Goal: Task Accomplishment & Management: Manage account settings

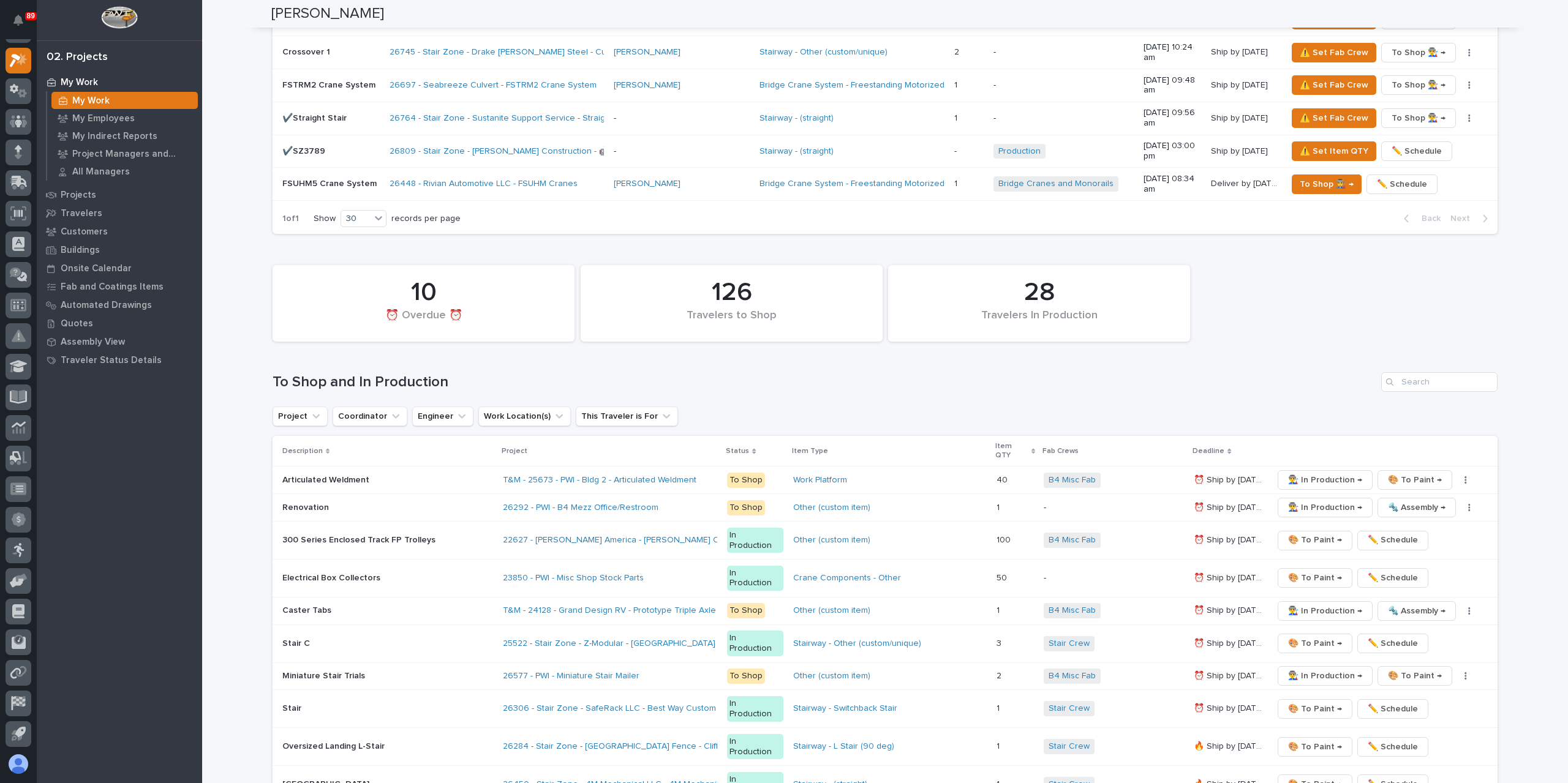
scroll to position [1854, 0]
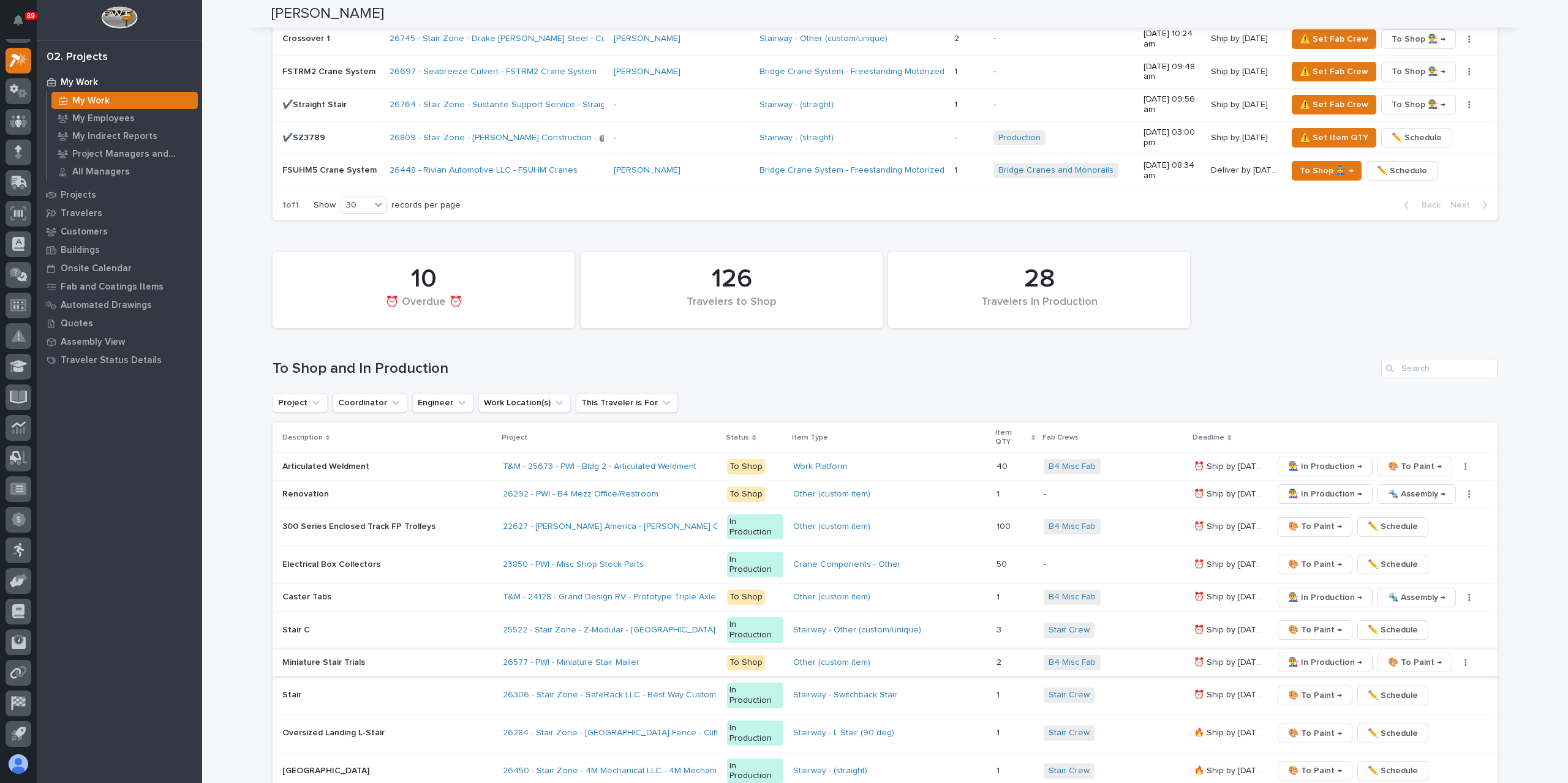
click at [1299, 655] on span "👨‍🏭 In Production →" at bounding box center [1325, 662] width 74 height 15
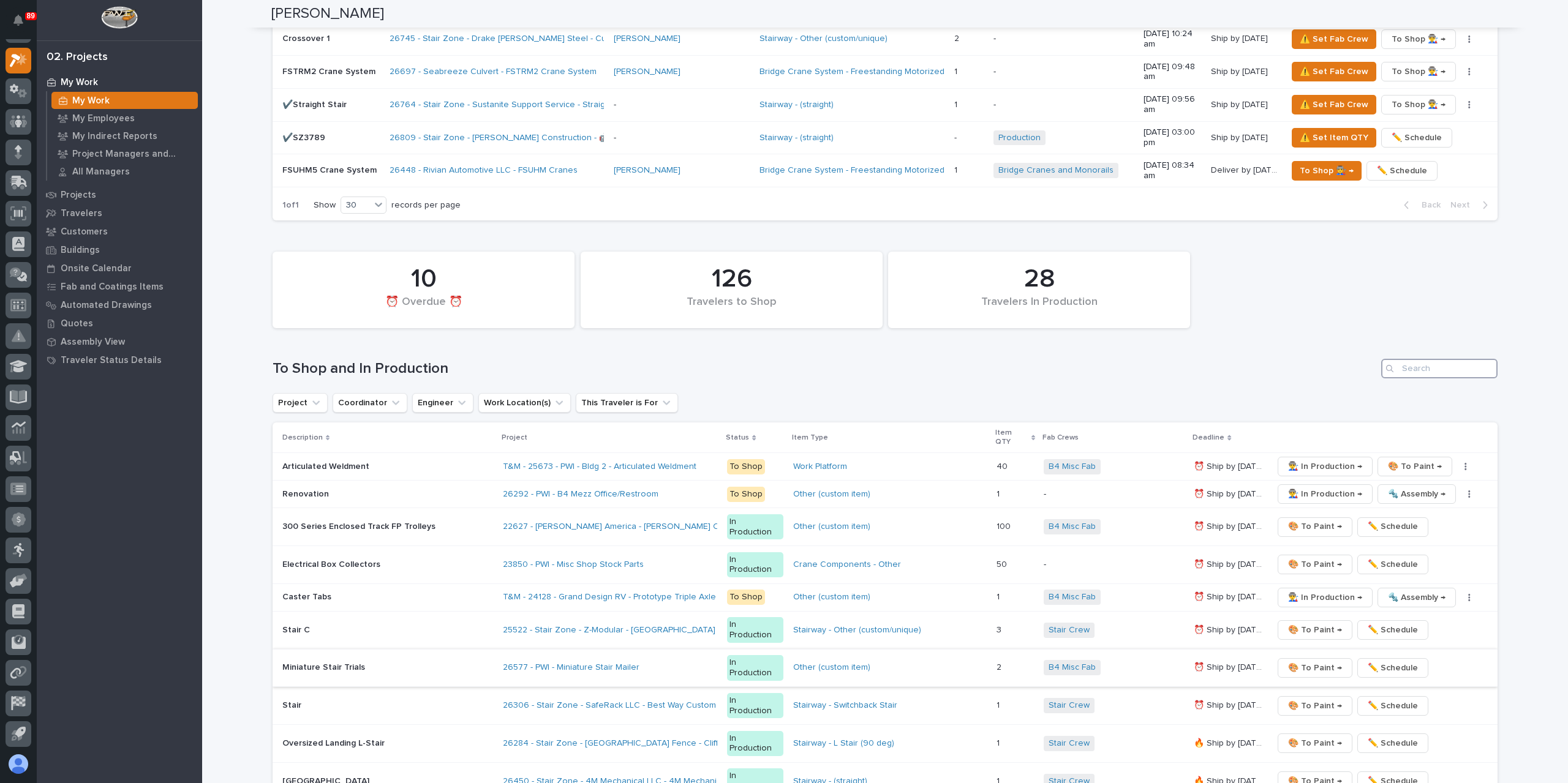
click at [1433, 359] on input "Search" at bounding box center [1439, 369] width 116 height 20
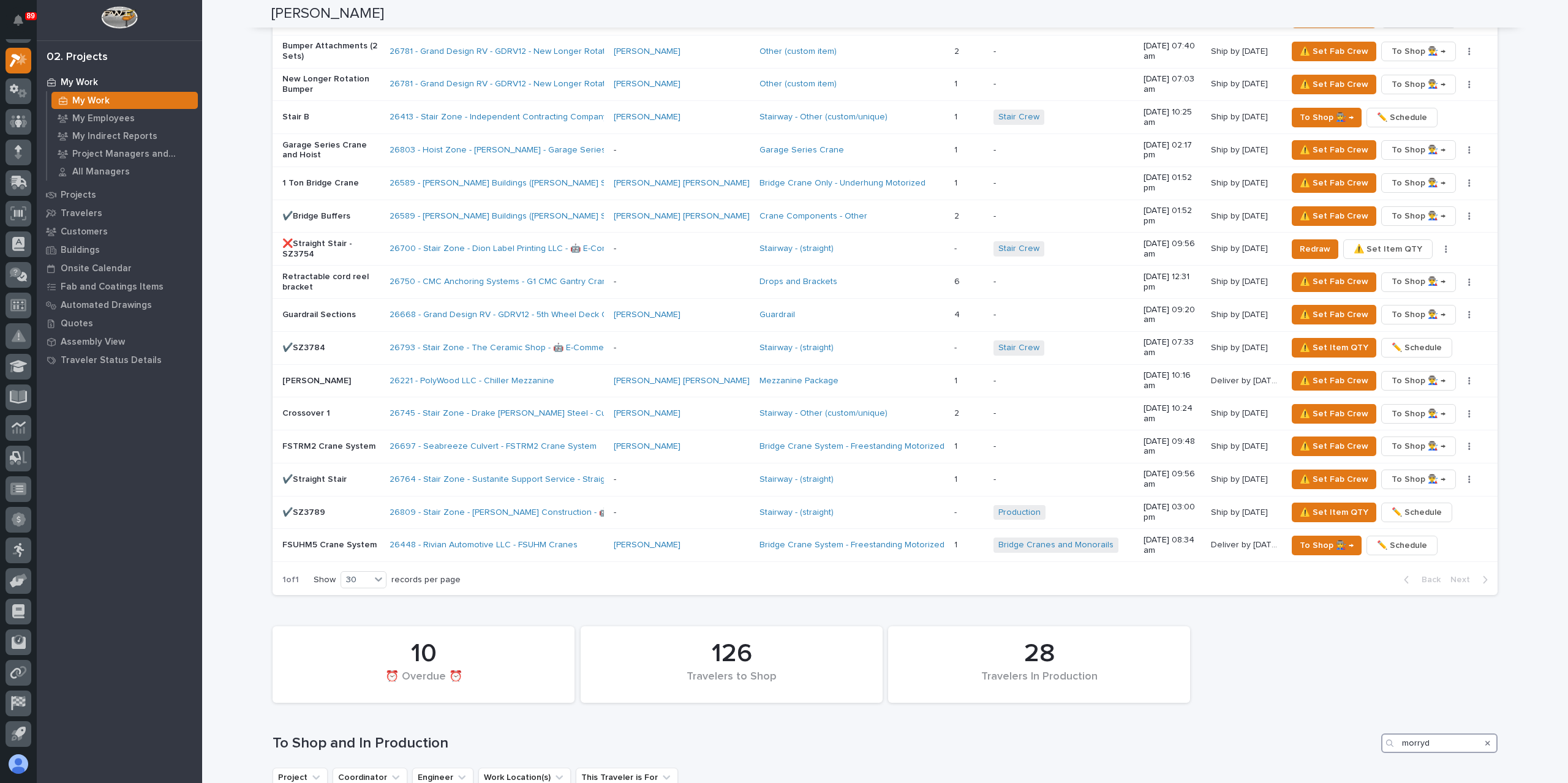
scroll to position [1483, 0]
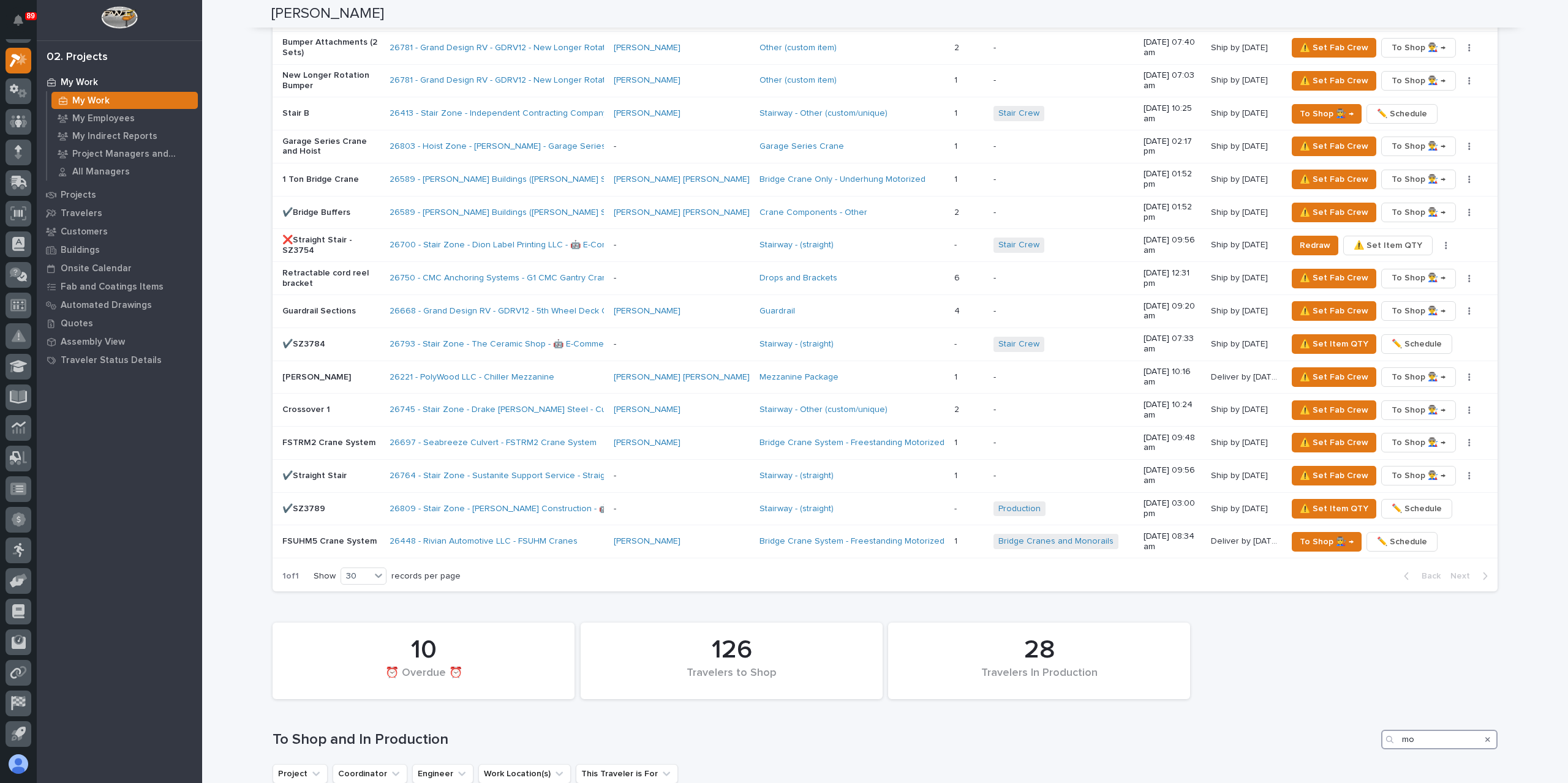
type input "m"
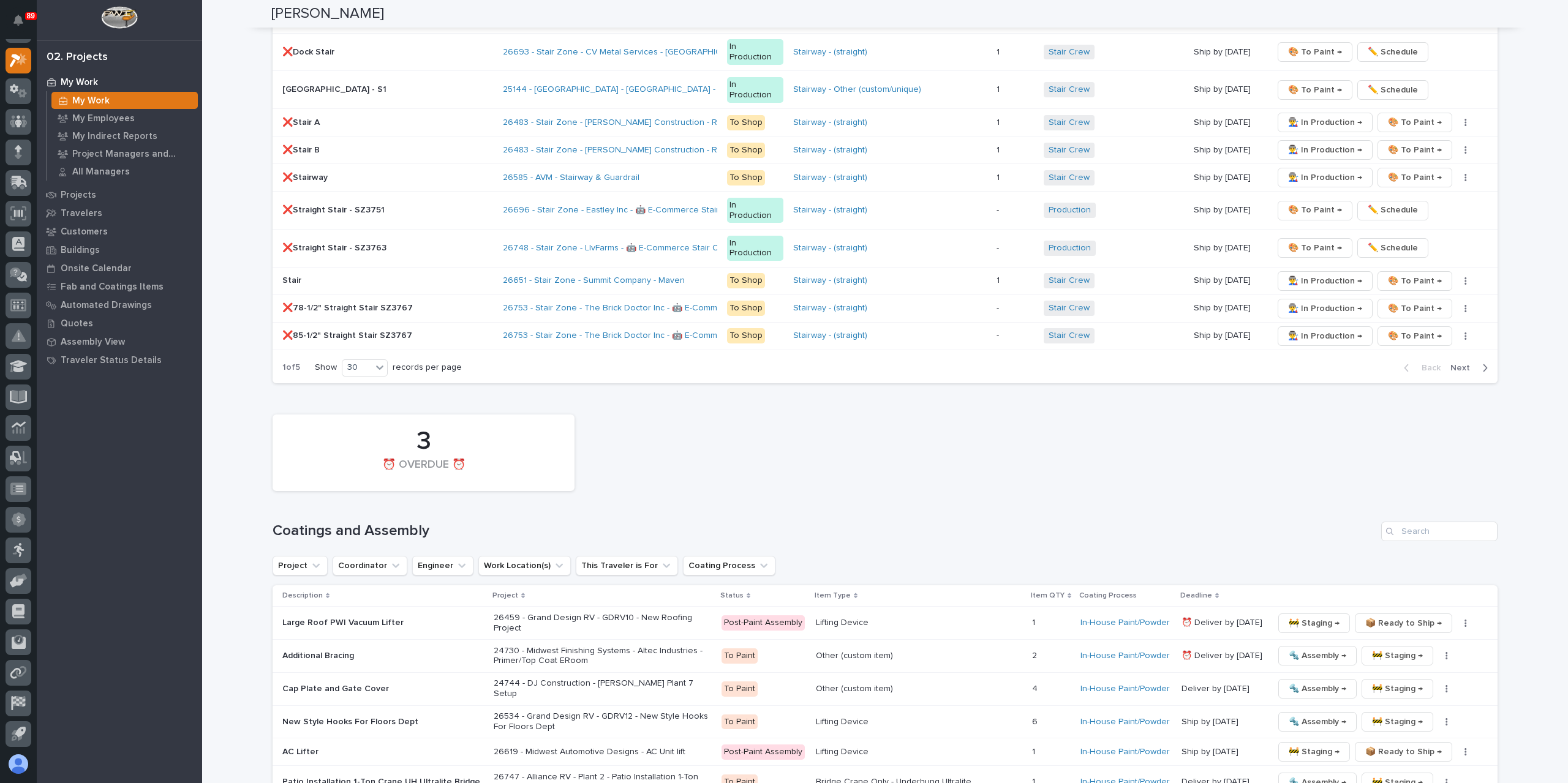
scroll to position [3079, 0]
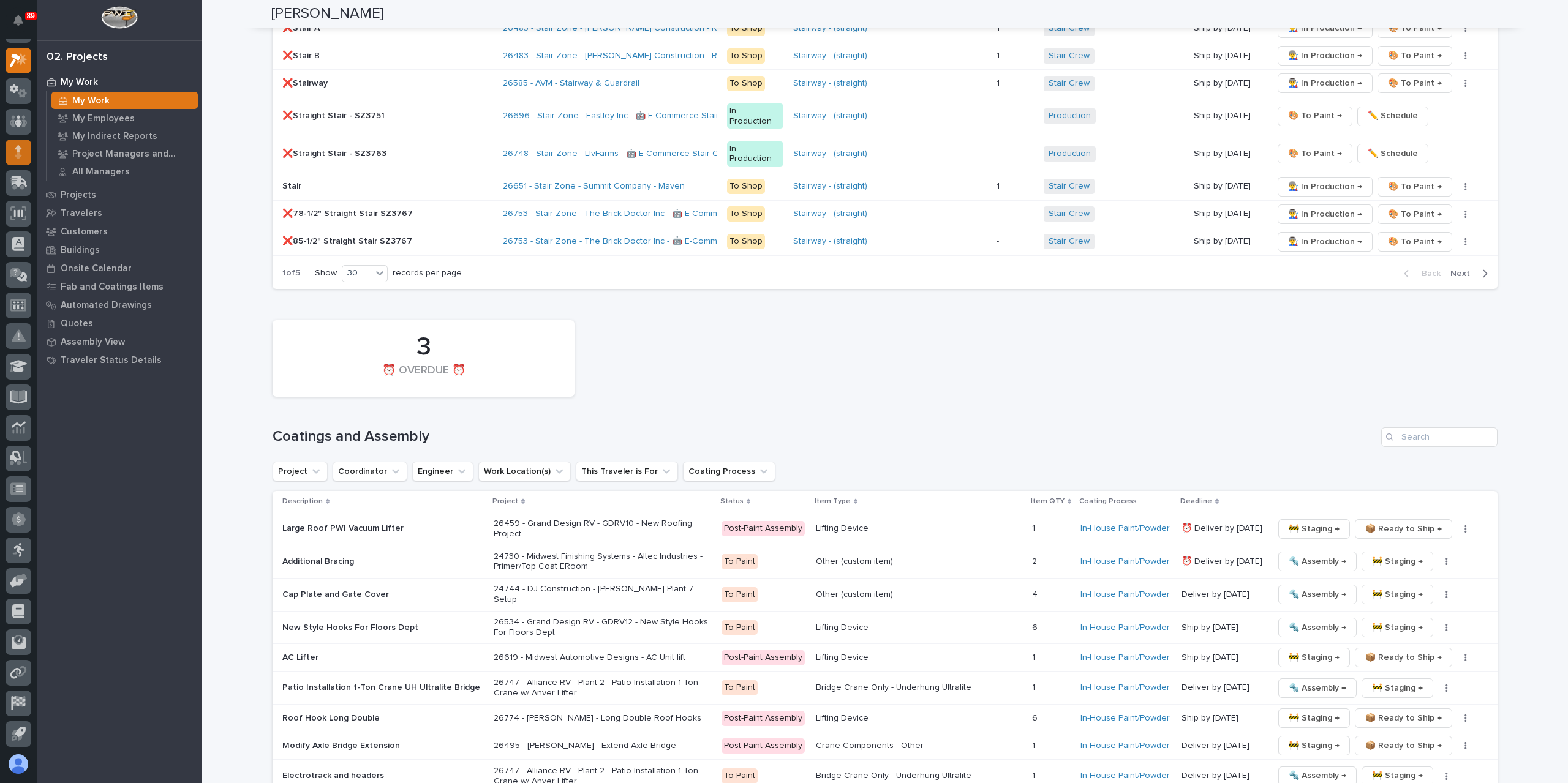
click at [26, 149] on div at bounding box center [18, 152] width 26 height 26
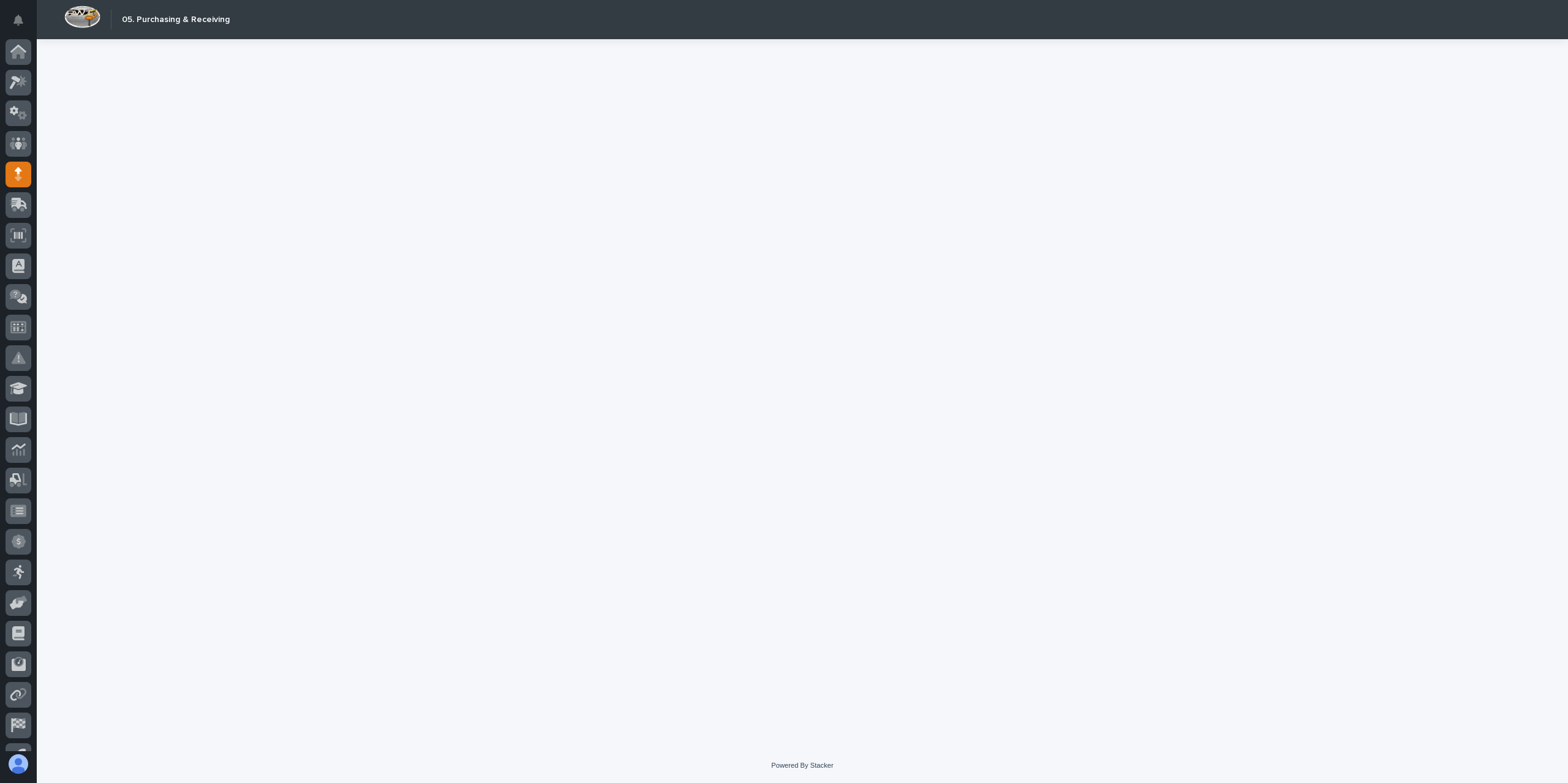
scroll to position [22, 0]
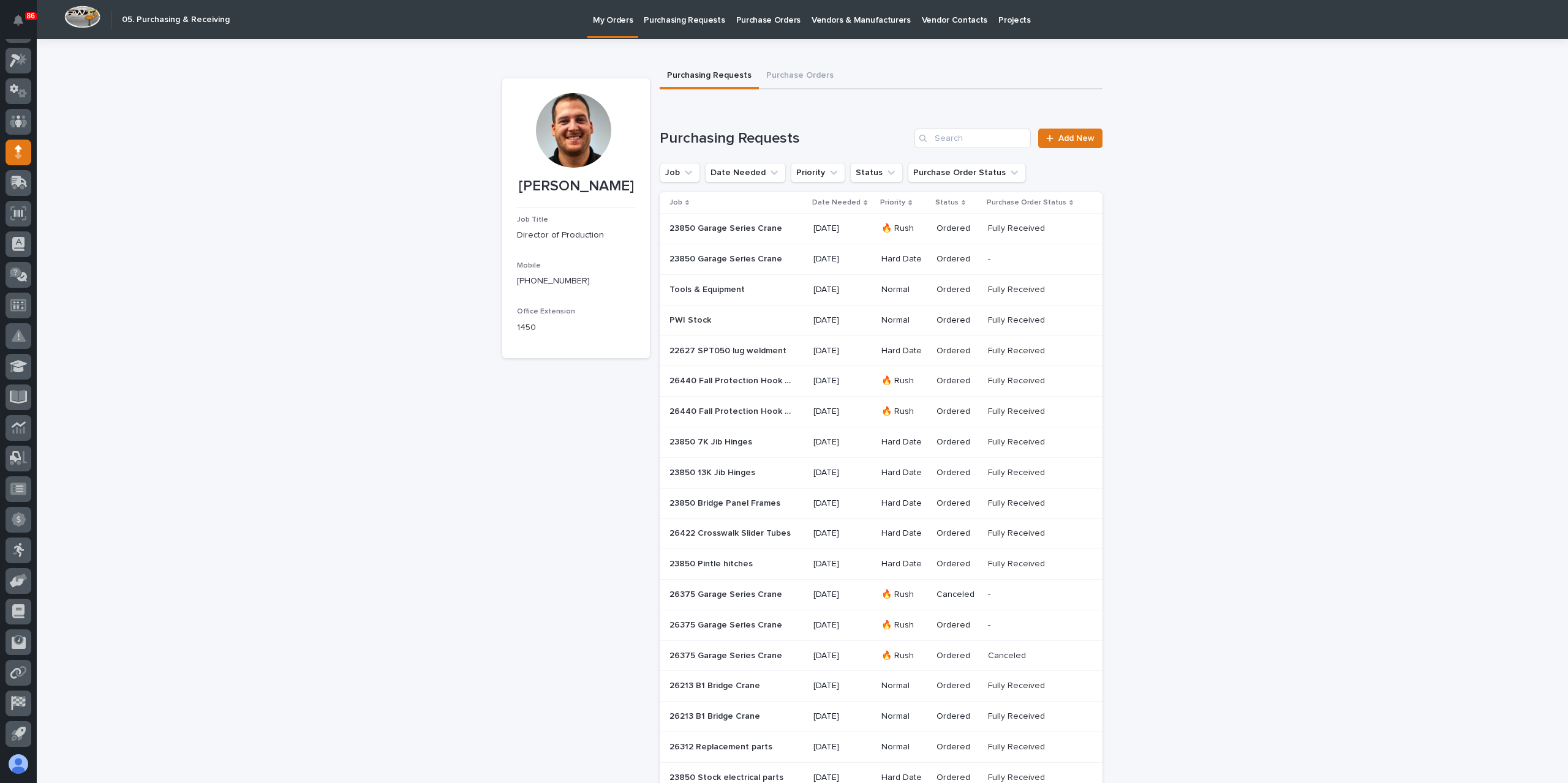
click at [1067, 148] on div "Purchasing Requests Add New Job Date Needed Priority Status Purchase Order Stat…" at bounding box center [881, 645] width 443 height 1033
click at [1067, 145] on link "Add New" at bounding box center [1070, 138] width 64 height 20
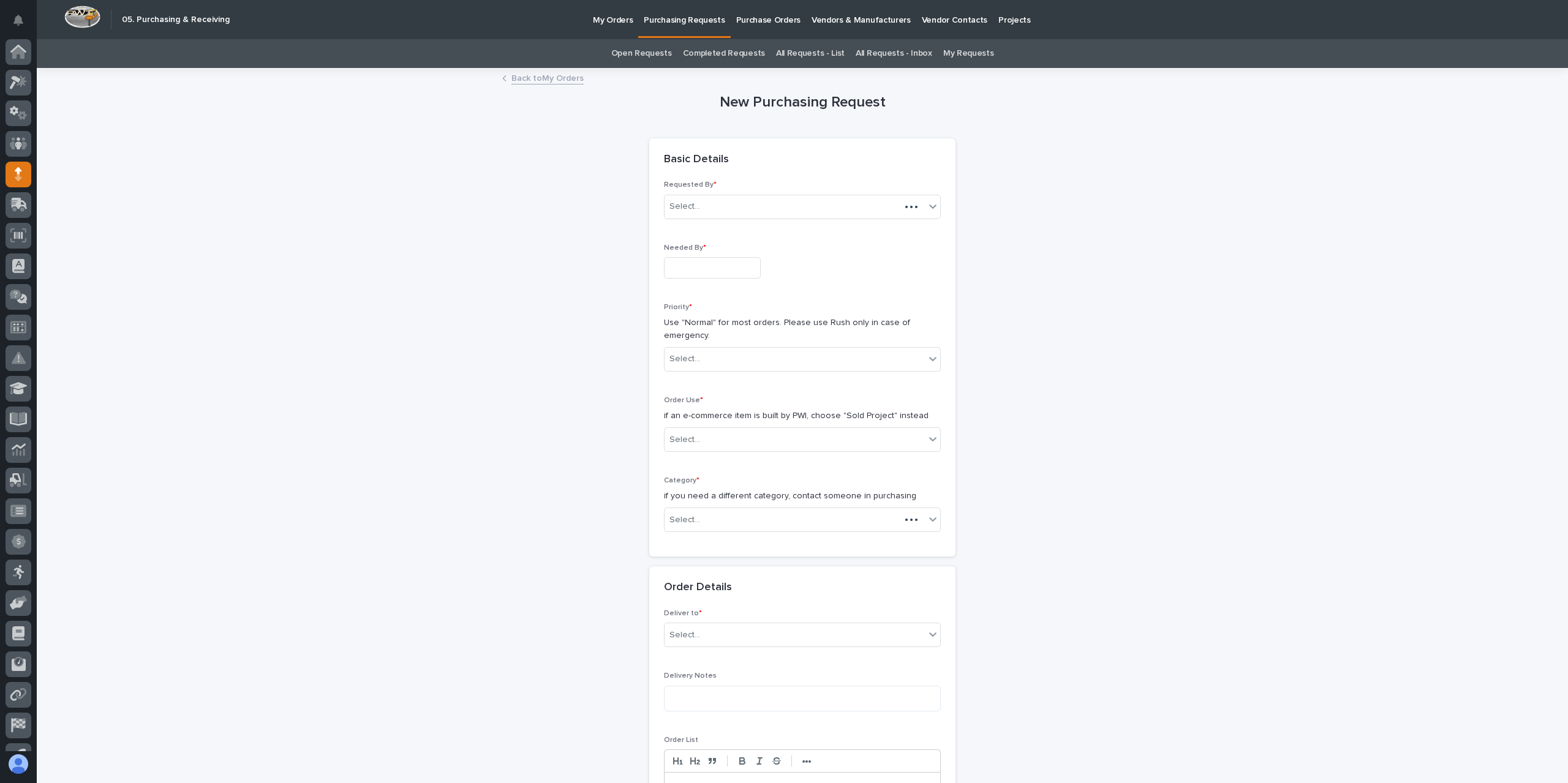
scroll to position [22, 0]
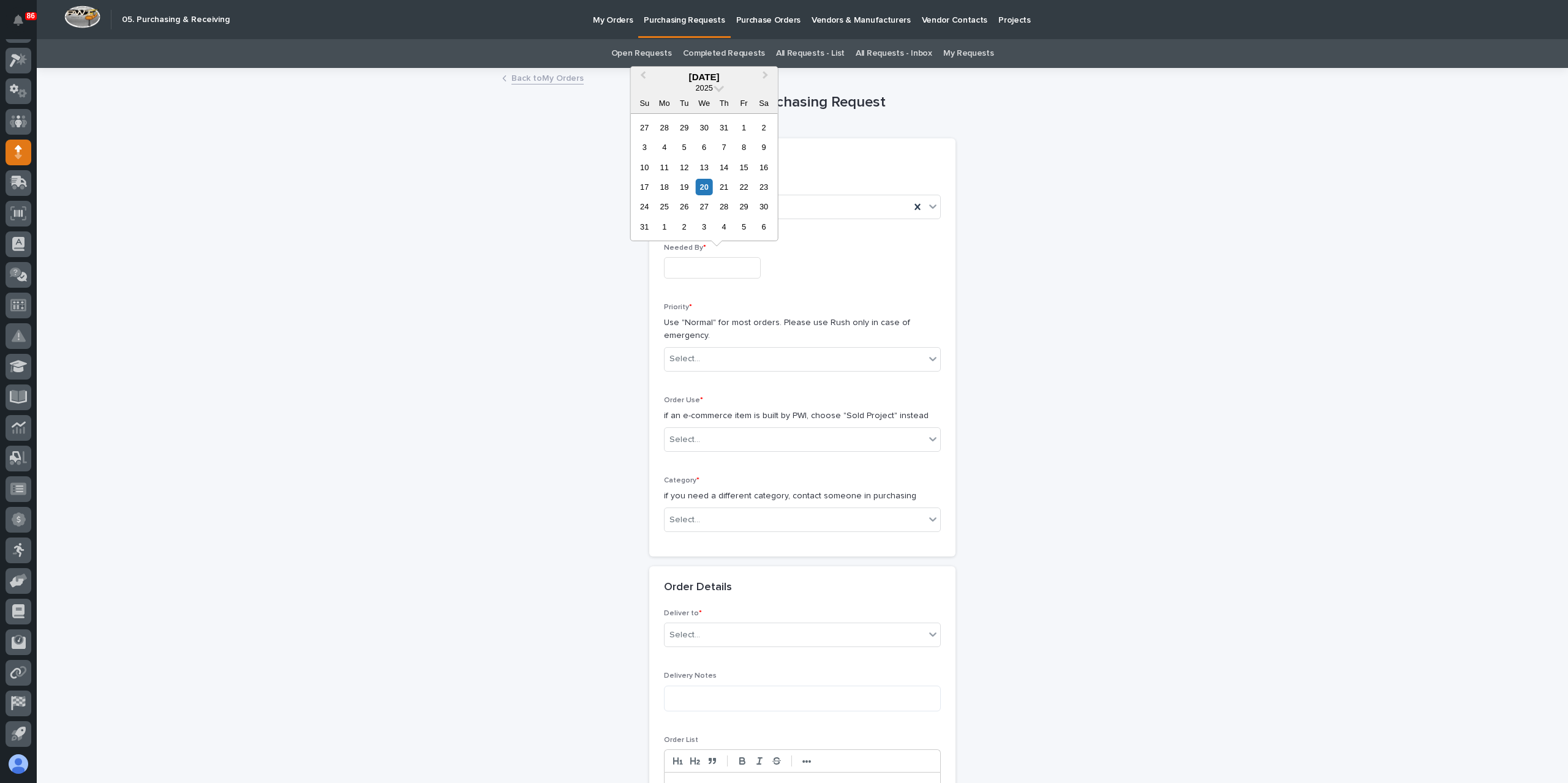
click at [697, 264] on input "text" at bounding box center [712, 268] width 97 height 21
click at [726, 189] on div "21" at bounding box center [724, 187] width 17 height 17
type input "**********"
click at [719, 349] on div "Select..." at bounding box center [795, 359] width 261 height 21
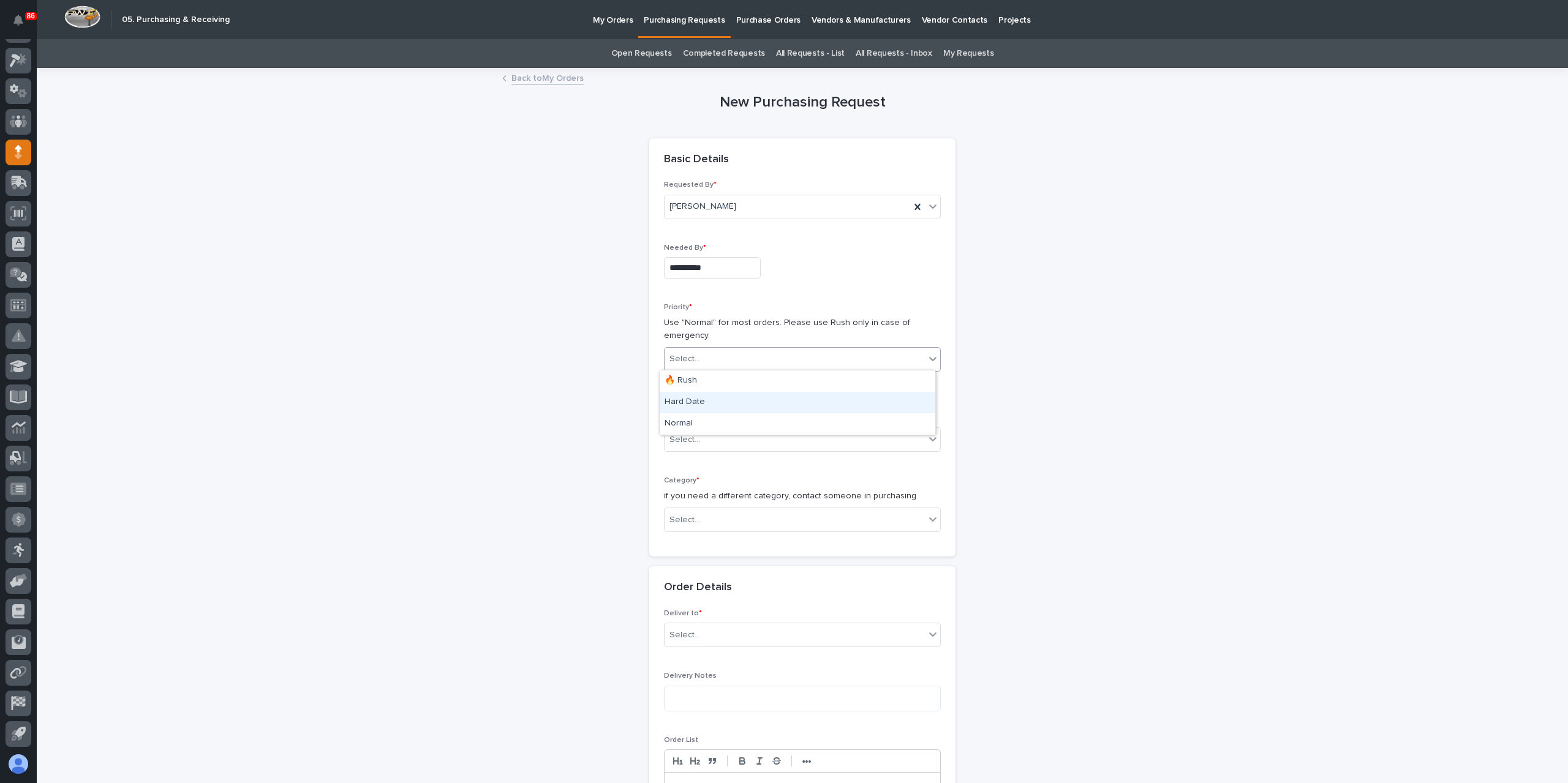
click at [695, 406] on div "Hard Date" at bounding box center [797, 403] width 276 height 21
click at [705, 437] on div "Select..." at bounding box center [795, 440] width 261 height 21
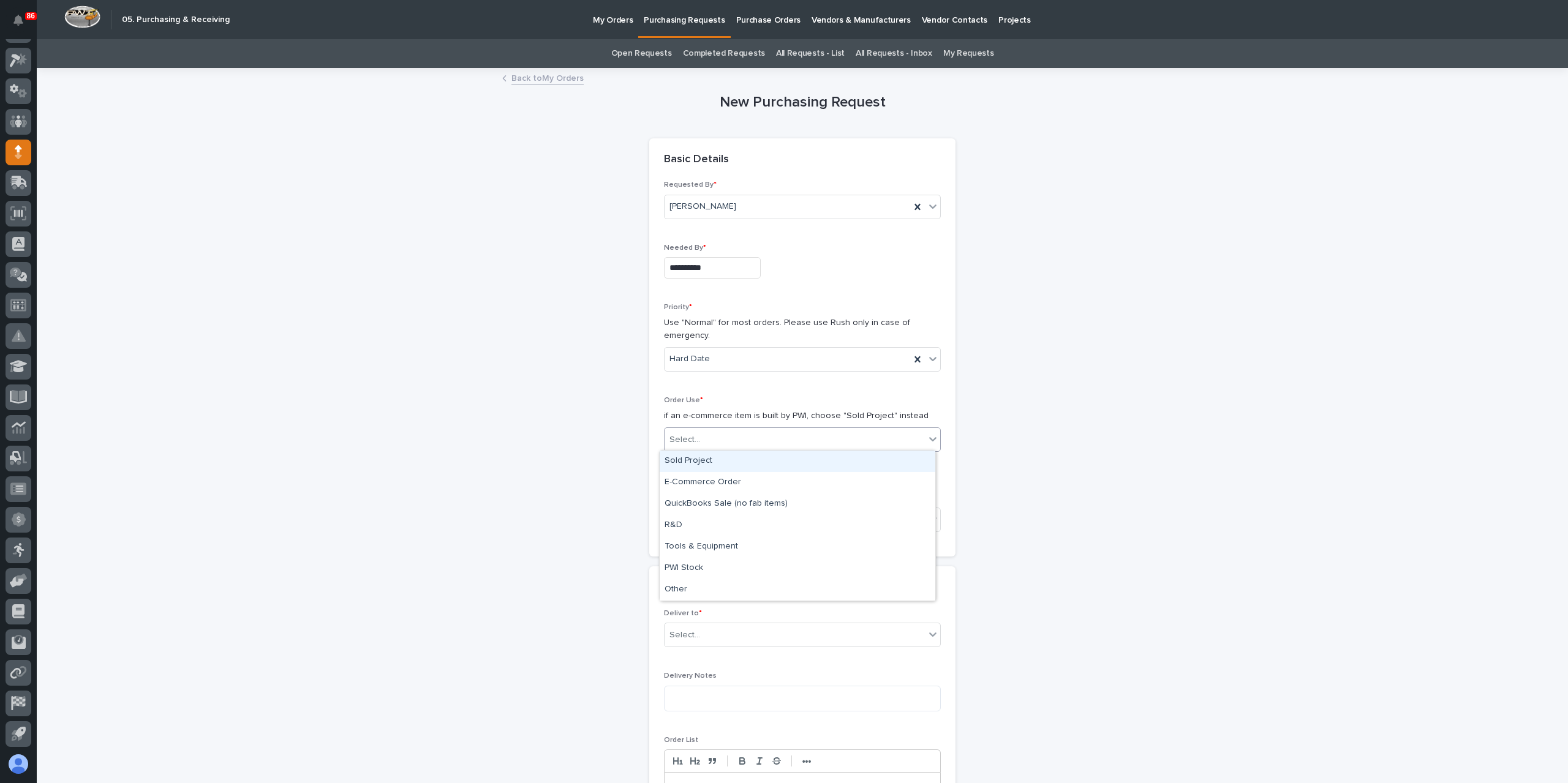
click at [677, 466] on div "Sold Project" at bounding box center [797, 461] width 276 height 21
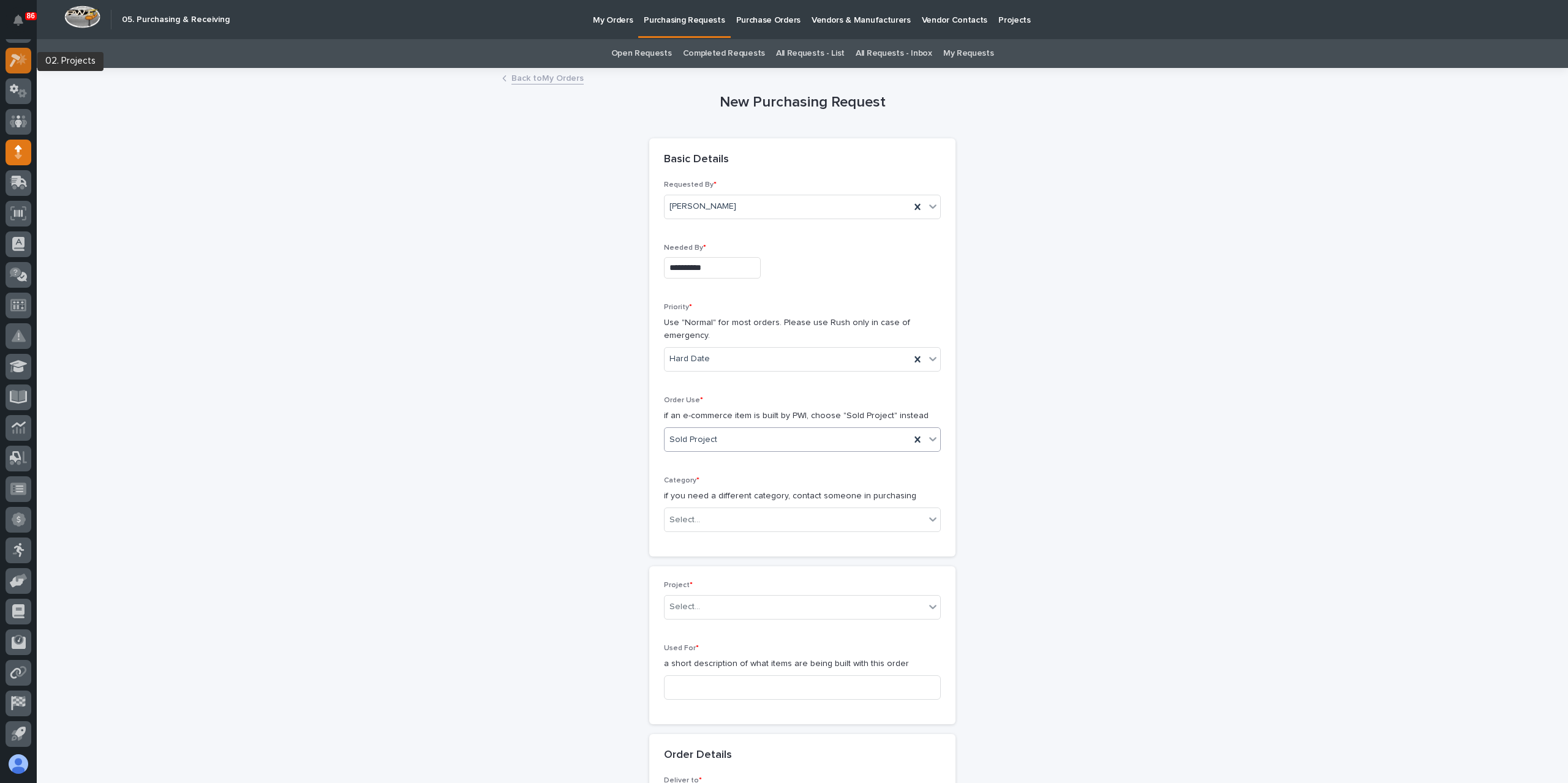
click at [28, 66] on div at bounding box center [18, 61] width 26 height 26
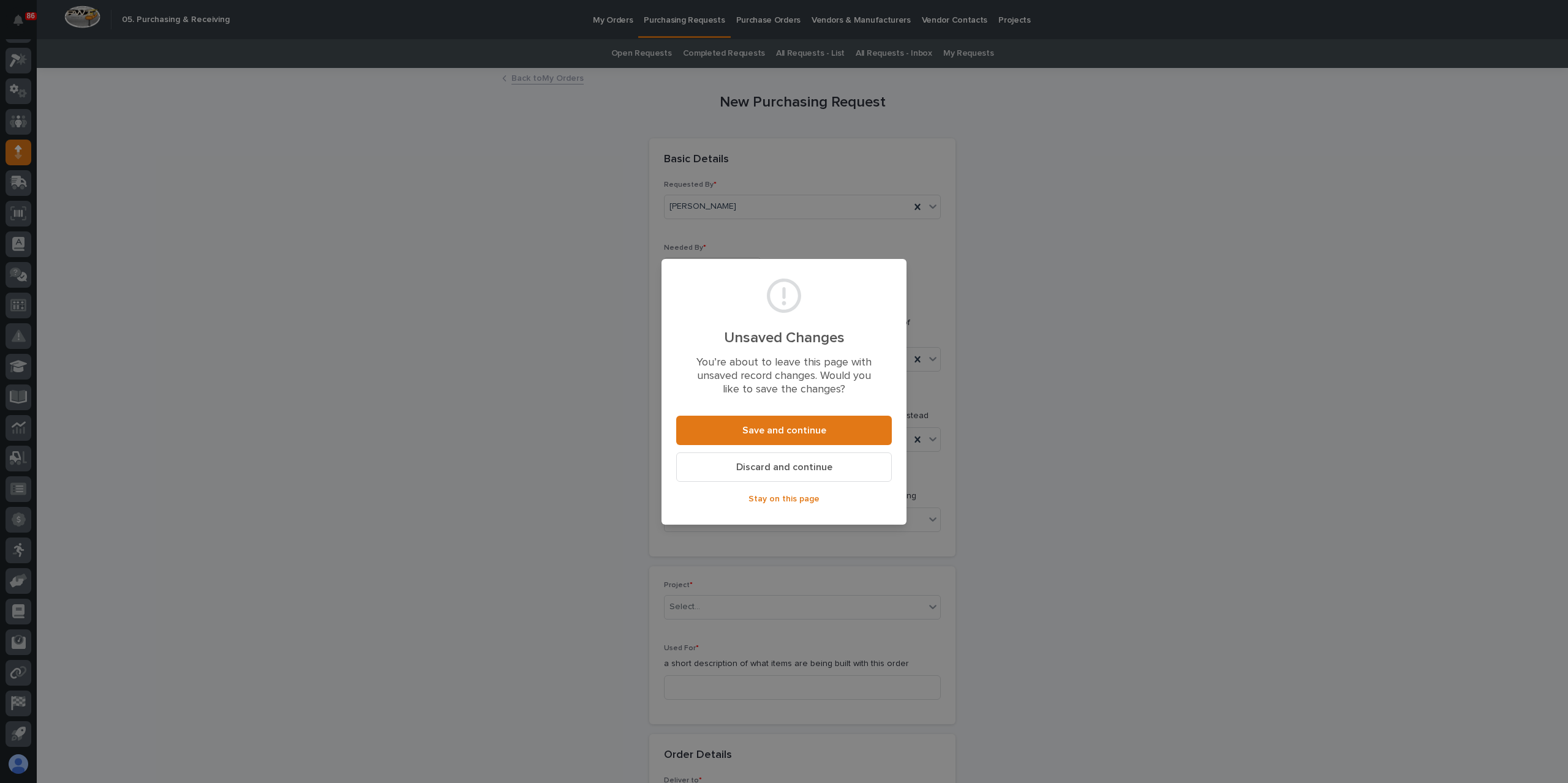
click at [773, 466] on span "Discard and continue" at bounding box center [784, 467] width 96 height 9
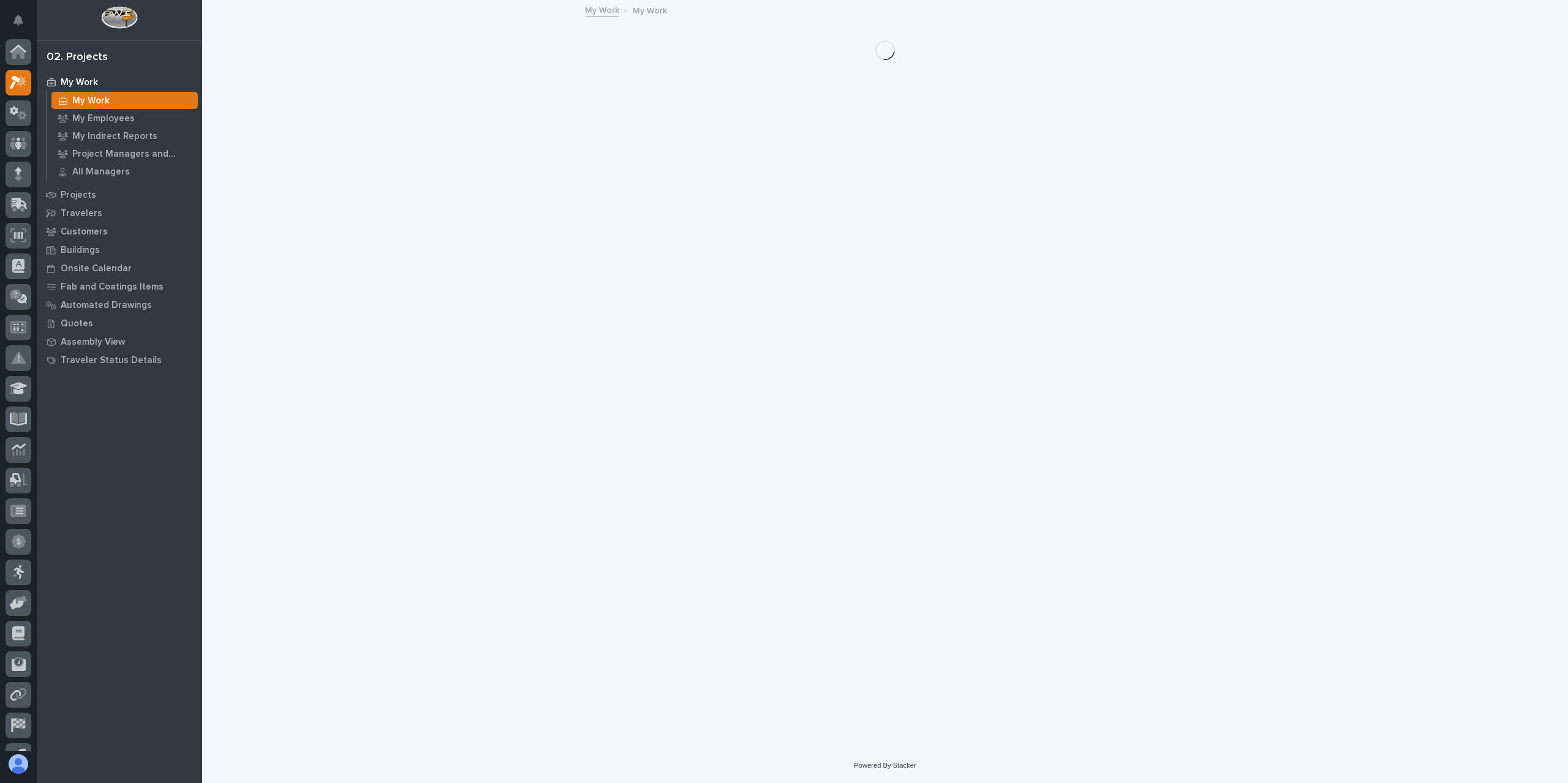
scroll to position [22, 0]
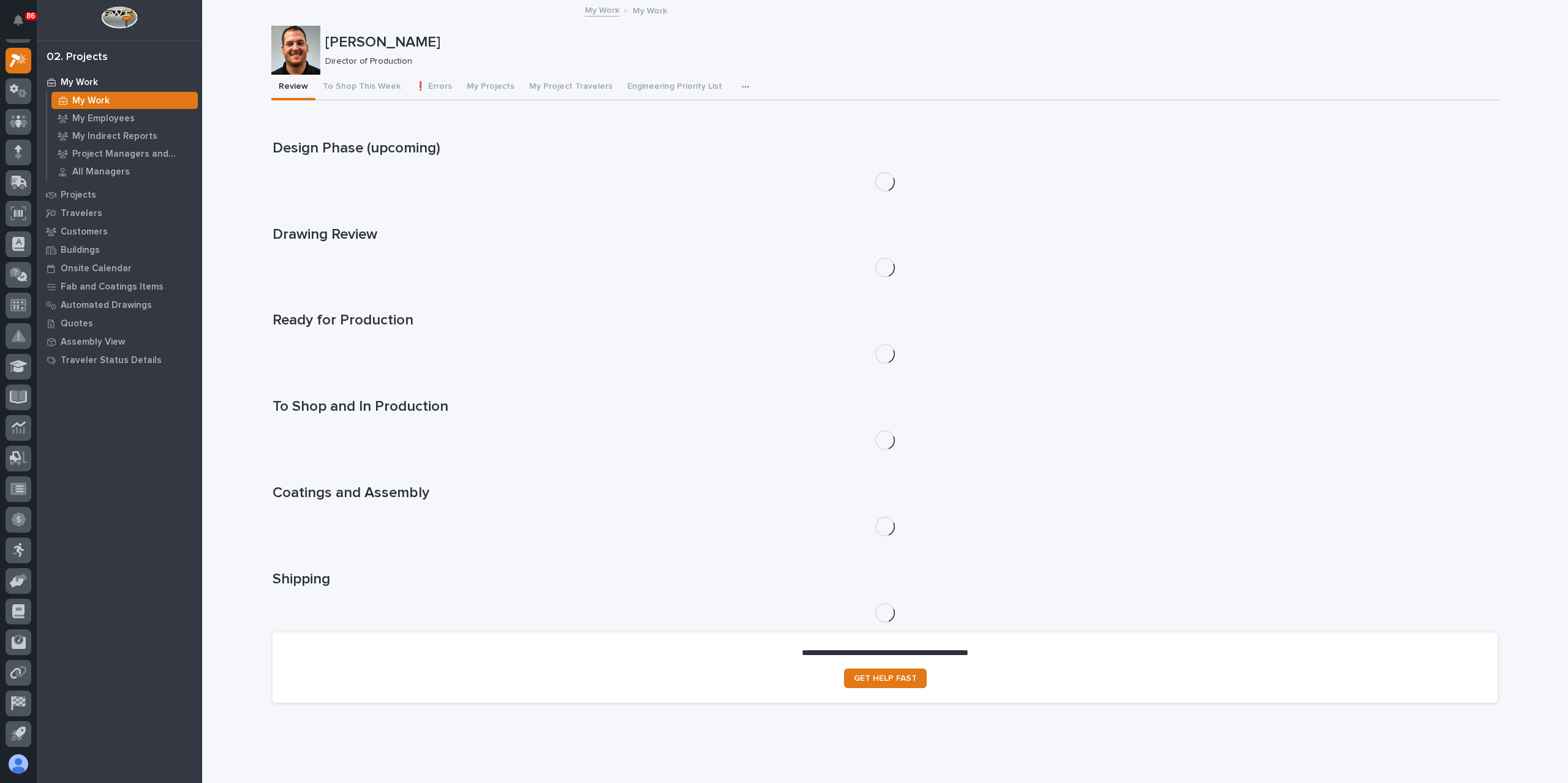
click at [78, 185] on div "My Work My Work My Employees My Indirect Reports Project Managers and Engineers…" at bounding box center [119, 129] width 165 height 113
click at [78, 189] on div "Projects" at bounding box center [119, 195] width 159 height 17
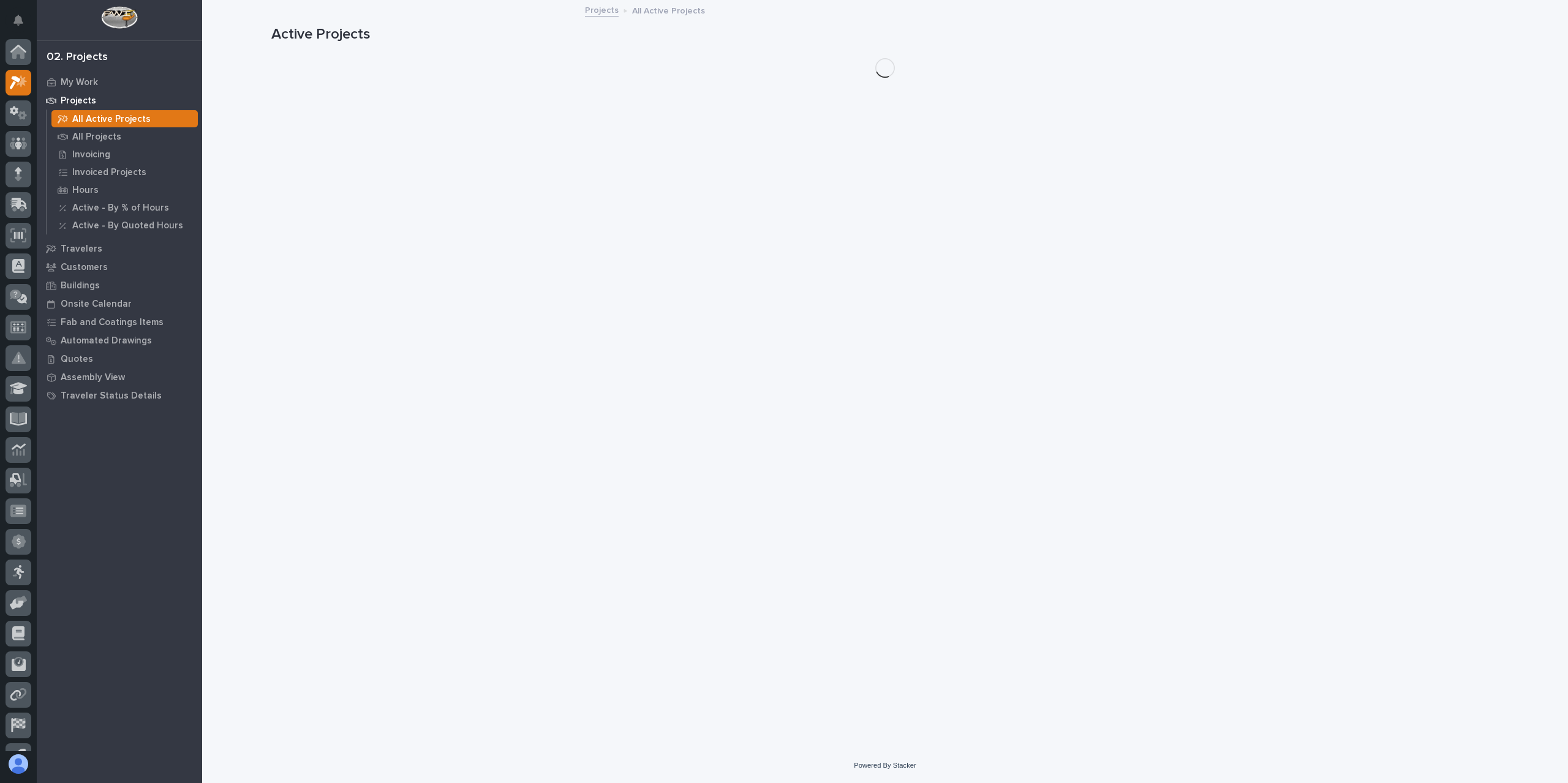
scroll to position [22, 0]
click at [103, 133] on p "All Projects" at bounding box center [97, 137] width 49 height 11
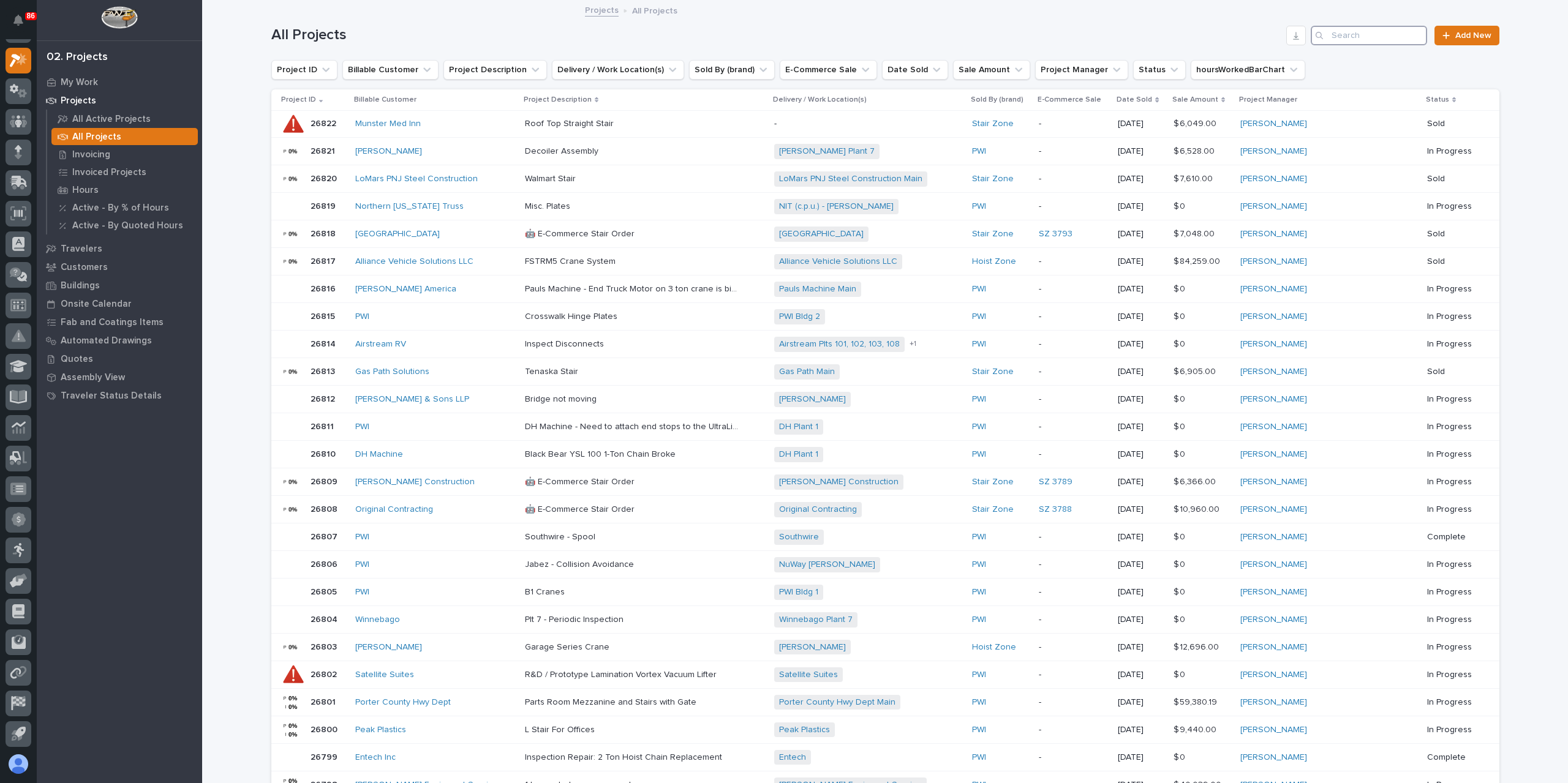
click at [1354, 30] on input "Search" at bounding box center [1368, 36] width 116 height 20
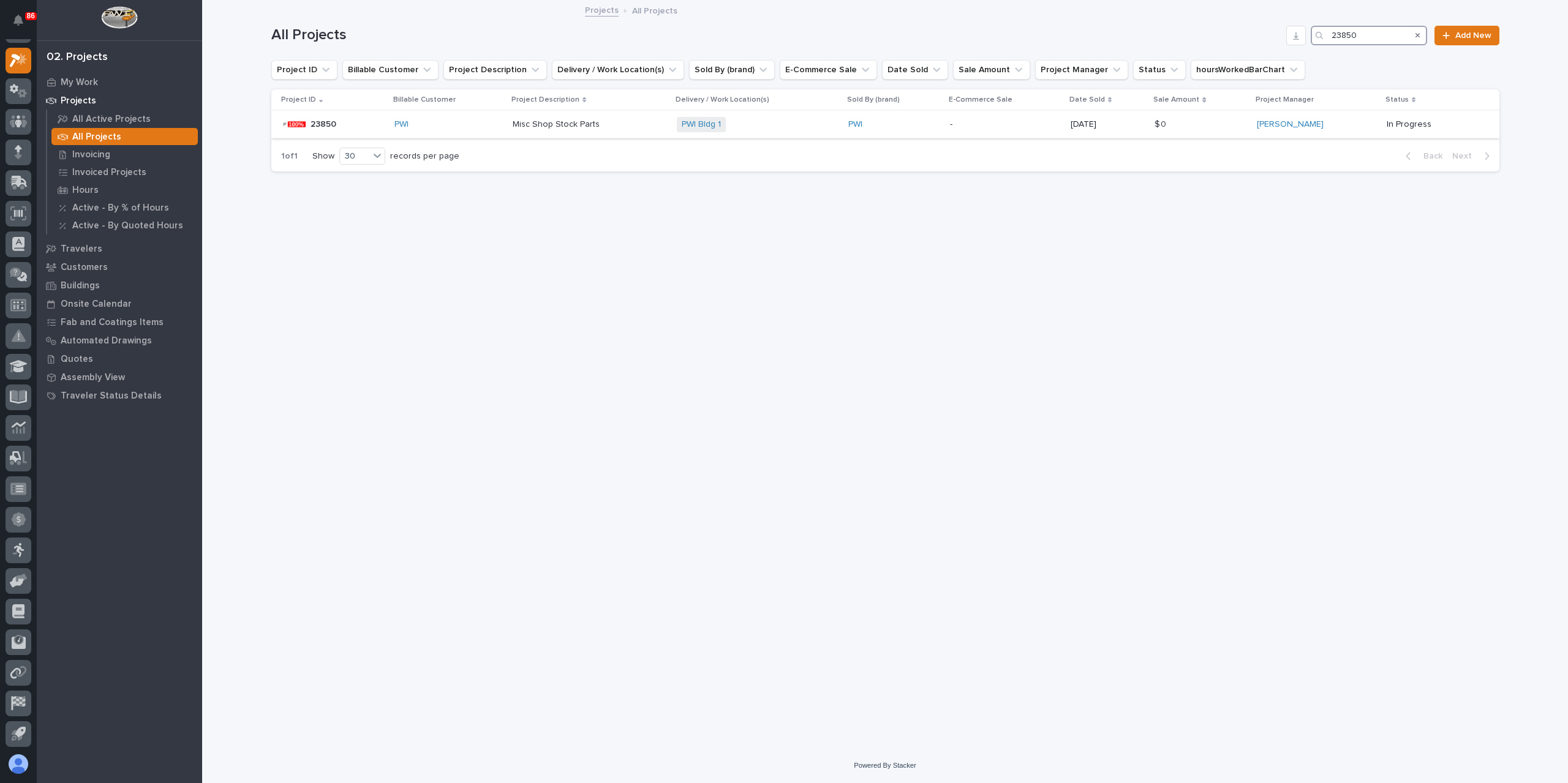
type input "23850"
click at [554, 133] on div "Misc Shop Stock Parts Misc Shop Stock Parts" at bounding box center [589, 125] width 154 height 21
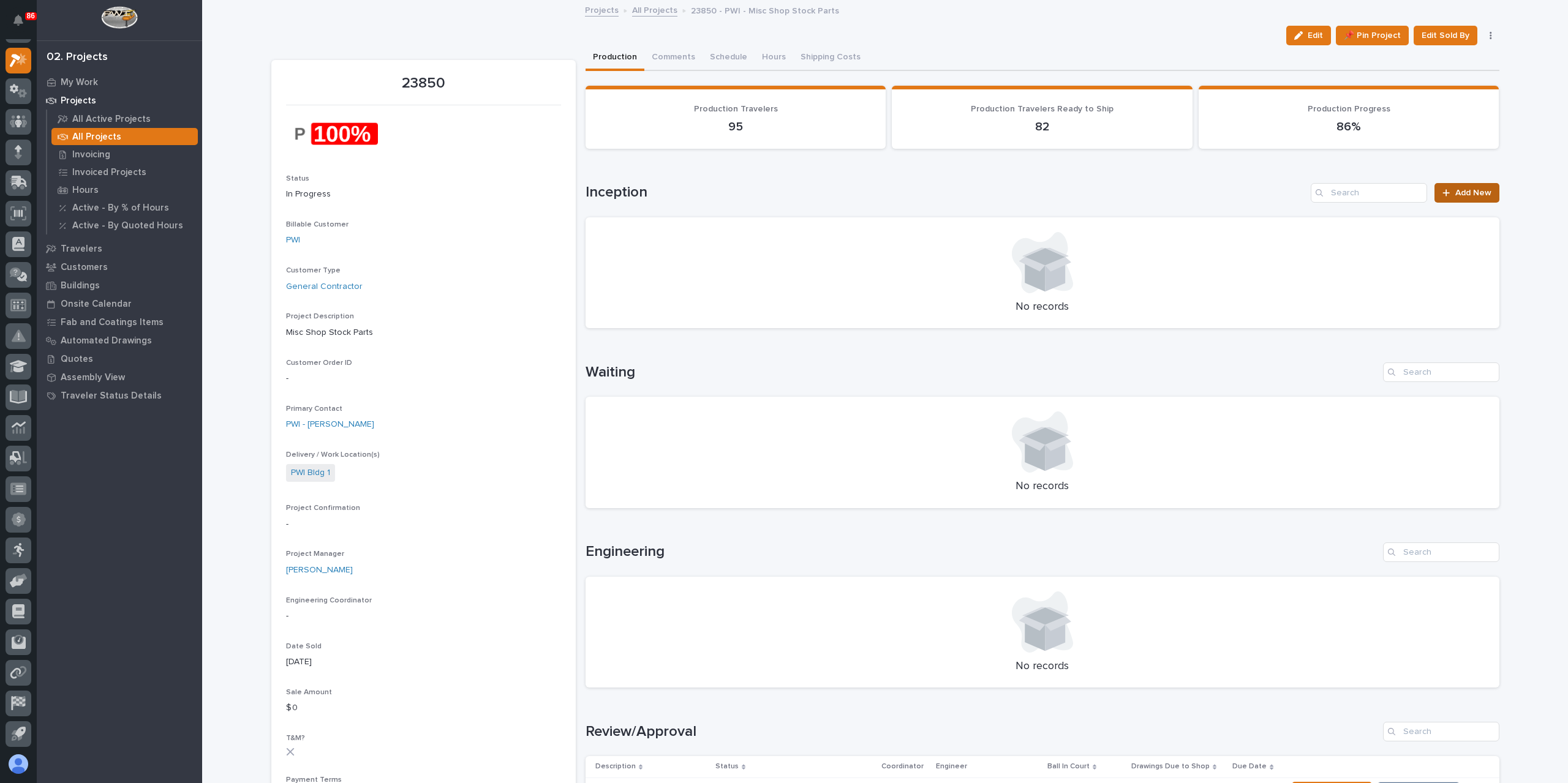
click at [1480, 192] on span "Add New" at bounding box center [1473, 193] width 36 height 9
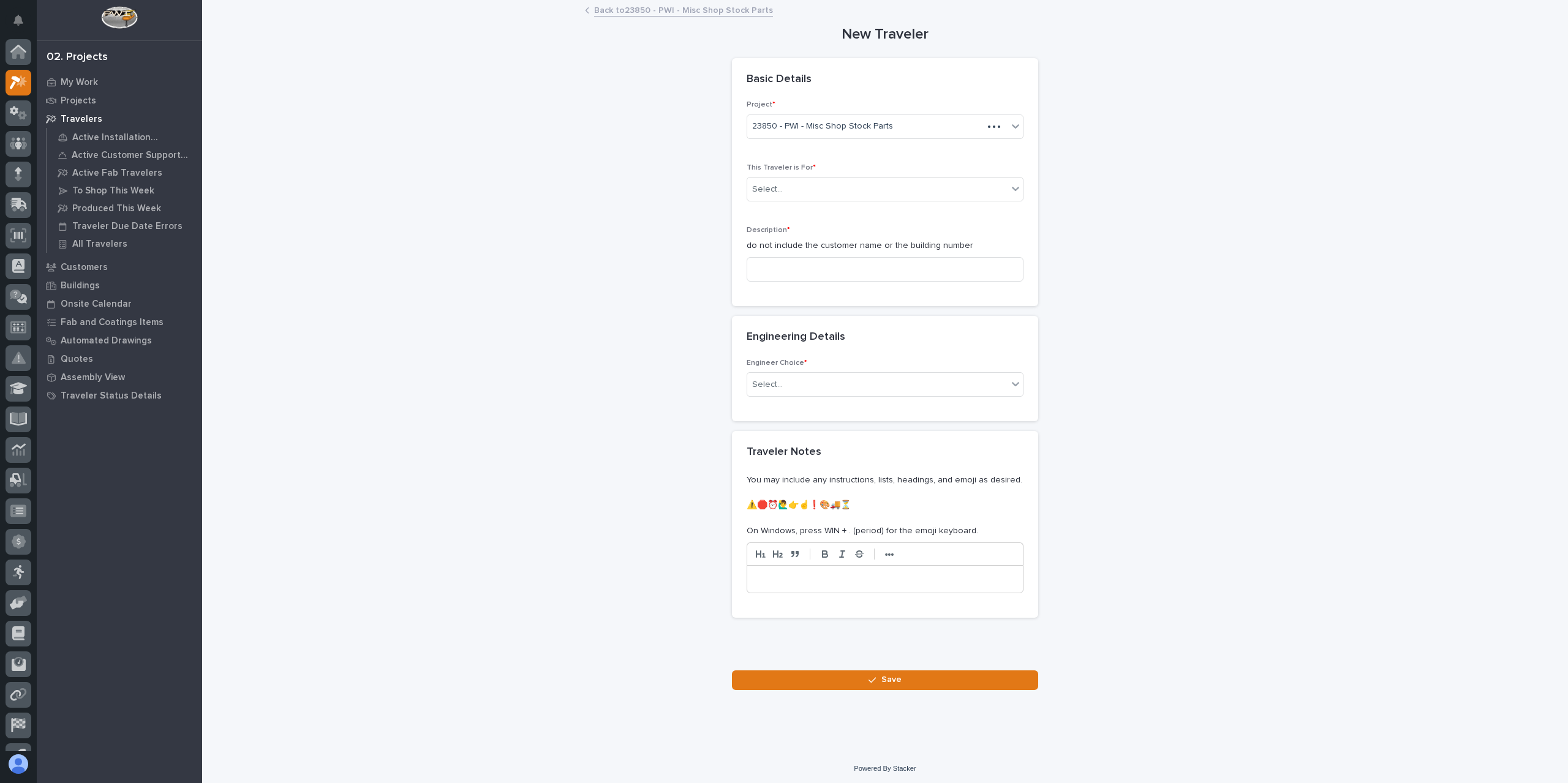
scroll to position [22, 0]
click at [788, 185] on div "Select..." at bounding box center [877, 189] width 261 height 21
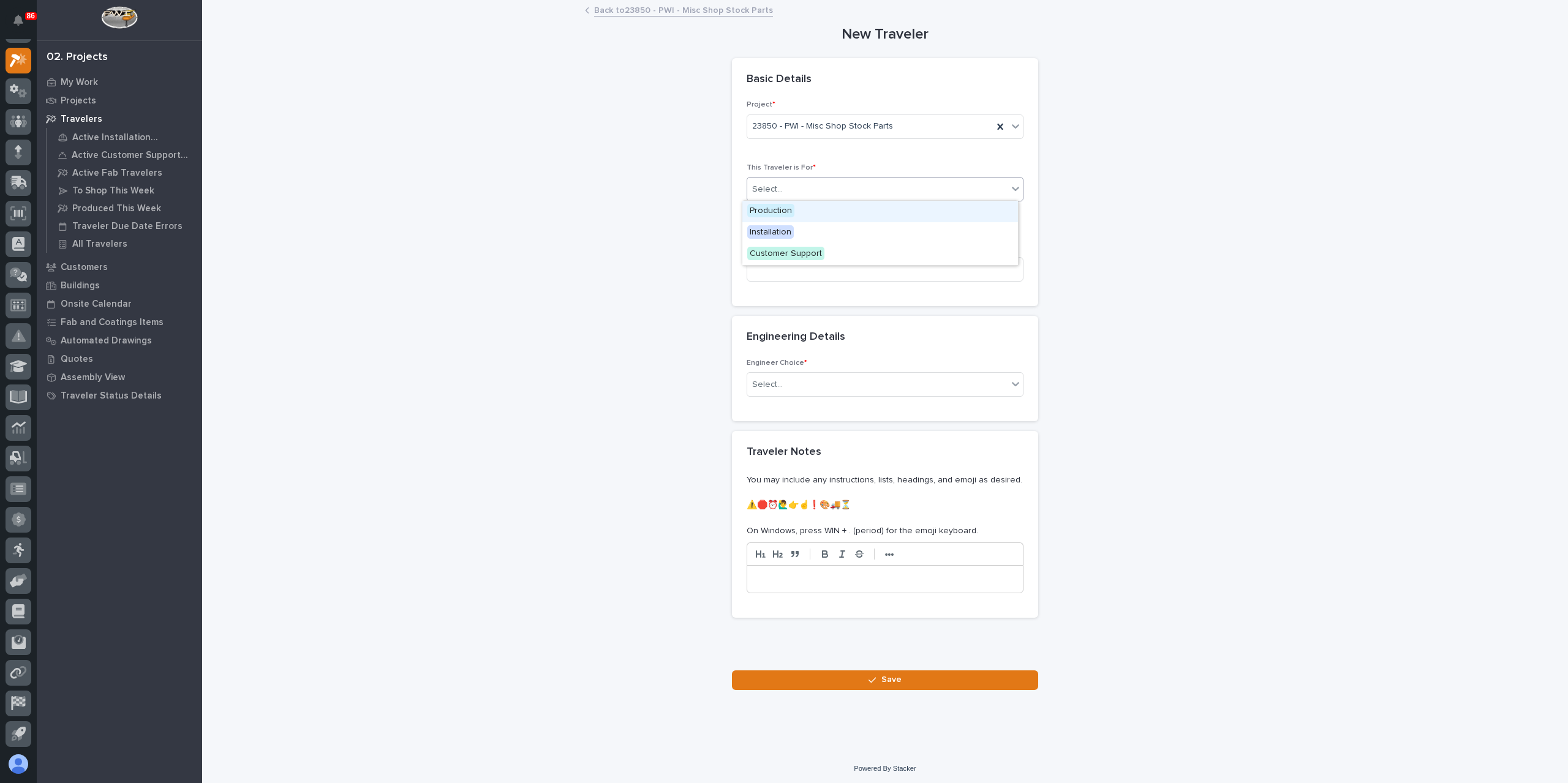
click at [791, 216] on span "Production" at bounding box center [771, 210] width 47 height 13
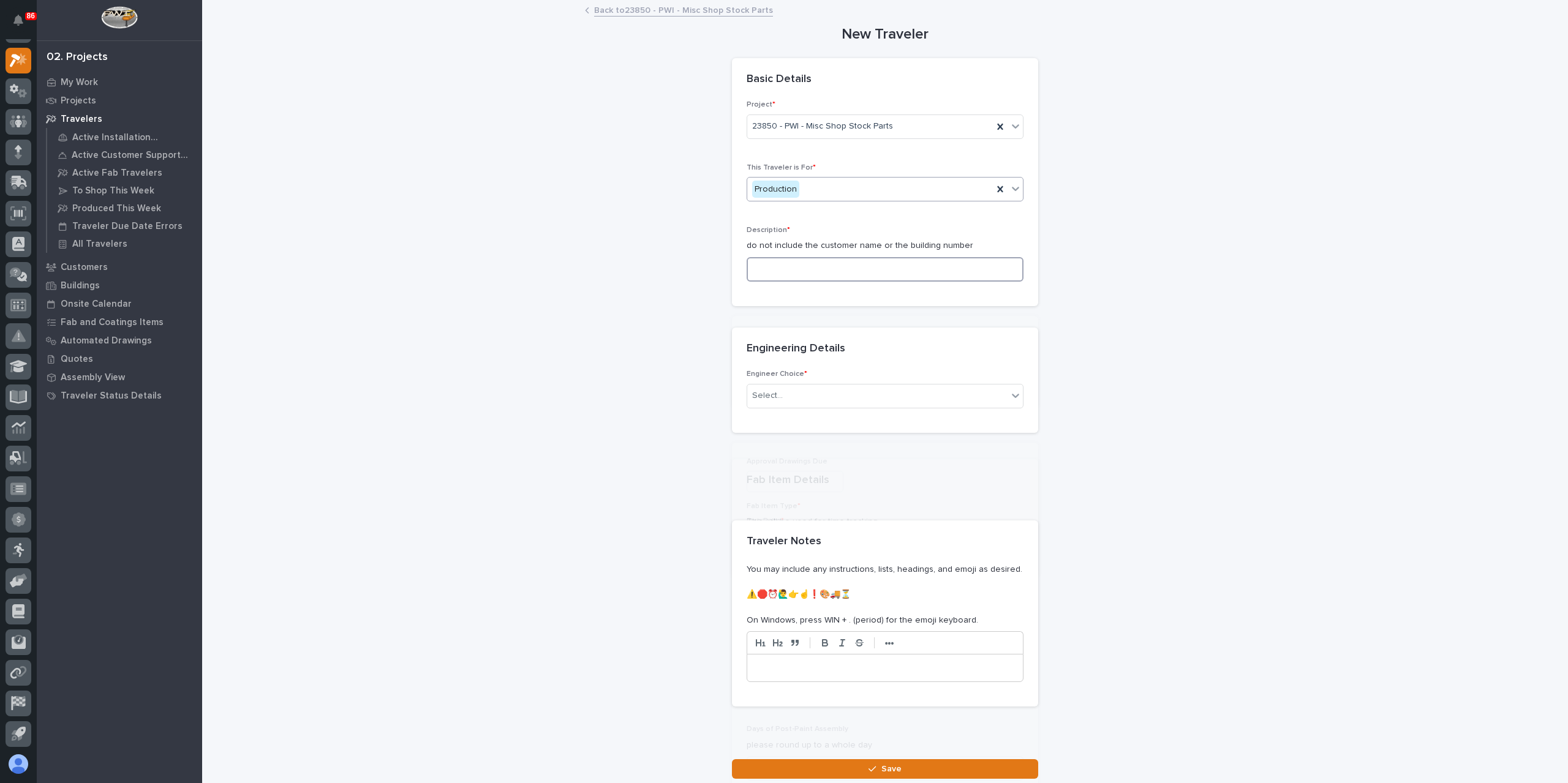
click at [786, 269] on input at bounding box center [885, 269] width 277 height 24
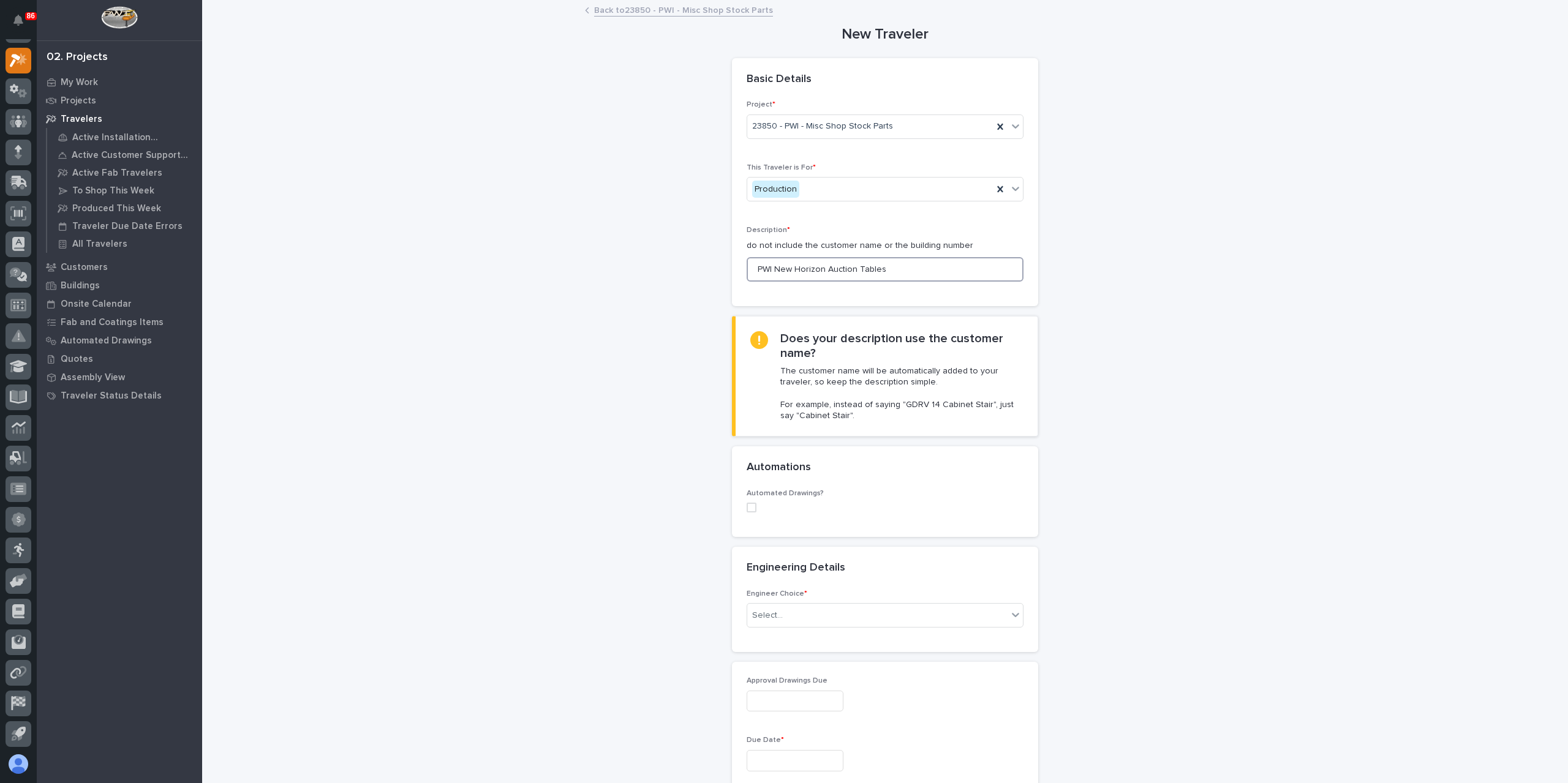
scroll to position [122, 0]
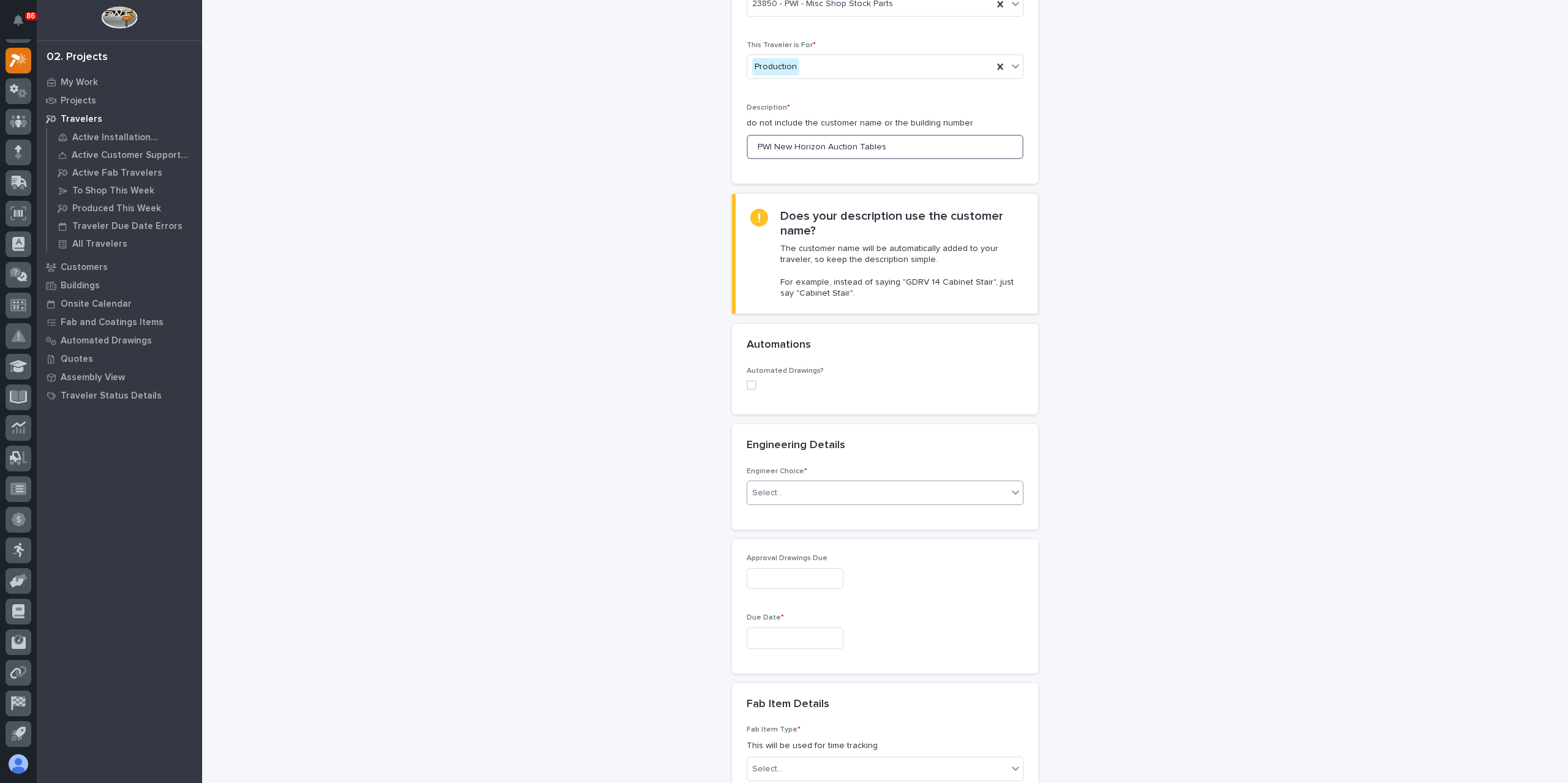
type input "PWI New Horizon Auction Tables"
click at [859, 486] on div "Select..." at bounding box center [877, 493] width 261 height 21
click at [846, 557] on div "I know who will draw this" at bounding box center [880, 557] width 276 height 21
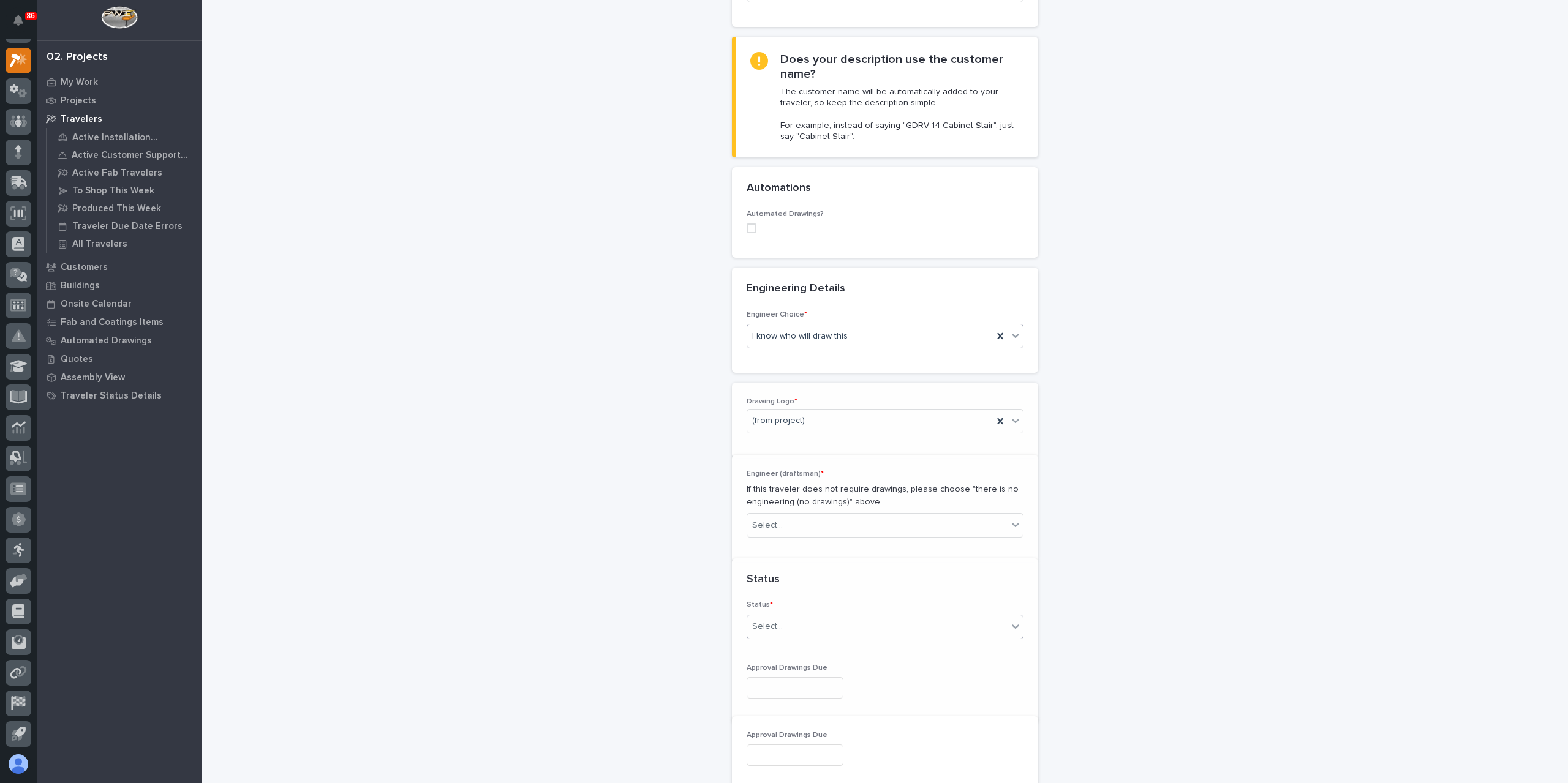
scroll to position [310, 0]
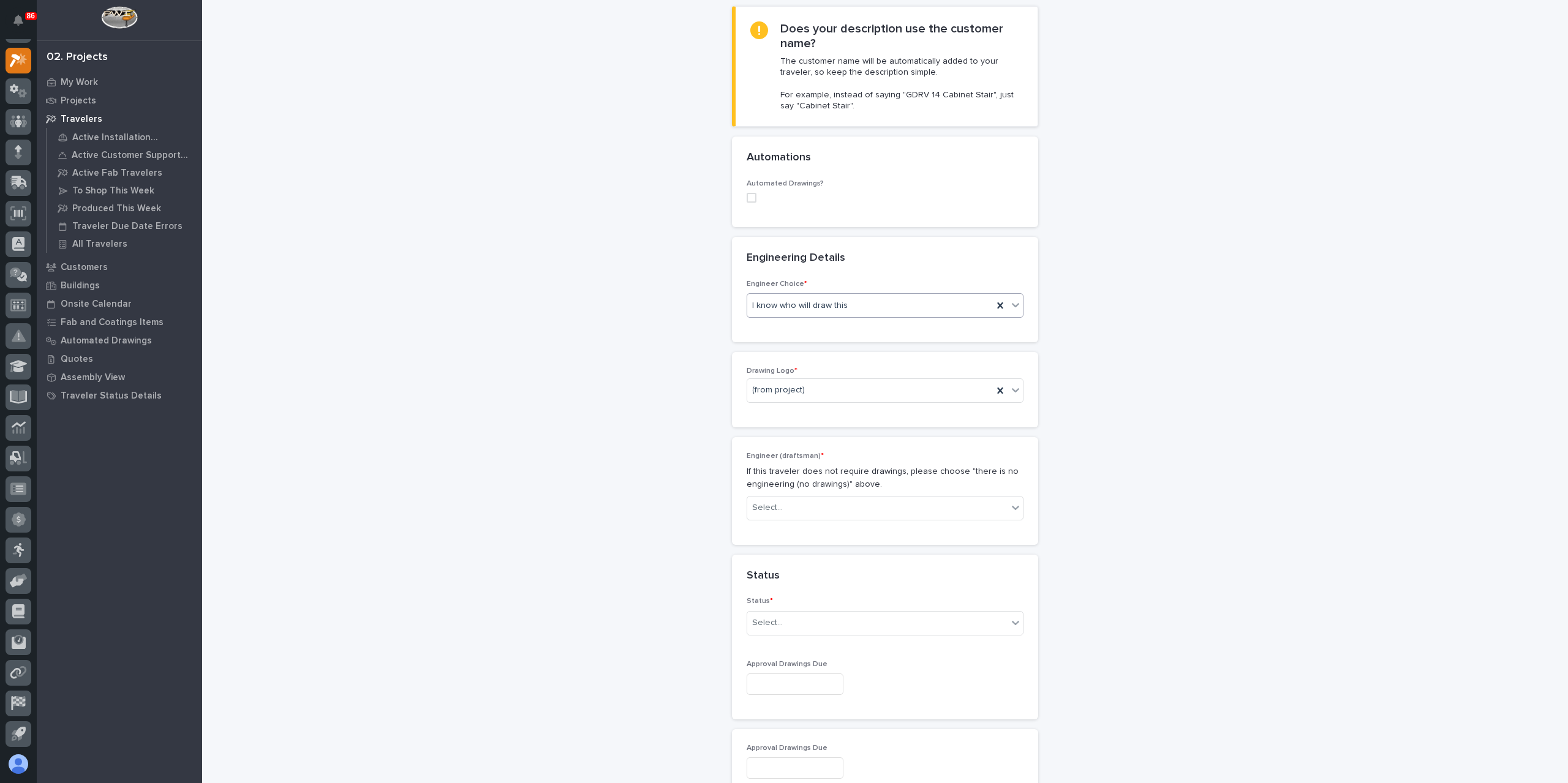
drag, startPoint x: 747, startPoint y: 189, endPoint x: 746, endPoint y: 197, distance: 8.1
click at [747, 192] on div "Automated Drawings?" at bounding box center [885, 196] width 277 height 33
click at [747, 197] on span at bounding box center [752, 197] width 9 height 9
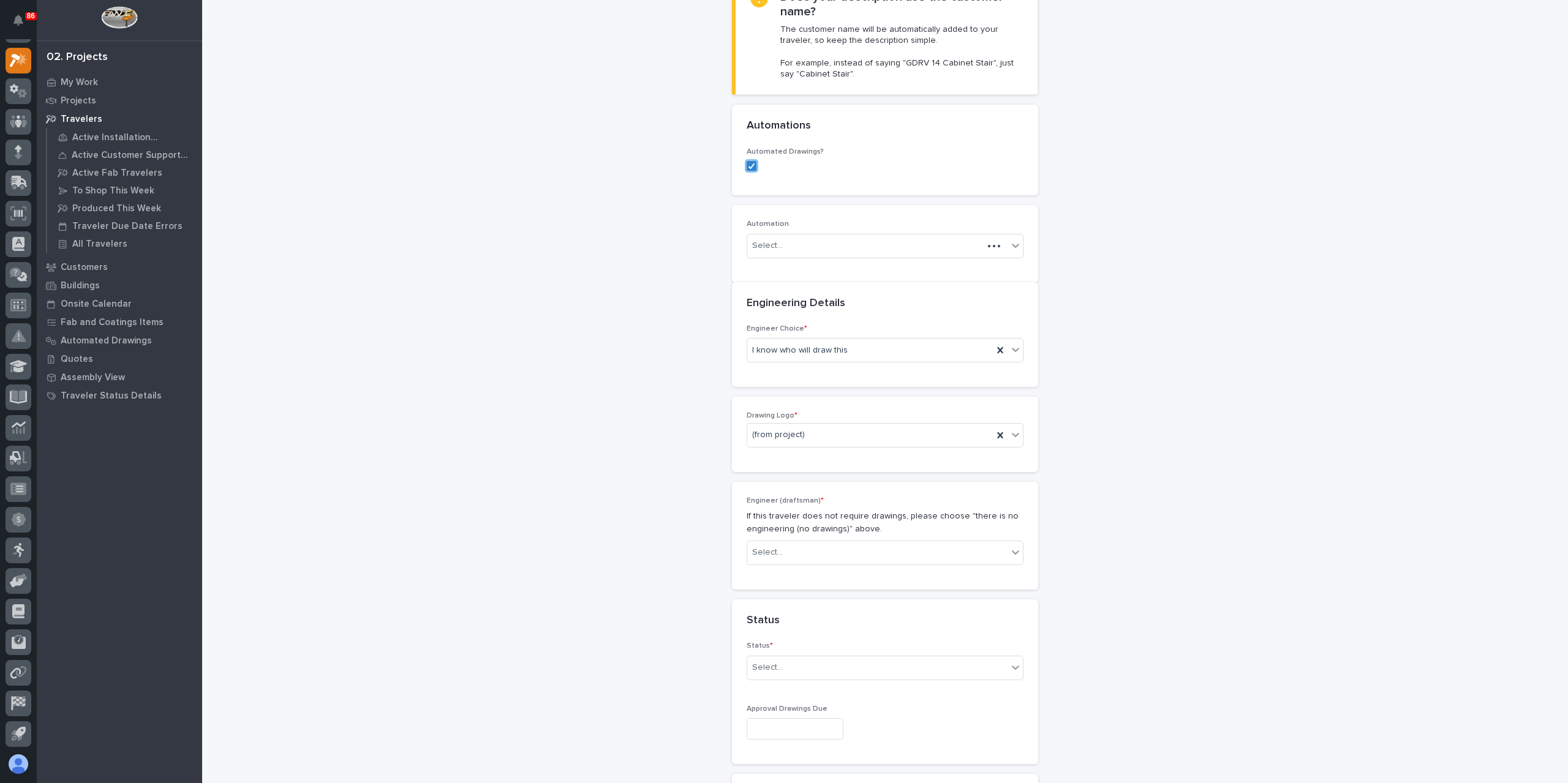
scroll to position [354, 0]
click at [781, 227] on div "Select..." at bounding box center [877, 234] width 261 height 21
type input "***"
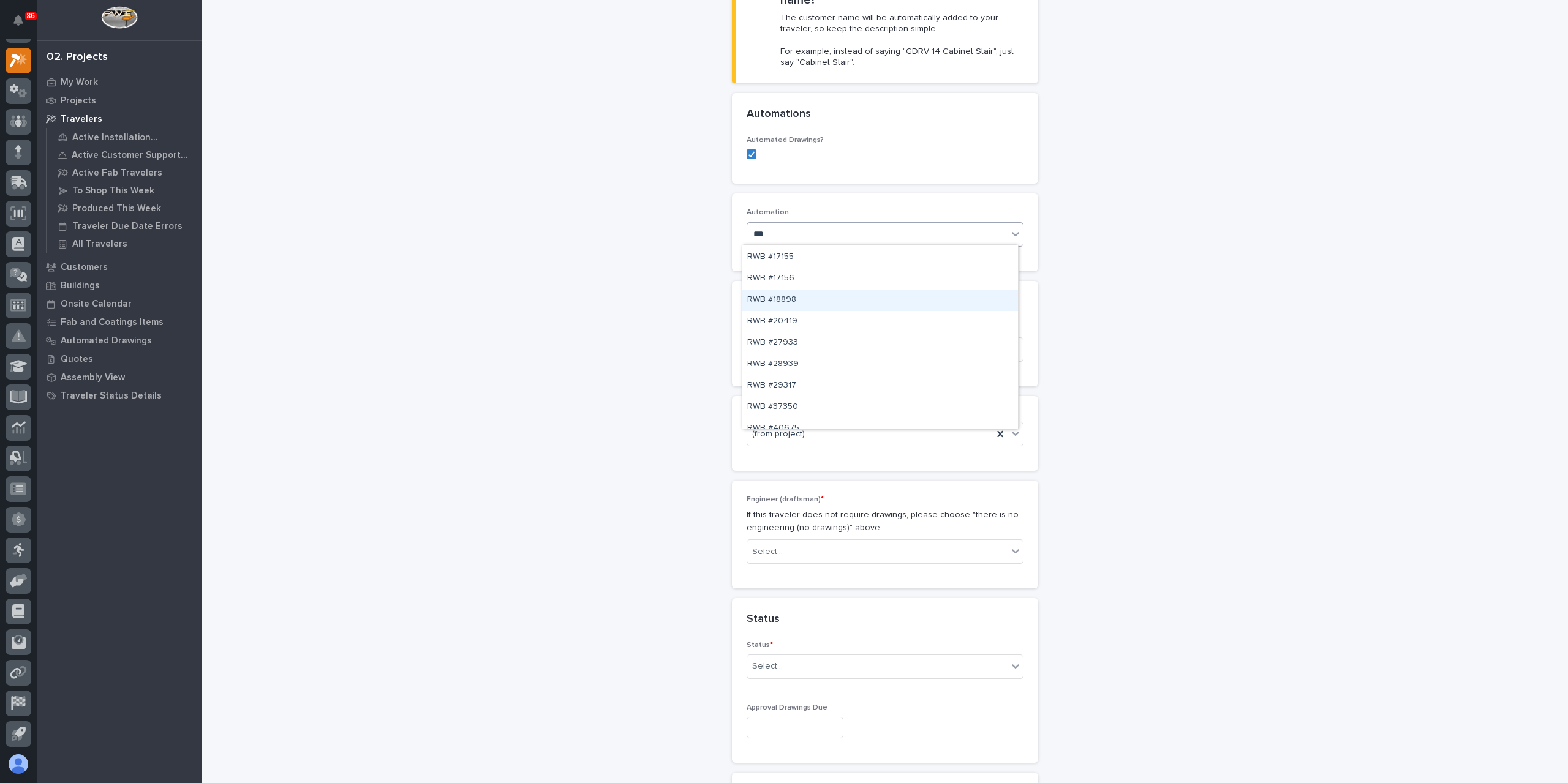
scroll to position [31, 0]
click at [790, 421] on div "RWB #40675" at bounding box center [880, 418] width 276 height 21
click at [821, 428] on div "(from project)" at bounding box center [869, 435] width 246 height 21
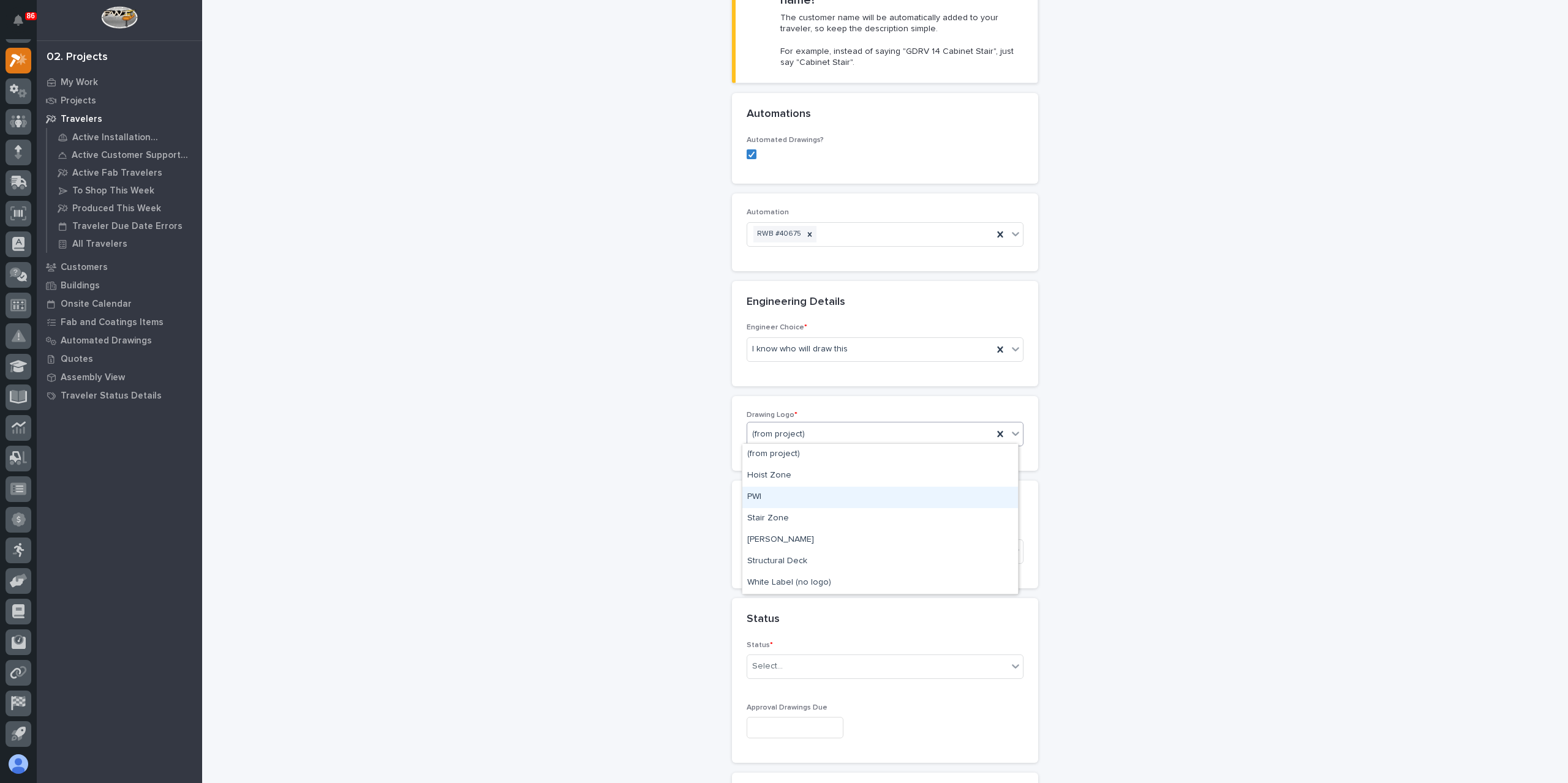
click at [805, 502] on div "PWI" at bounding box center [880, 497] width 276 height 21
click at [805, 539] on div "Select..." at bounding box center [885, 551] width 277 height 24
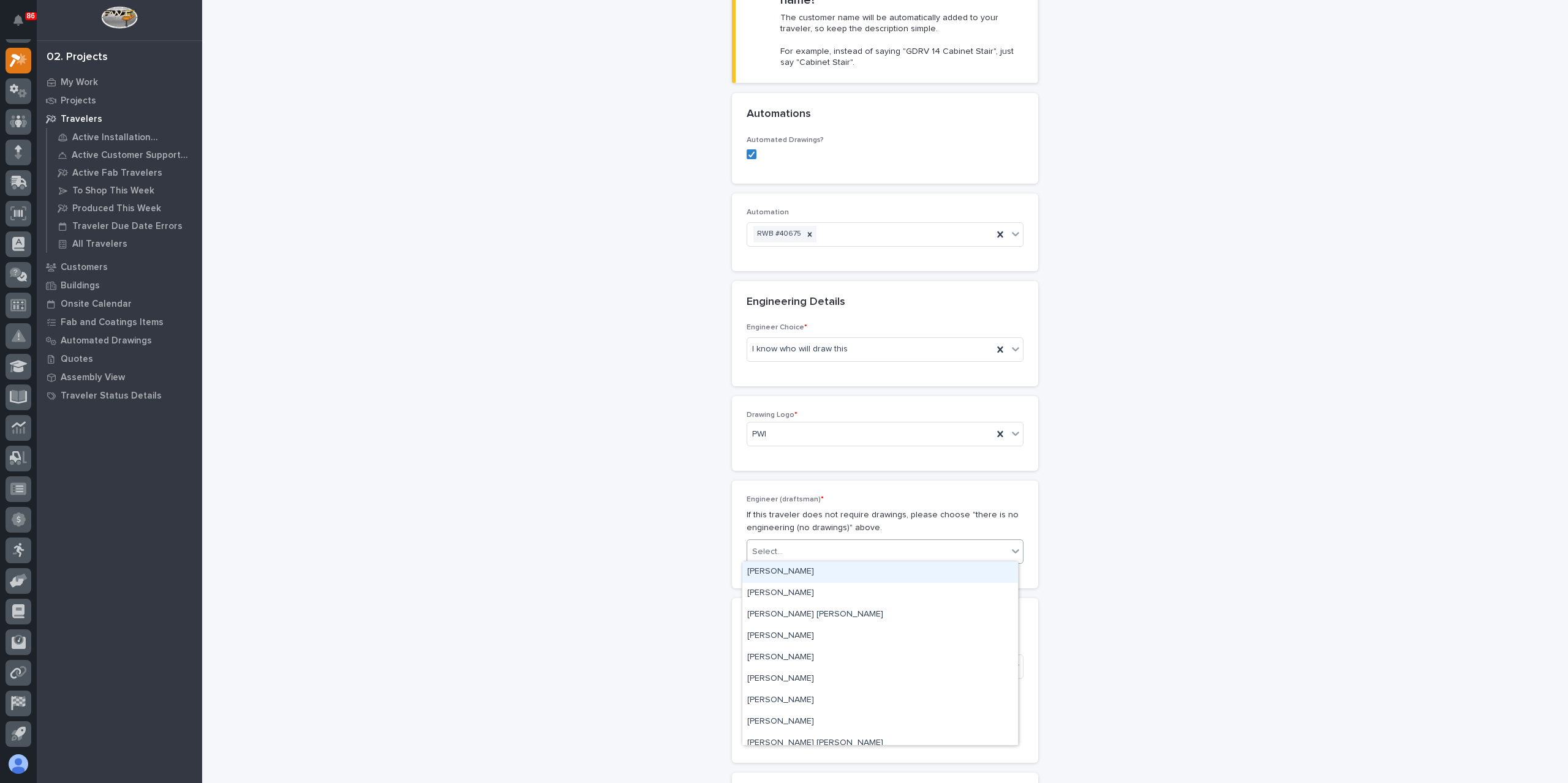
click at [788, 568] on div "[PERSON_NAME]" at bounding box center [880, 571] width 276 height 21
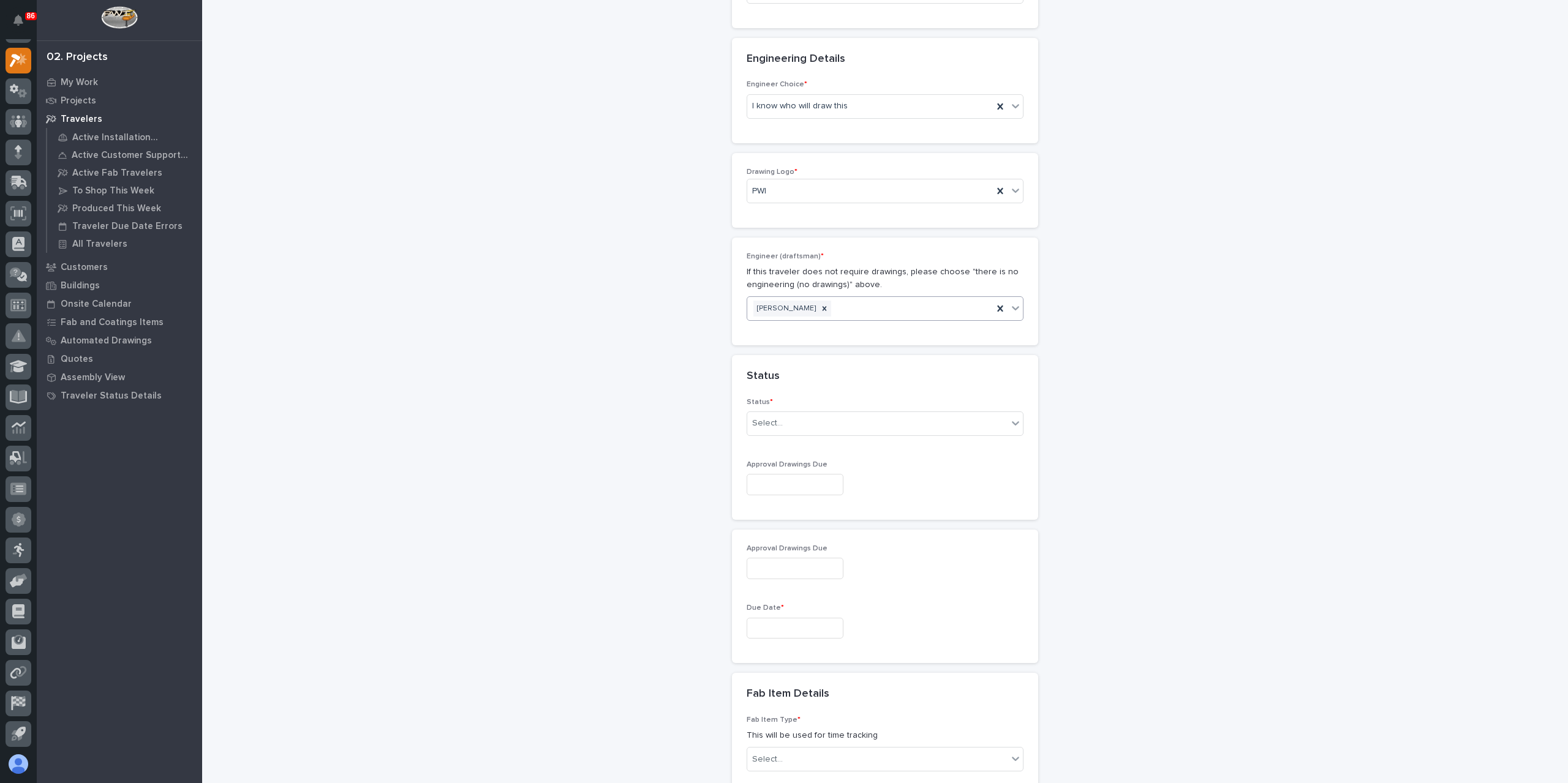
scroll to position [598, 0]
click at [786, 421] on div "Select..." at bounding box center [877, 421] width 261 height 21
click at [821, 529] on div "Sales Review / Customer Approval" at bounding box center [880, 527] width 276 height 21
click at [804, 624] on input "text" at bounding box center [795, 626] width 97 height 21
click at [807, 585] on div "4" at bounding box center [806, 581] width 17 height 17
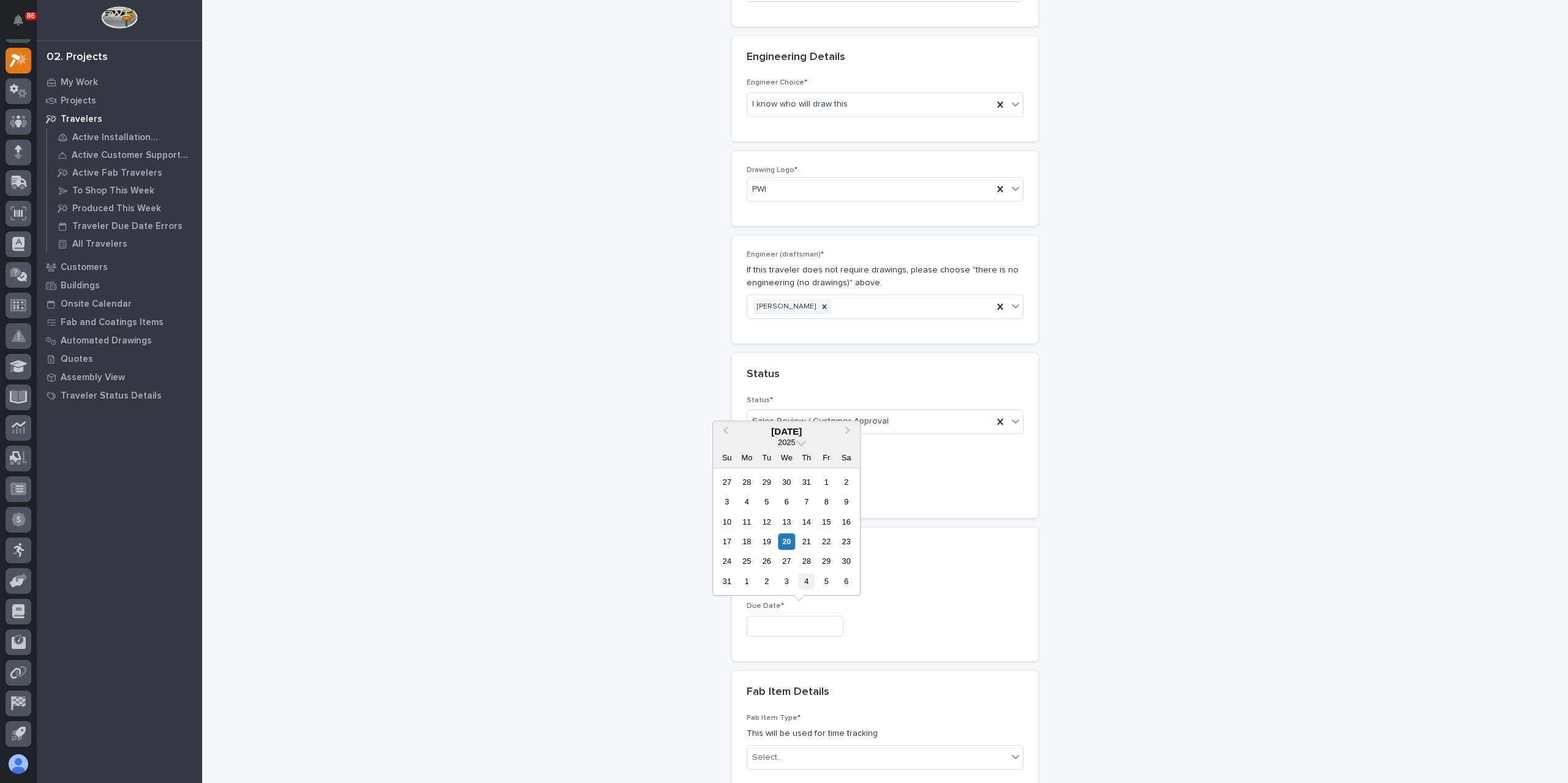
type input "**********"
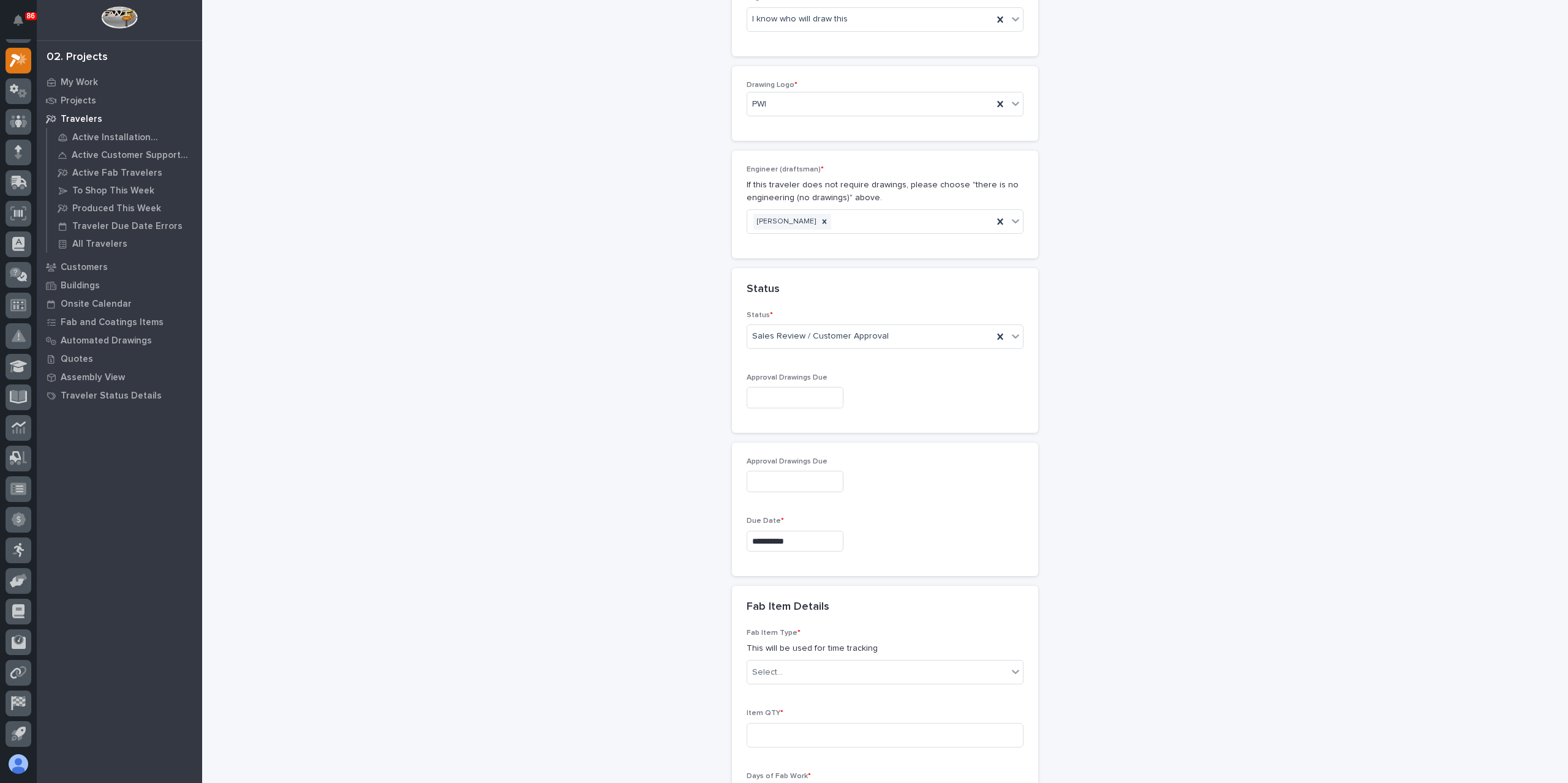
scroll to position [843, 0]
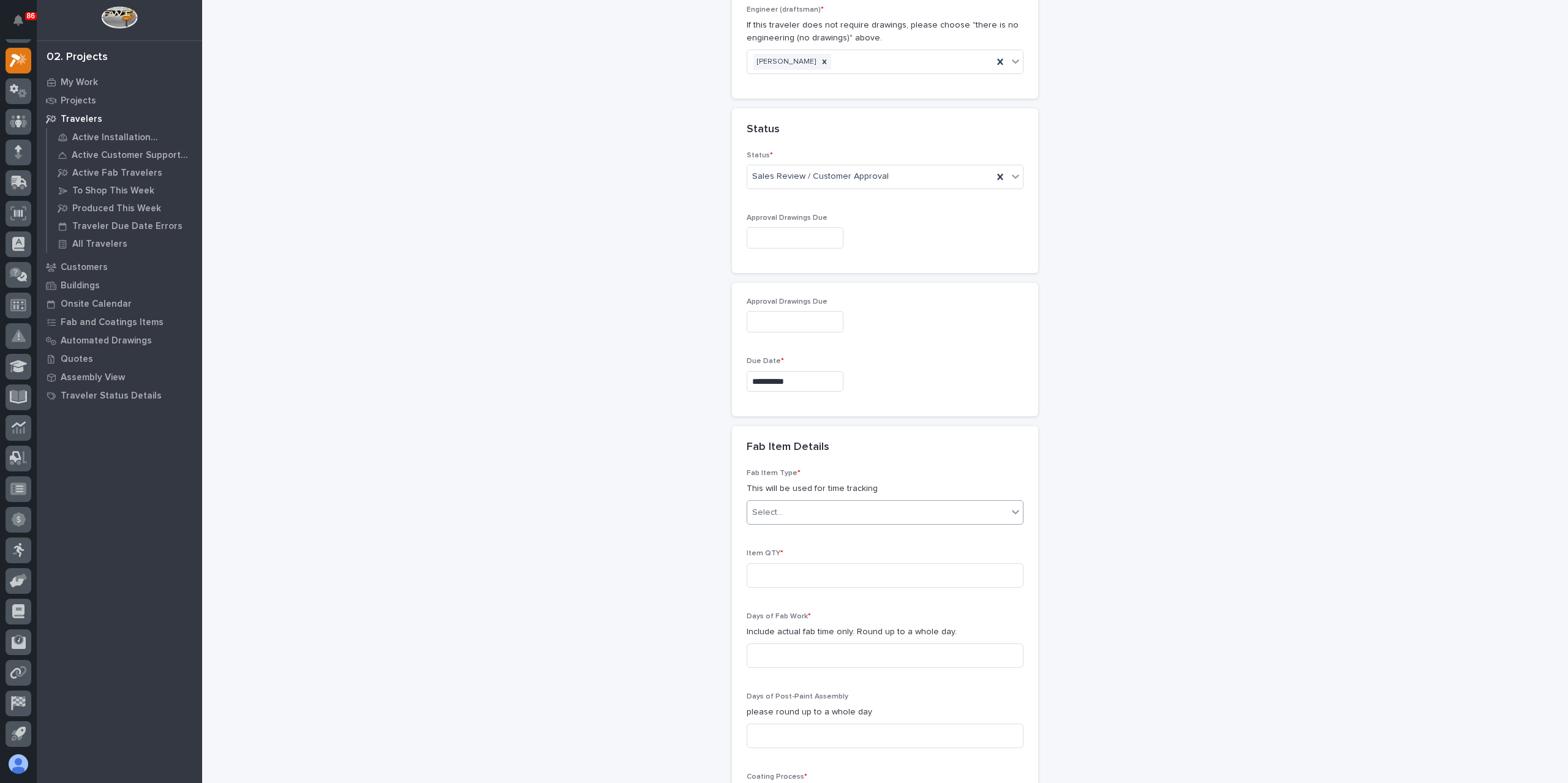
click at [782, 505] on div "Select..." at bounding box center [877, 513] width 261 height 21
click at [813, 665] on div "Other (custom item)" at bounding box center [880, 665] width 276 height 21
click at [793, 575] on input at bounding box center [885, 575] width 277 height 24
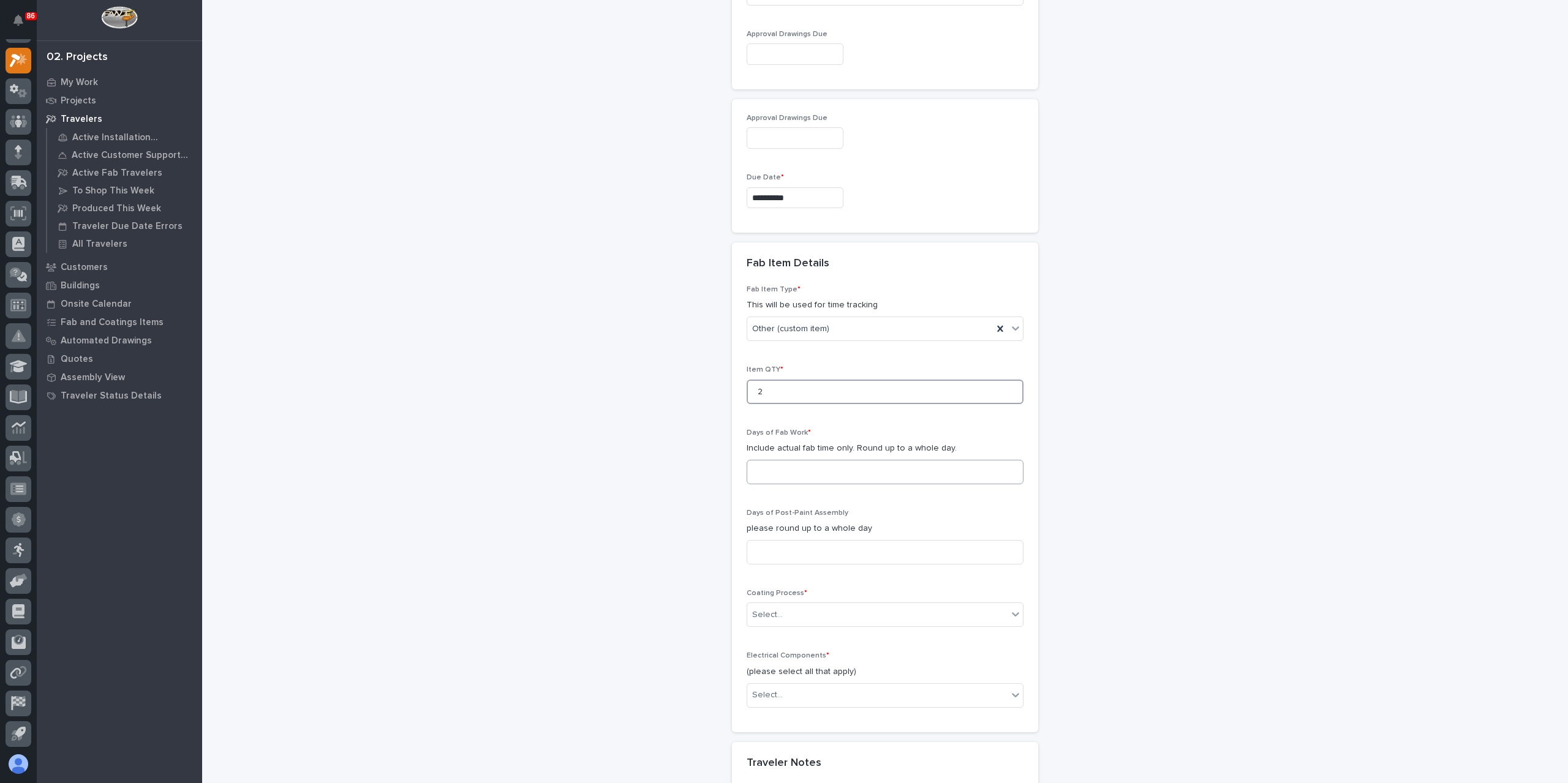
type input "2"
click at [807, 473] on input at bounding box center [885, 472] width 277 height 24
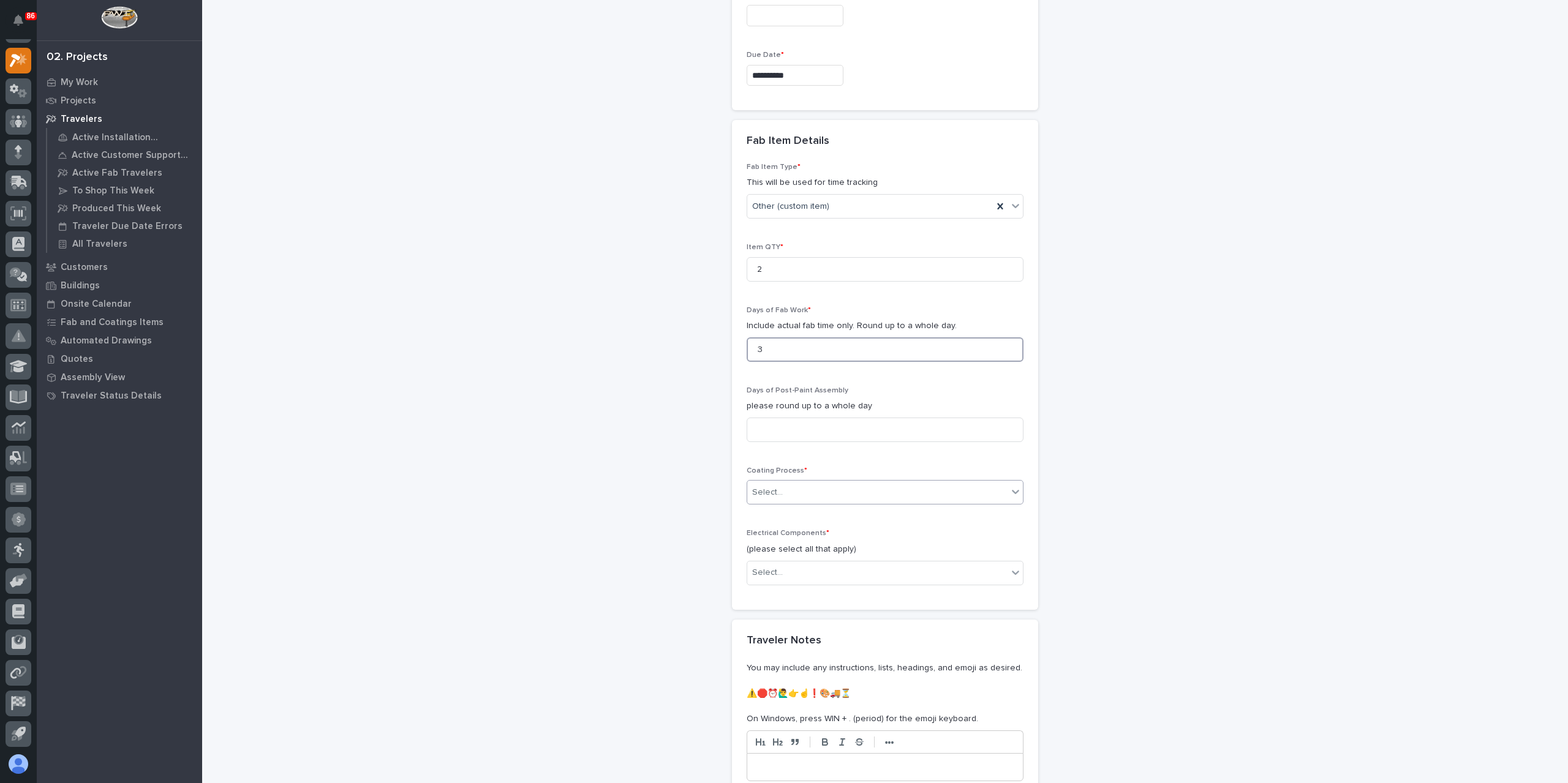
type input "3"
click at [794, 482] on div "Select..." at bounding box center [877, 493] width 261 height 21
click at [790, 532] on div "In-House Paint/Powder" at bounding box center [880, 531] width 276 height 21
click at [809, 572] on div "Select..." at bounding box center [877, 573] width 261 height 21
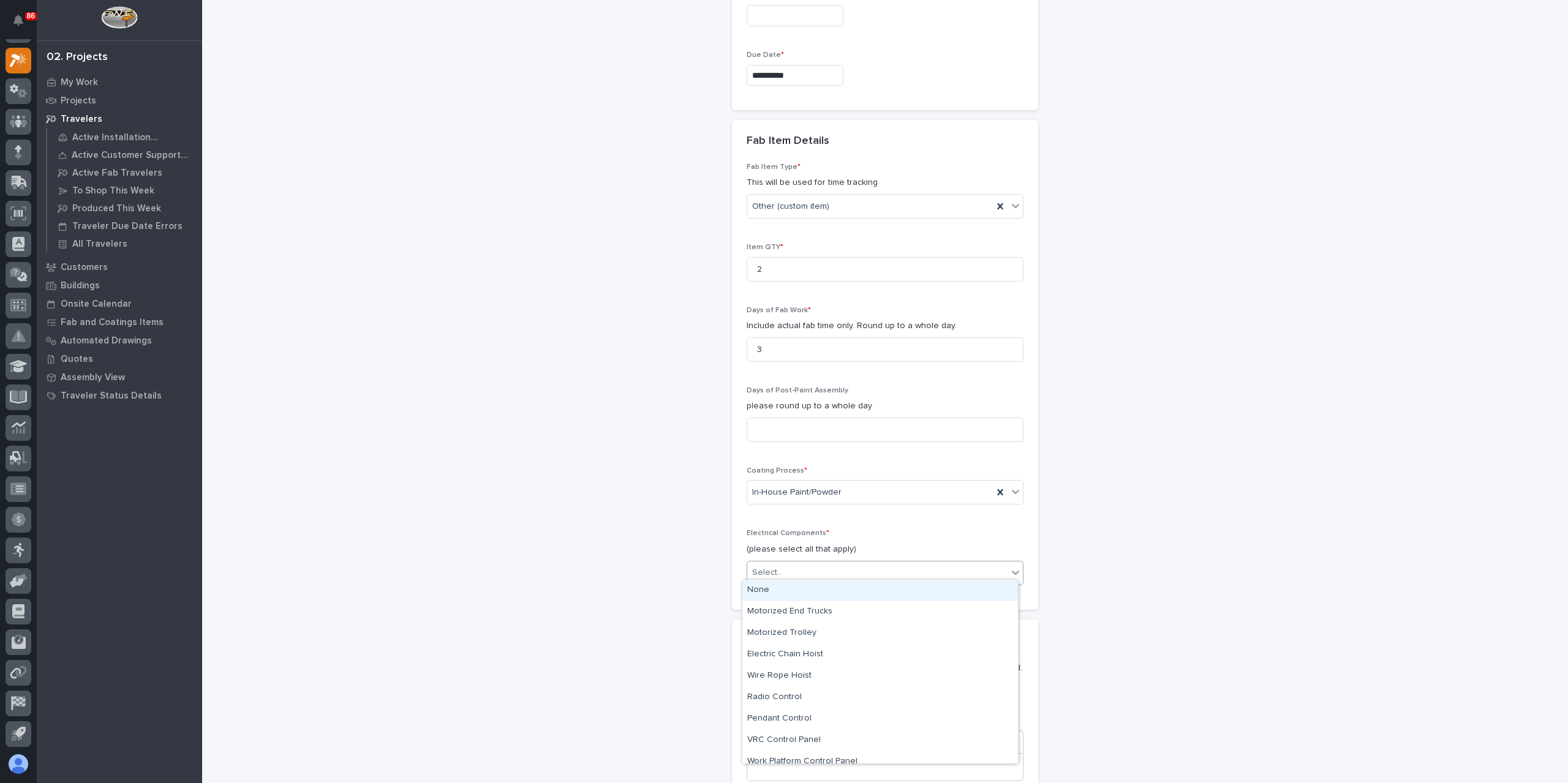
click at [804, 595] on div "None" at bounding box center [880, 590] width 276 height 21
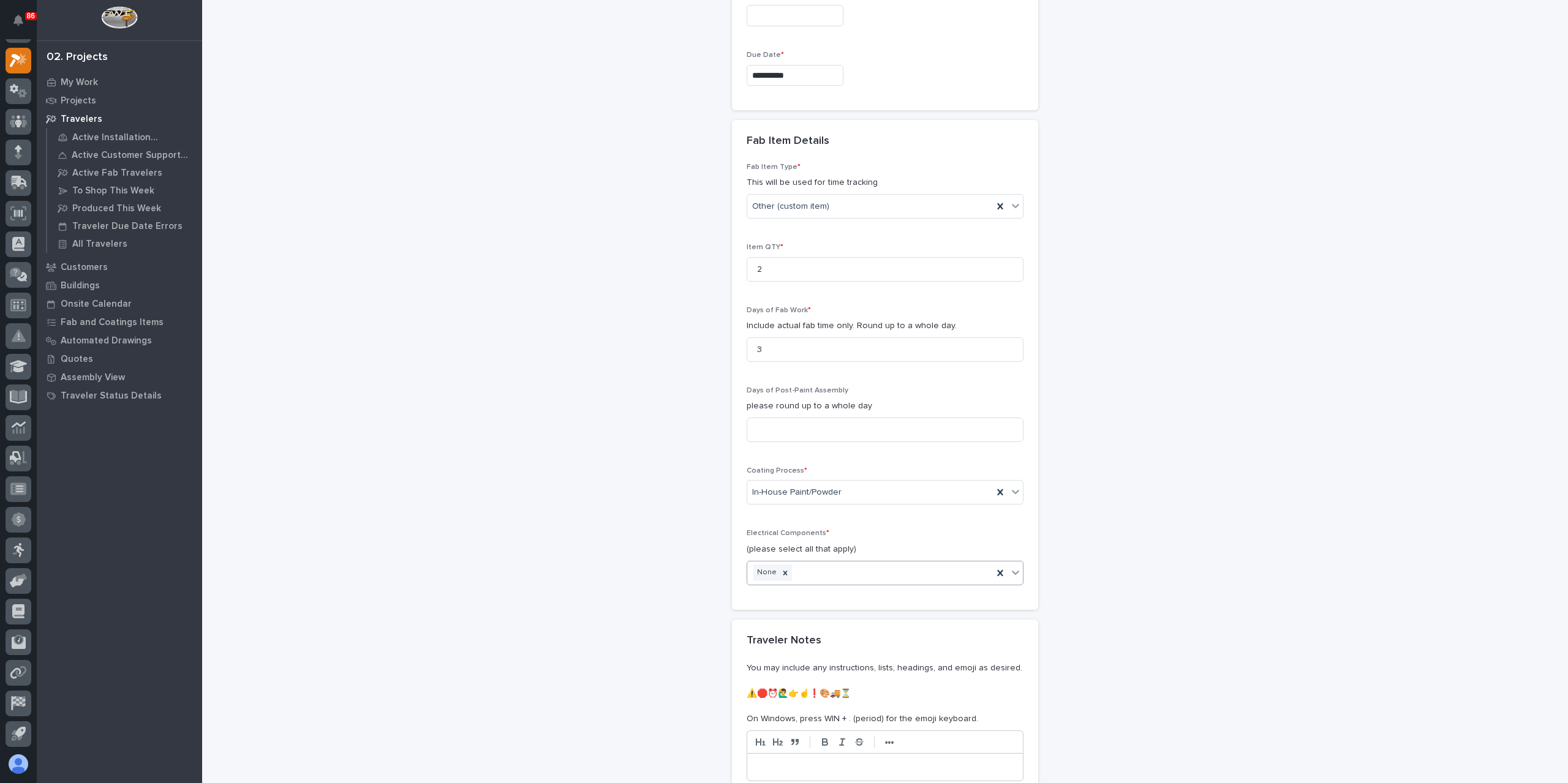
scroll to position [1334, 0]
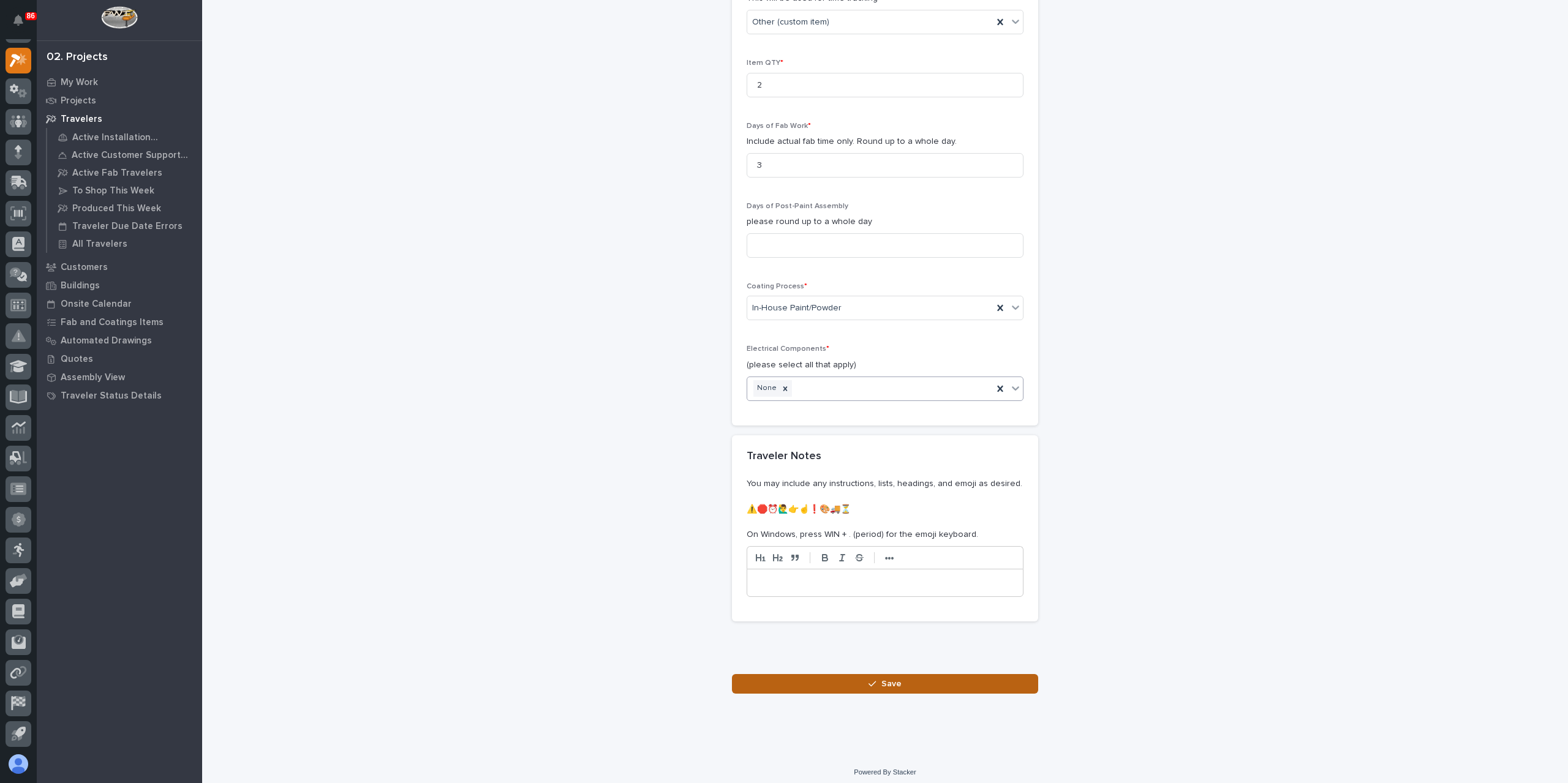
click at [838, 674] on button "Save" at bounding box center [885, 684] width 306 height 20
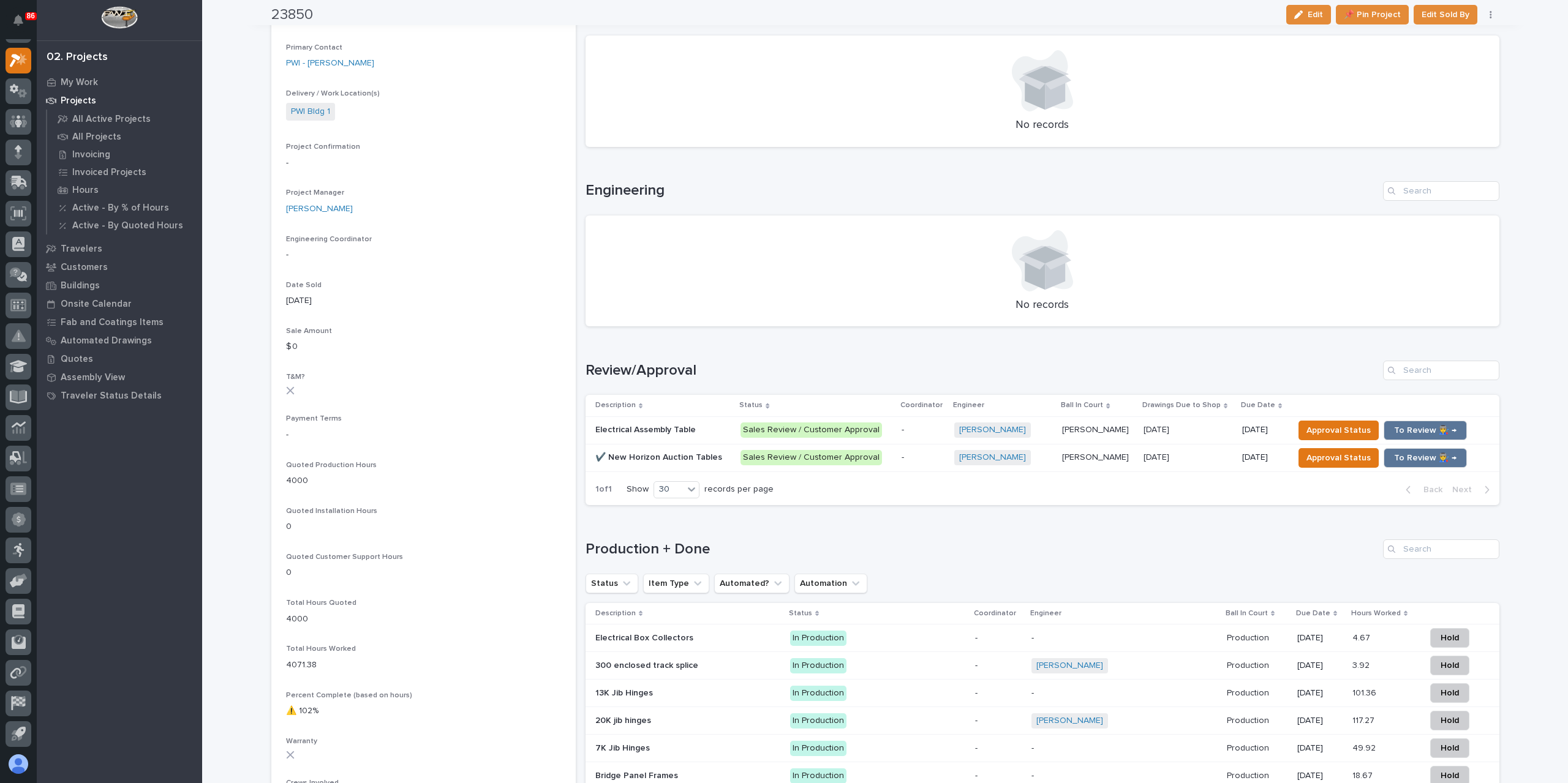
scroll to position [367, 0]
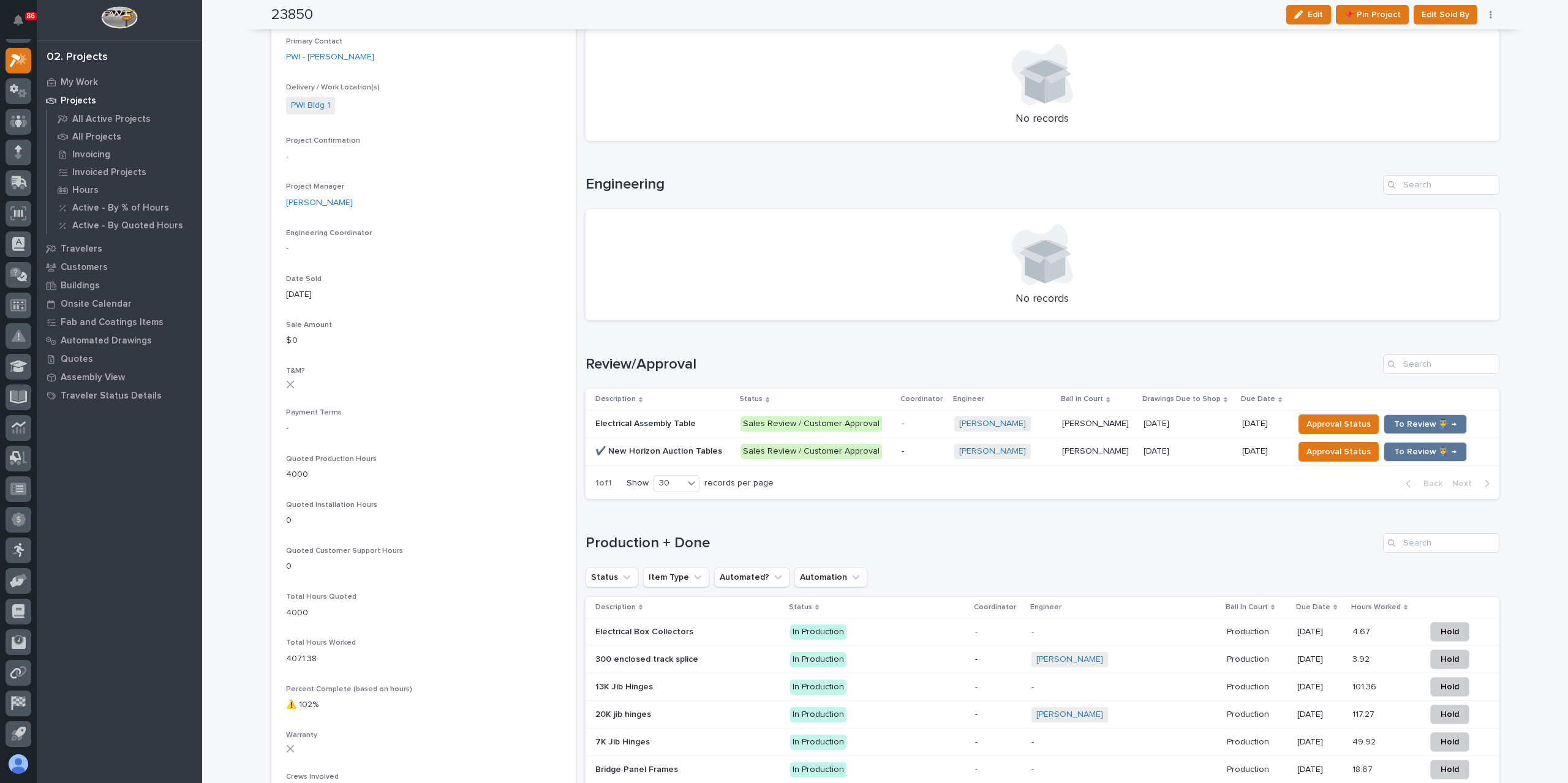
click at [647, 455] on p "✔️ New Horizon Auction Tables" at bounding box center [660, 450] width 129 height 13
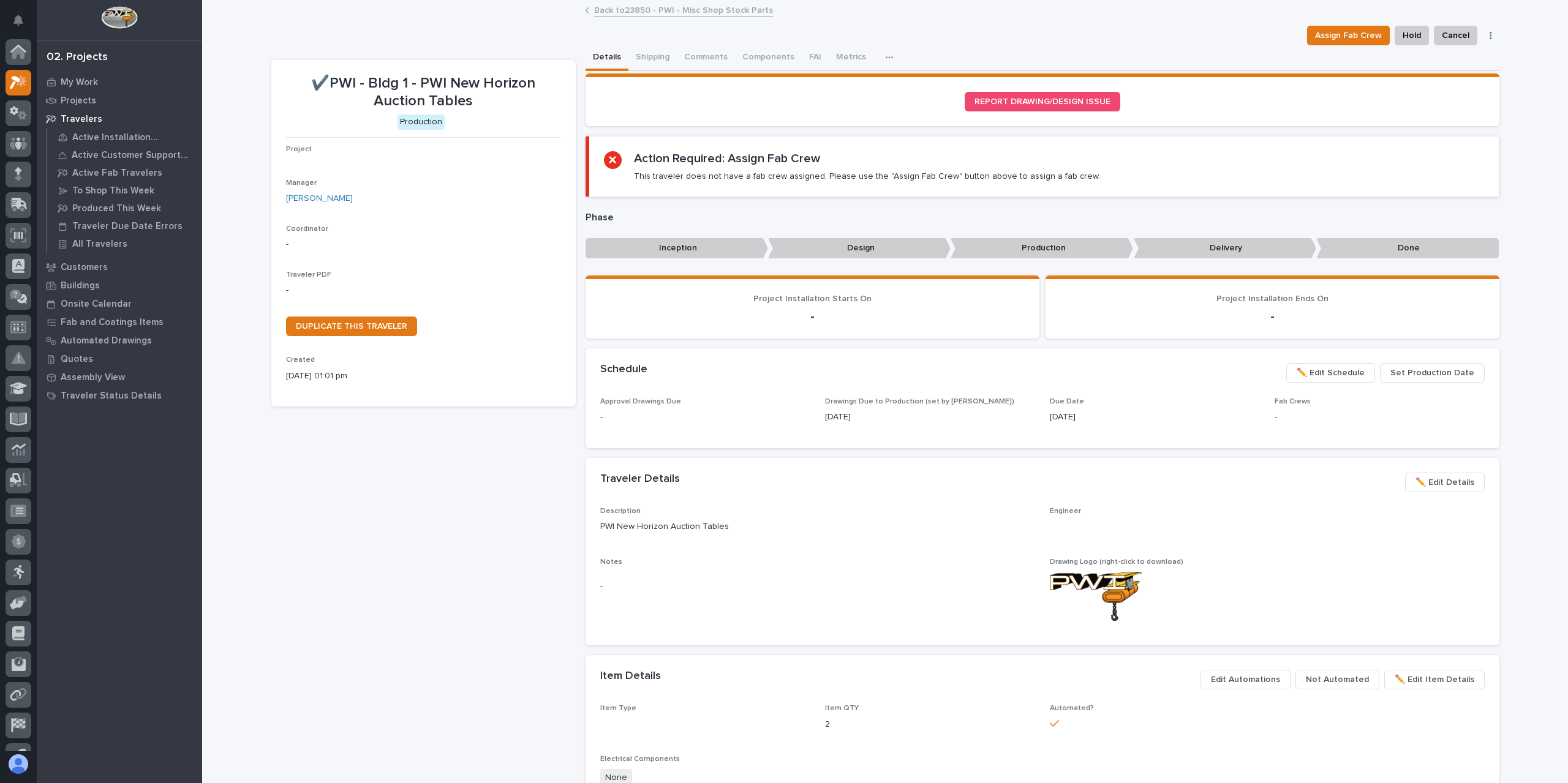
scroll to position [22, 0]
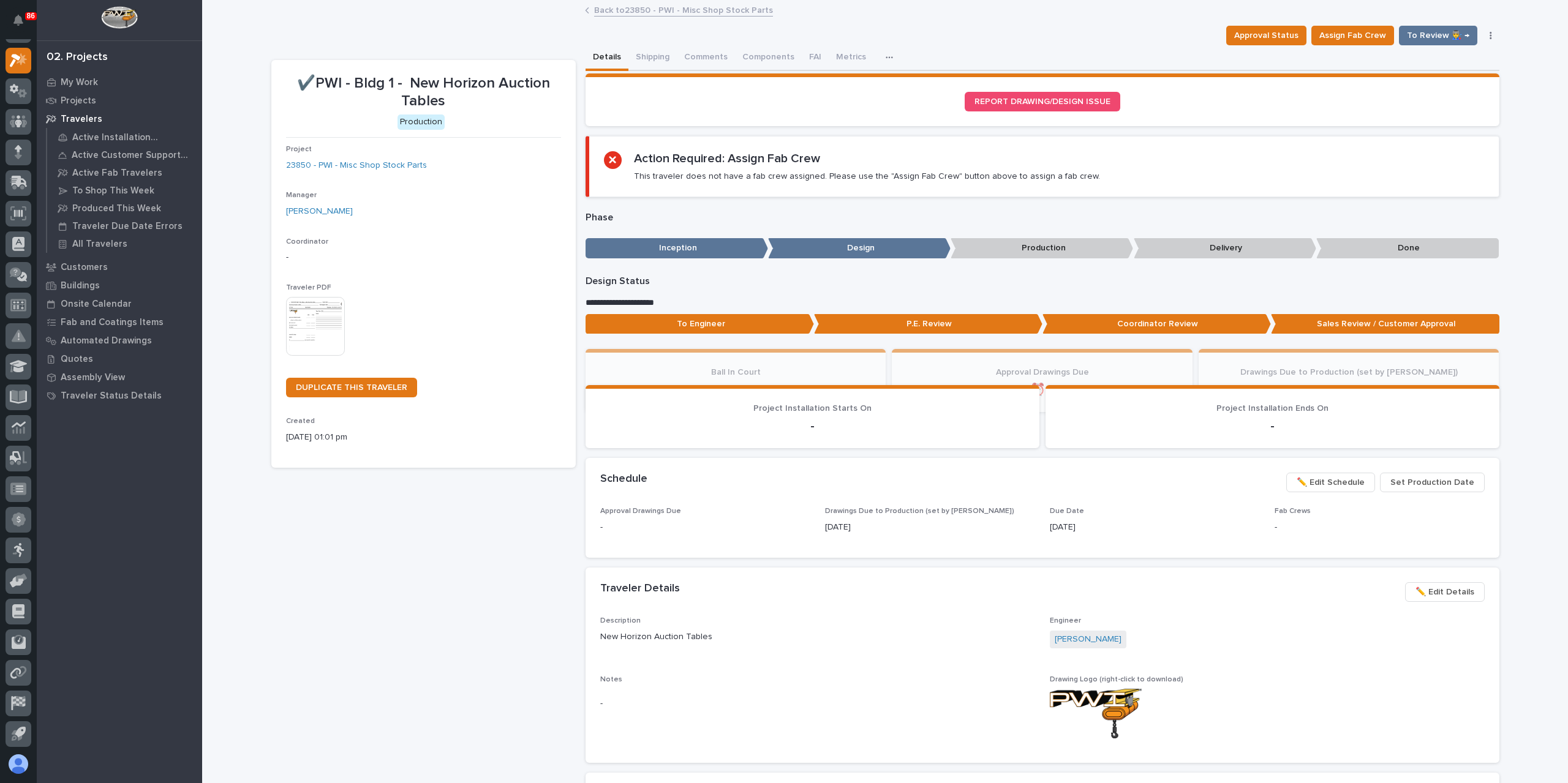
click at [314, 302] on img at bounding box center [315, 326] width 58 height 58
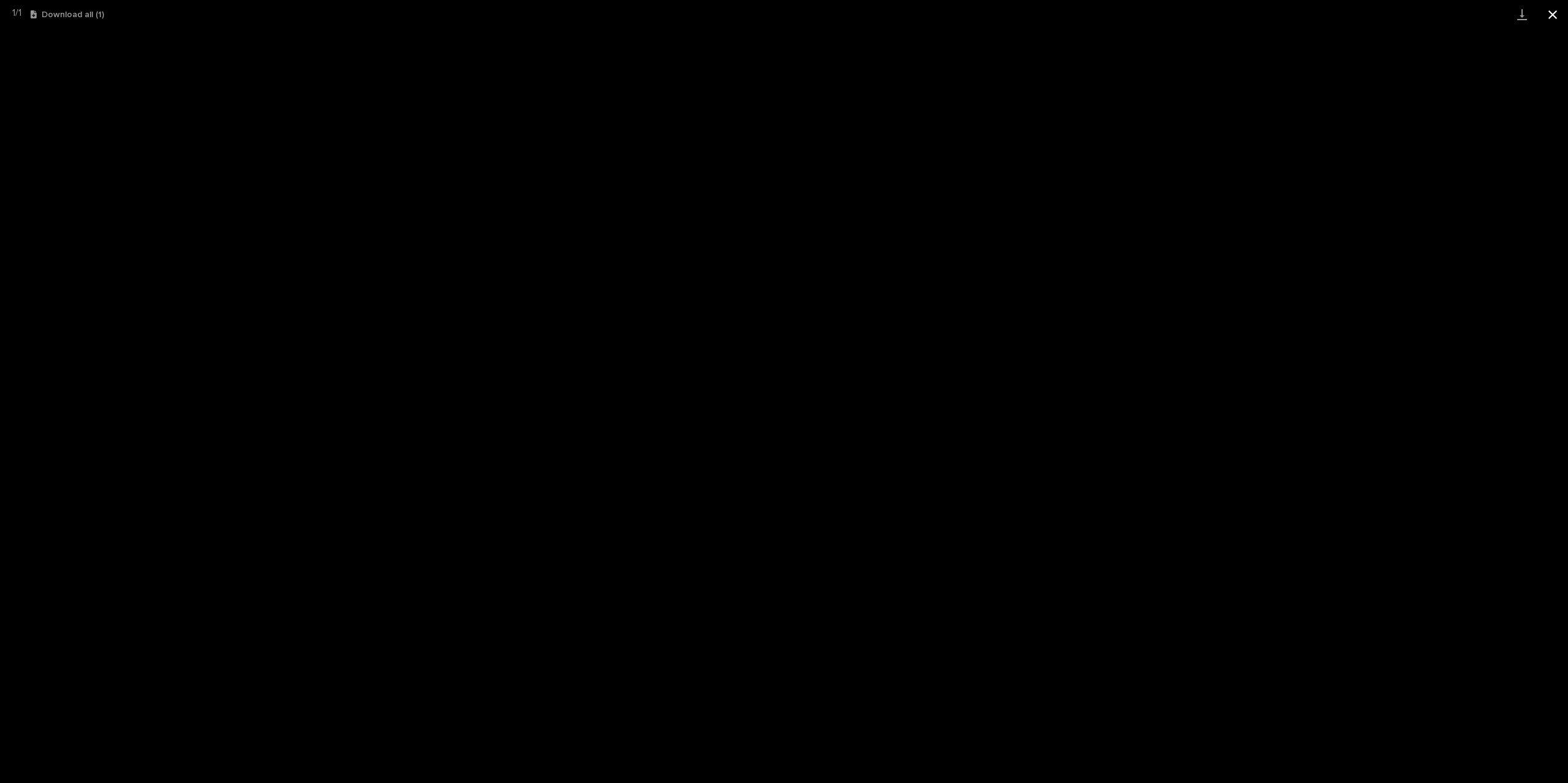
click at [1550, 13] on button "Close gallery" at bounding box center [1552, 14] width 31 height 28
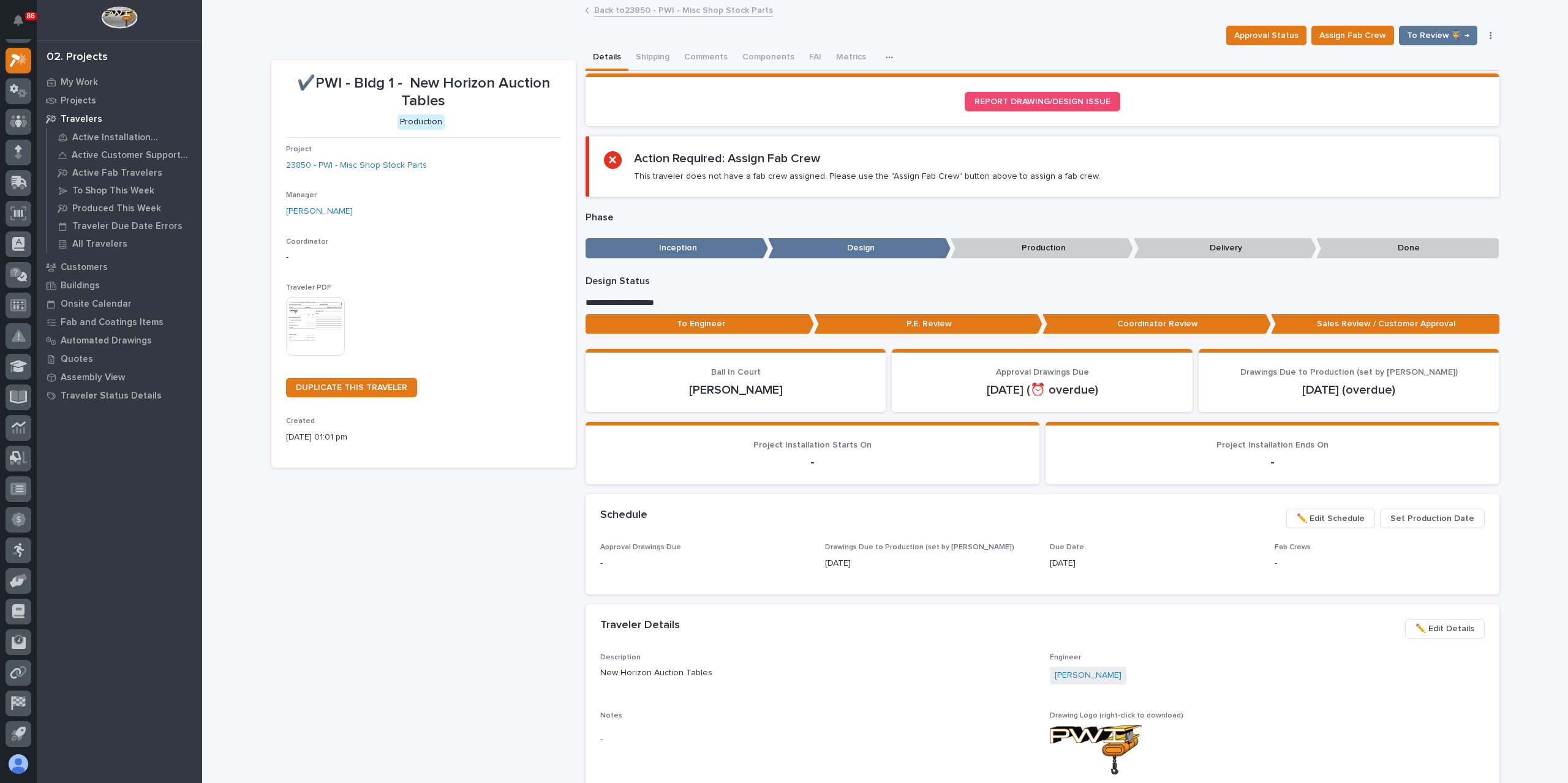
click at [631, 9] on link "Back to 23850 - PWI - Misc Shop Stock Parts" at bounding box center [684, 9] width 179 height 14
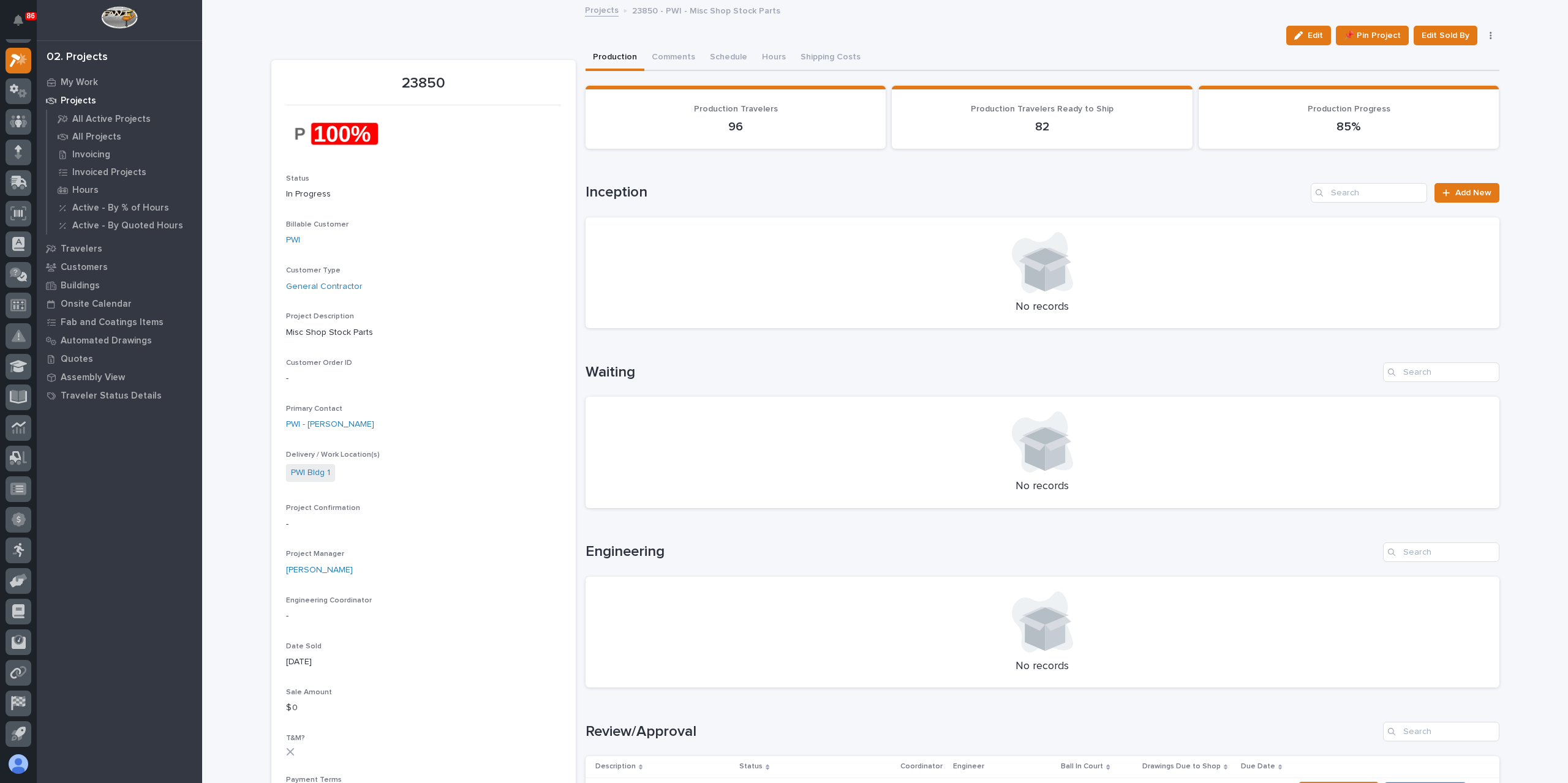
scroll to position [245, 0]
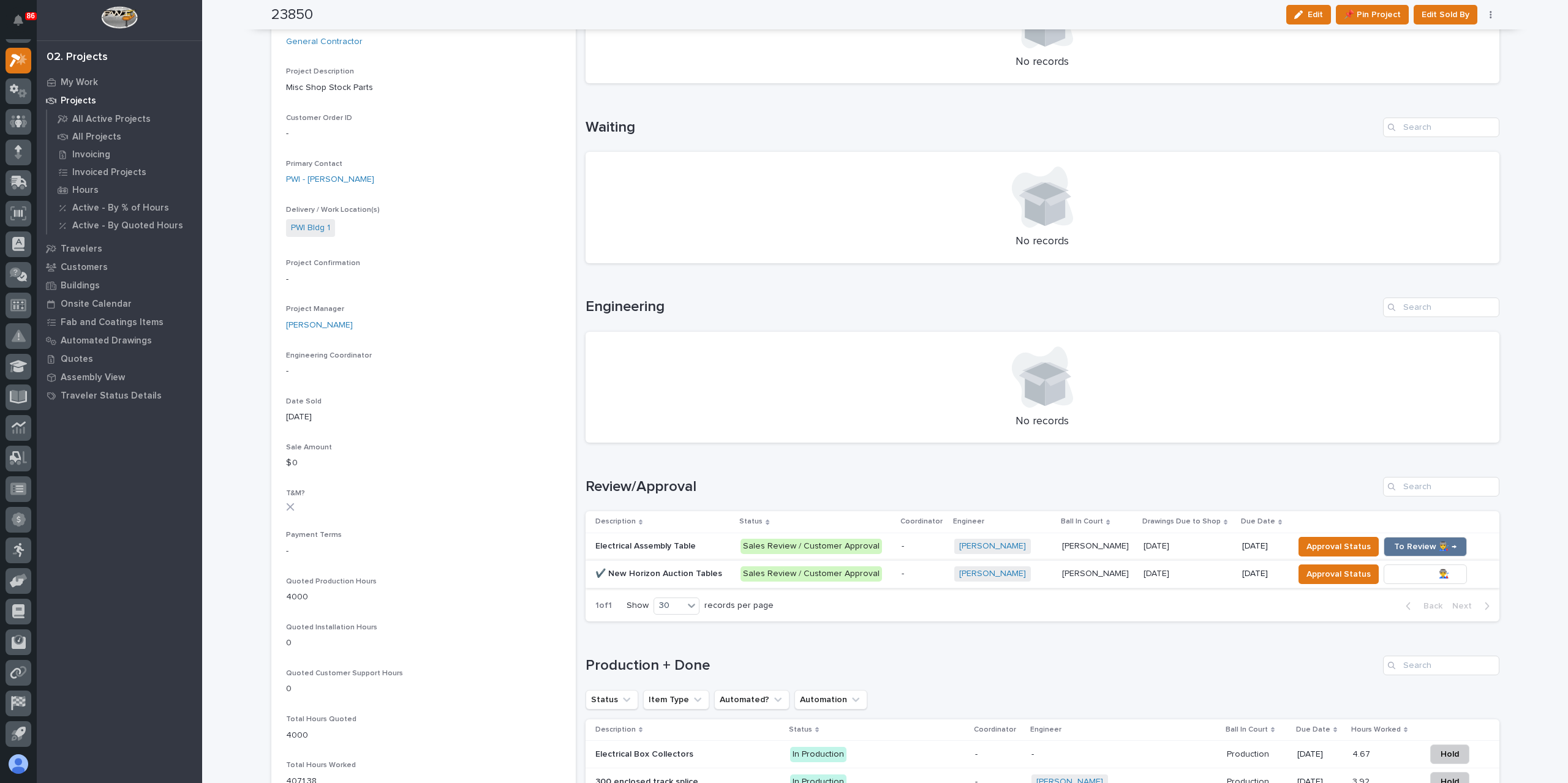
click at [1397, 579] on span "To Review 👨‍🏭 →" at bounding box center [1425, 574] width 62 height 15
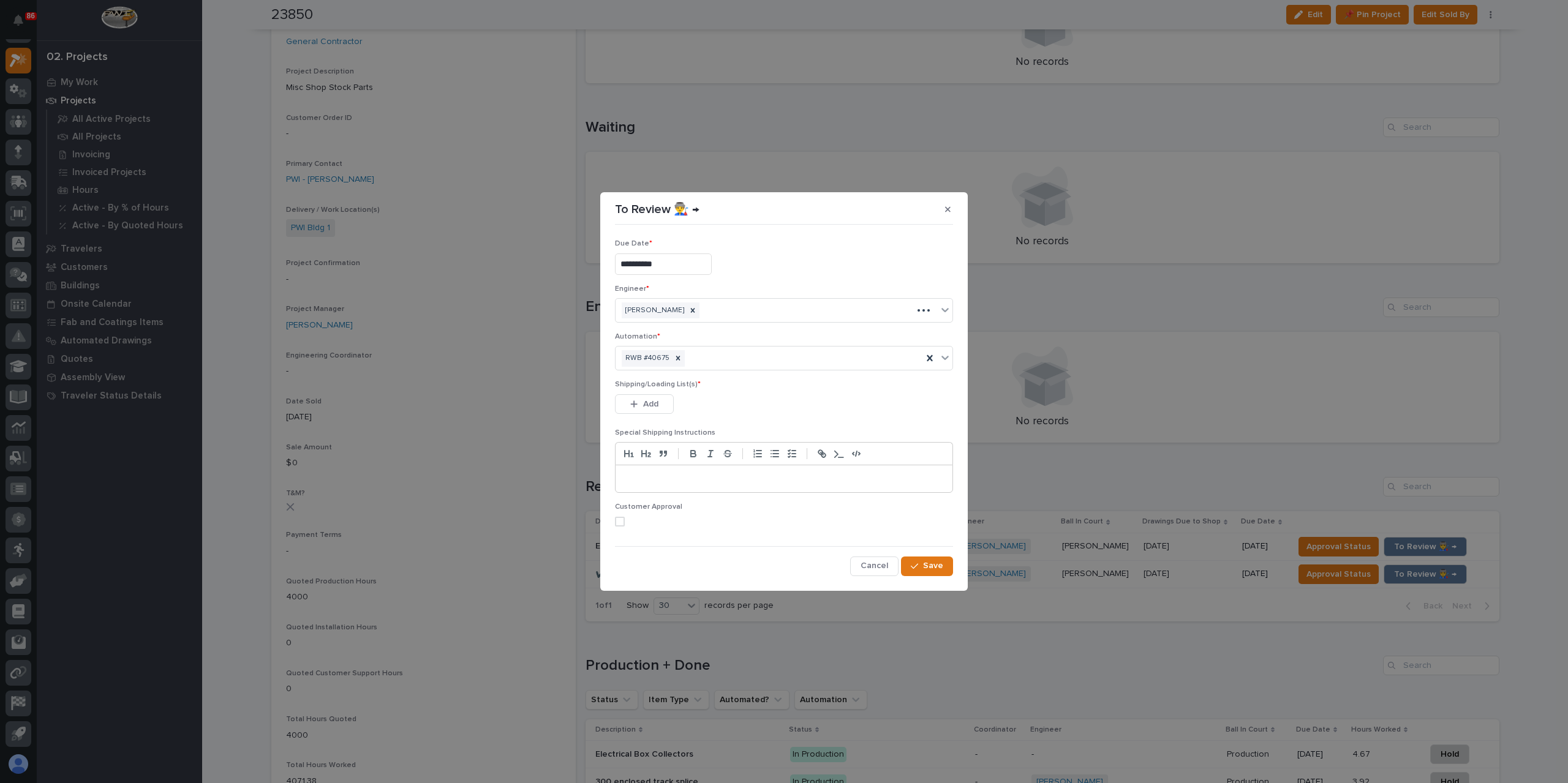
click at [649, 414] on div "Add" at bounding box center [644, 406] width 58 height 24
click at [653, 408] on span "Add" at bounding box center [651, 404] width 15 height 11
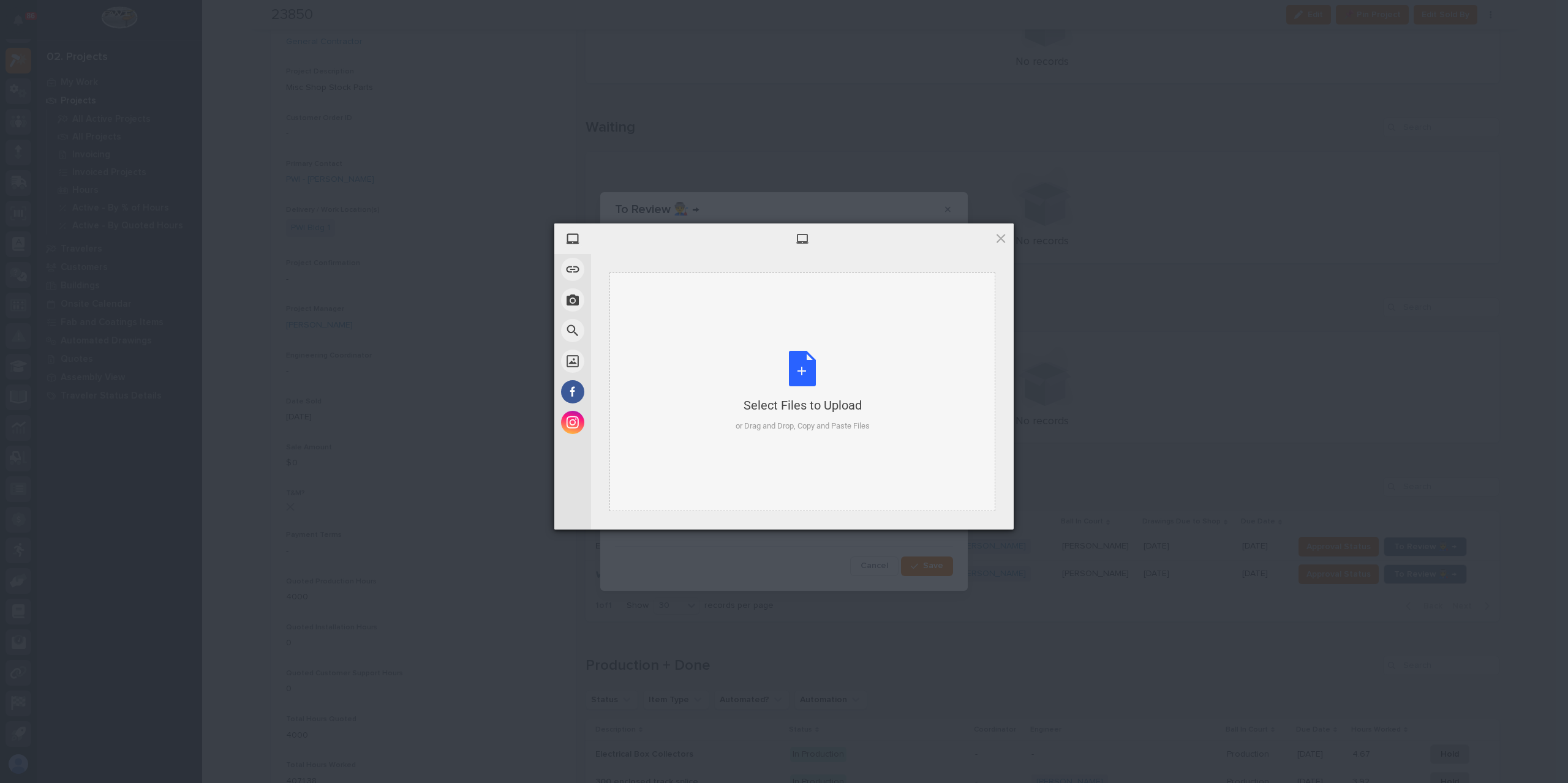
click at [705, 374] on div "Select Files to Upload or Drag and Drop, Copy and Paste Files" at bounding box center [802, 392] width 386 height 239
click at [962, 501] on div "Deselect All Upload more Upload 1" at bounding box center [802, 513] width 422 height 33
click at [961, 504] on span "Upload 1" at bounding box center [977, 512] width 62 height 23
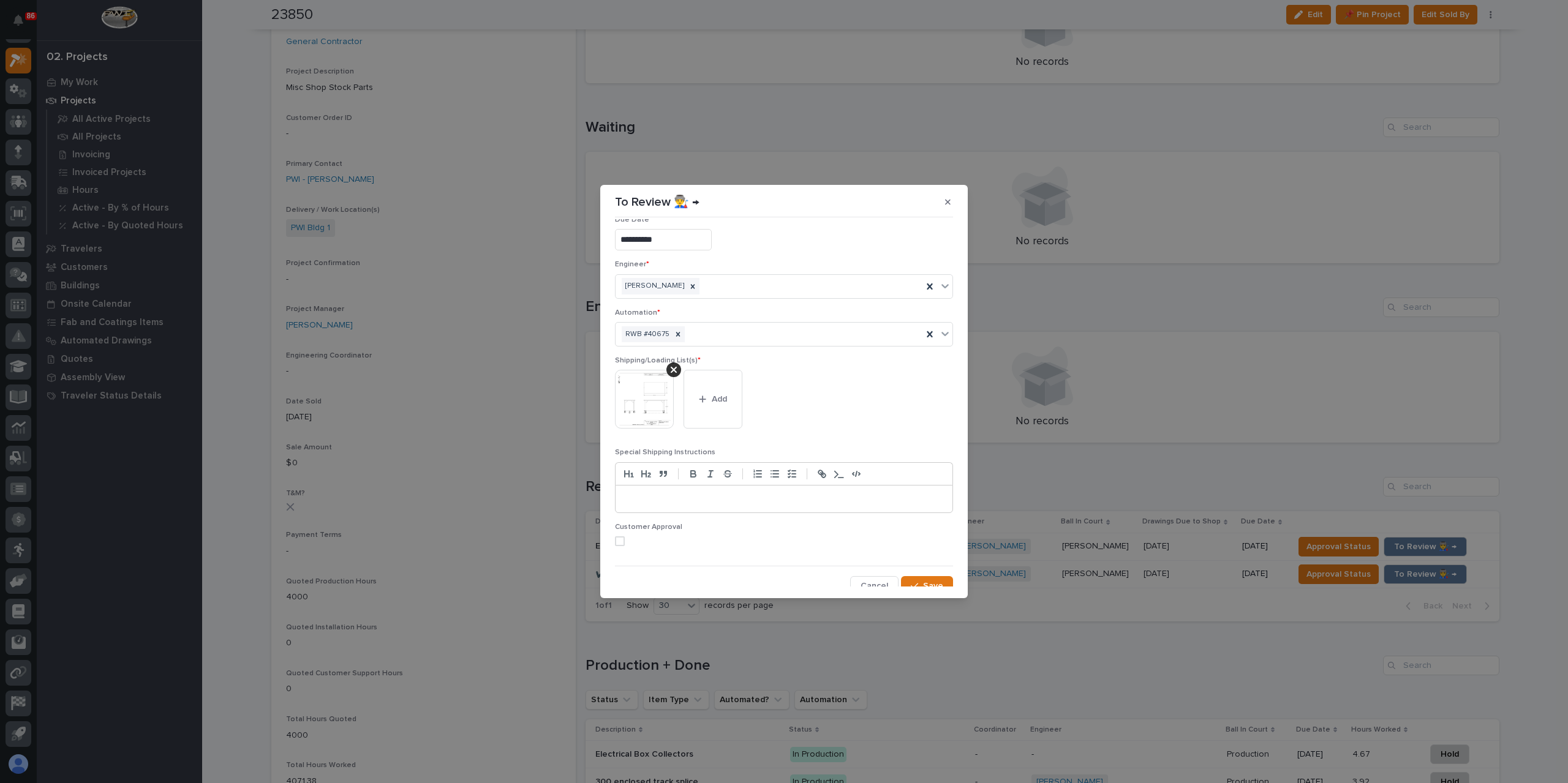
scroll to position [24, 0]
click at [936, 574] on span "Save" at bounding box center [933, 579] width 21 height 11
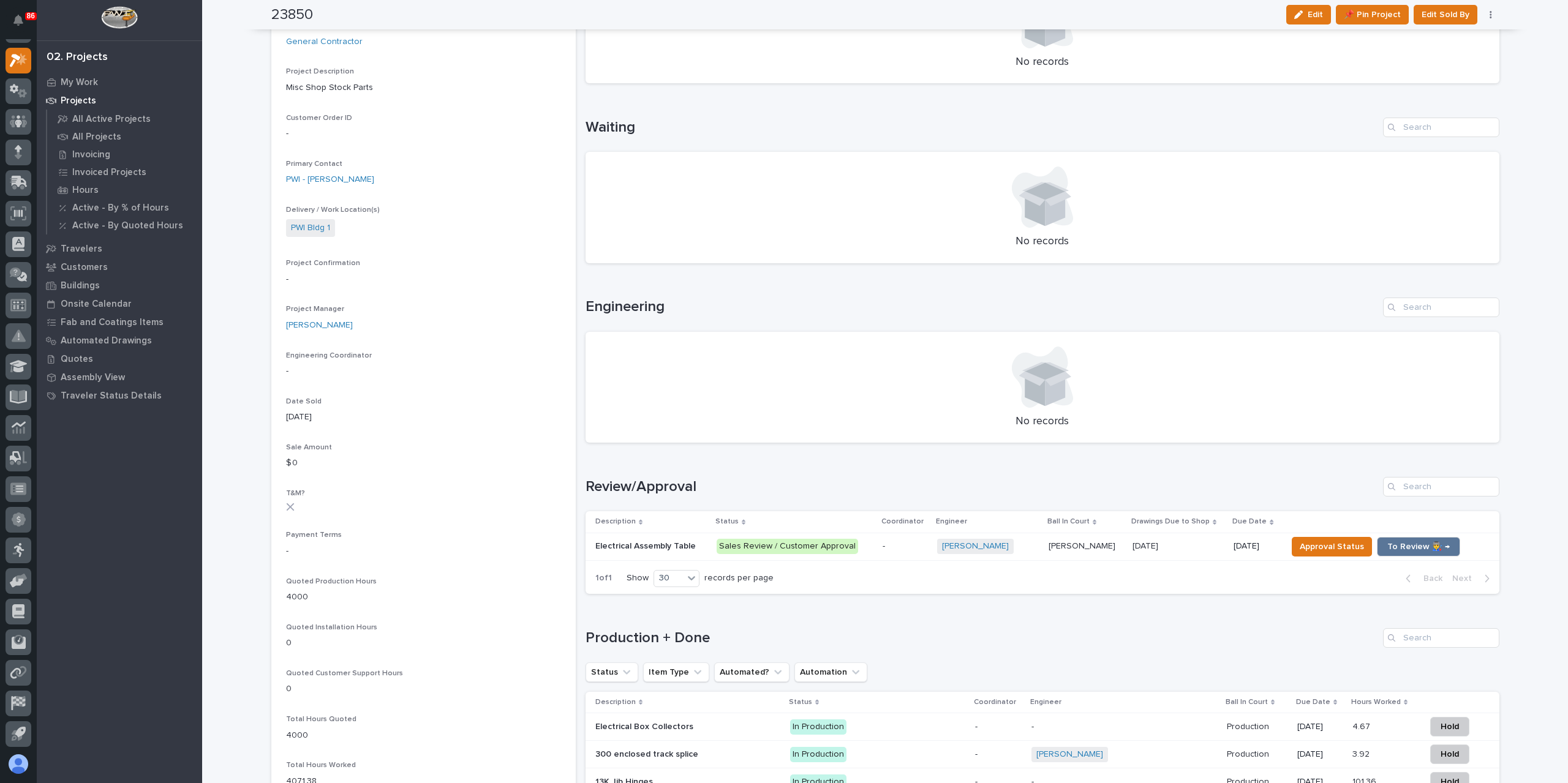
scroll to position [230, 0]
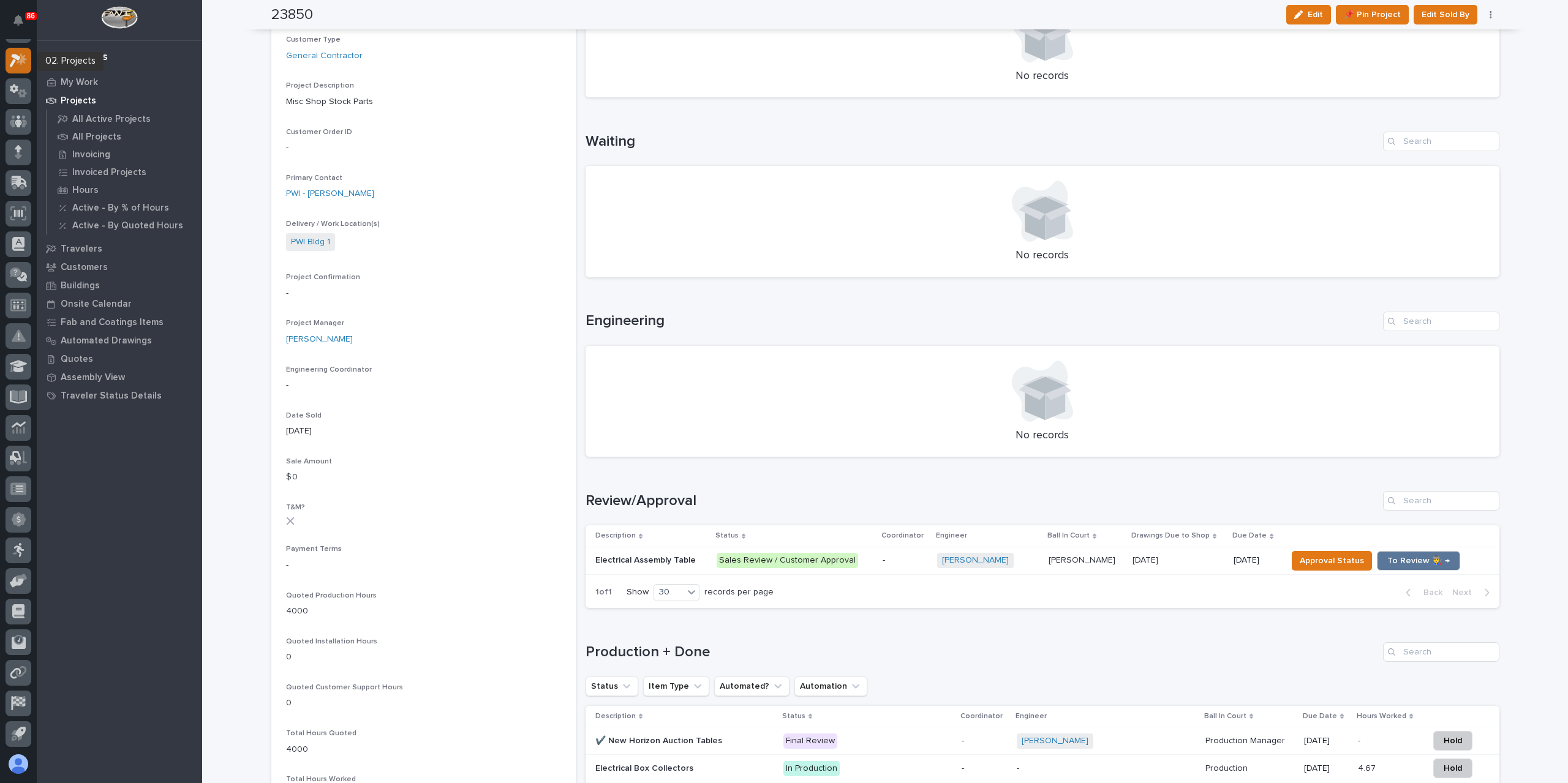
click at [22, 54] on icon at bounding box center [18, 60] width 17 height 14
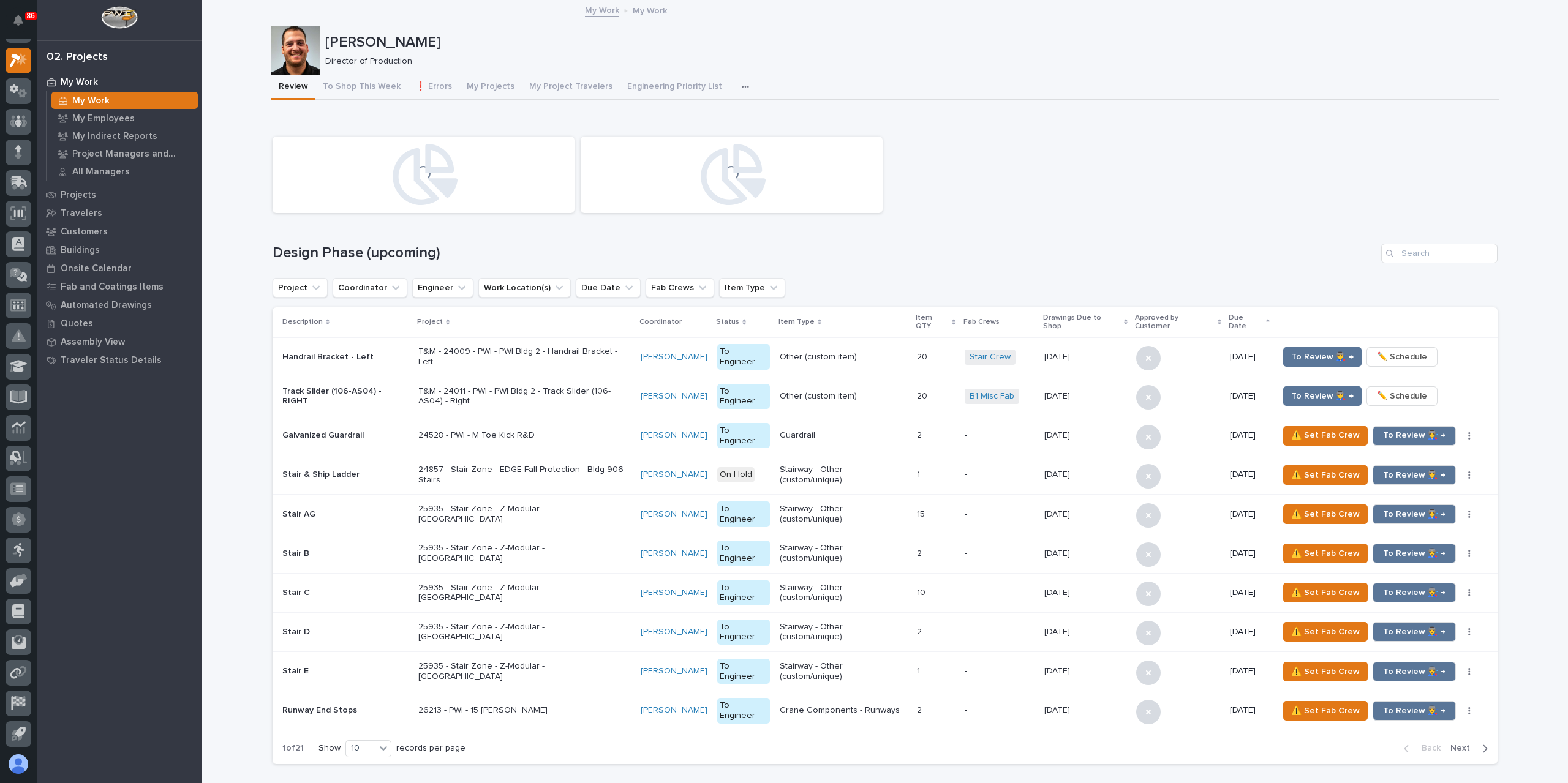
scroll to position [613, 0]
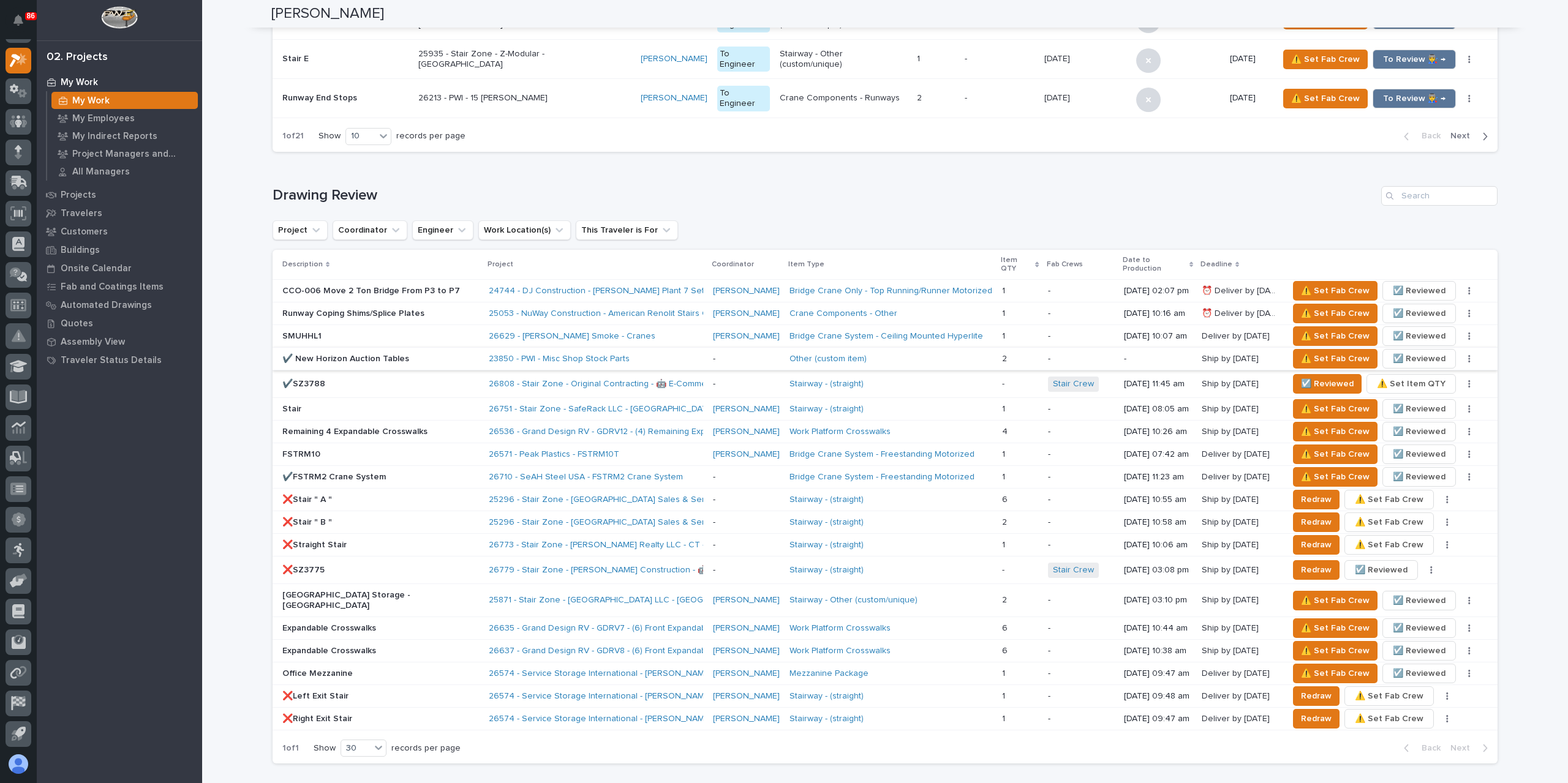
click at [1393, 351] on span "☑️ Reviewed" at bounding box center [1419, 358] width 53 height 15
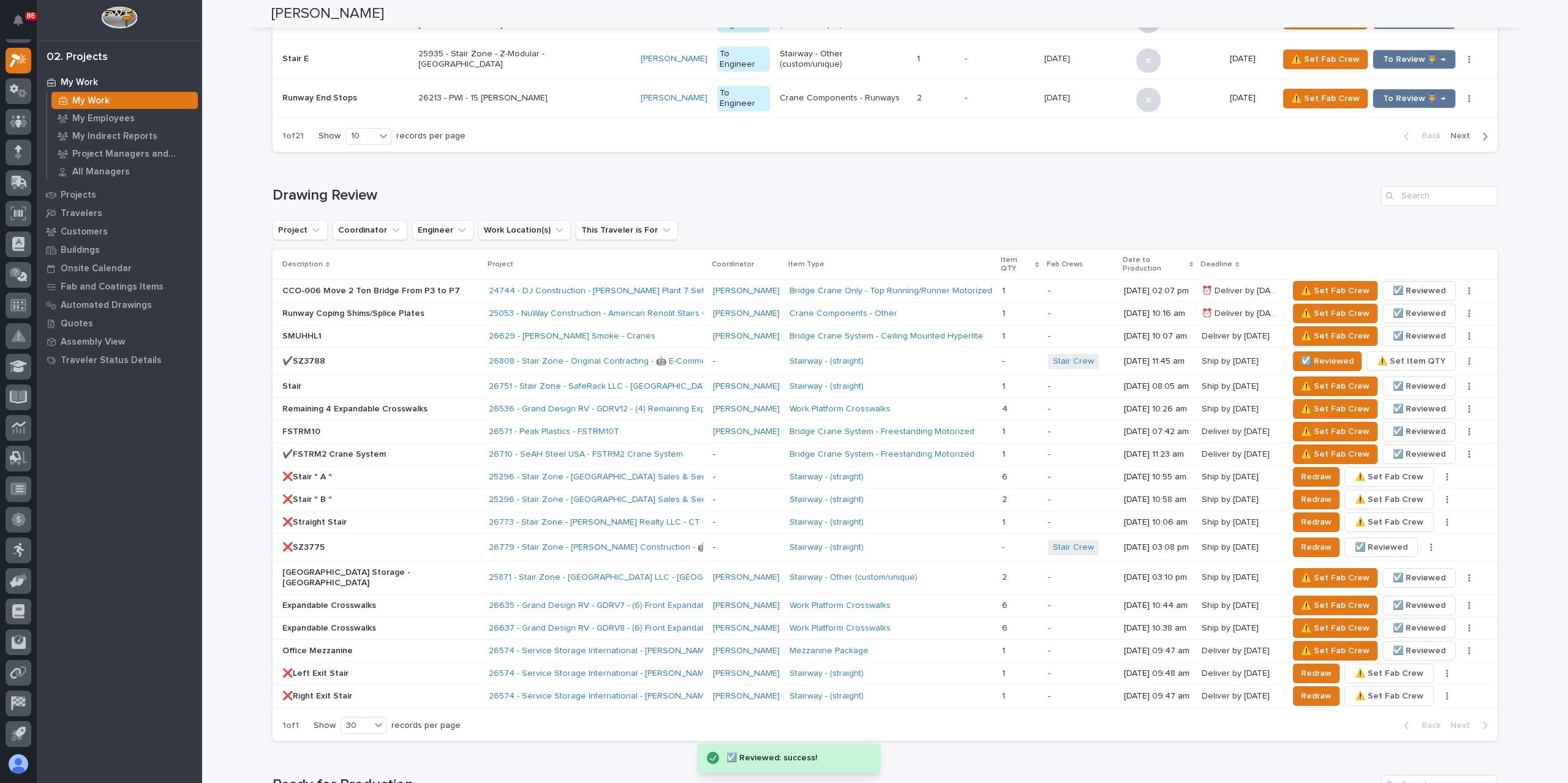
scroll to position [1286, 0]
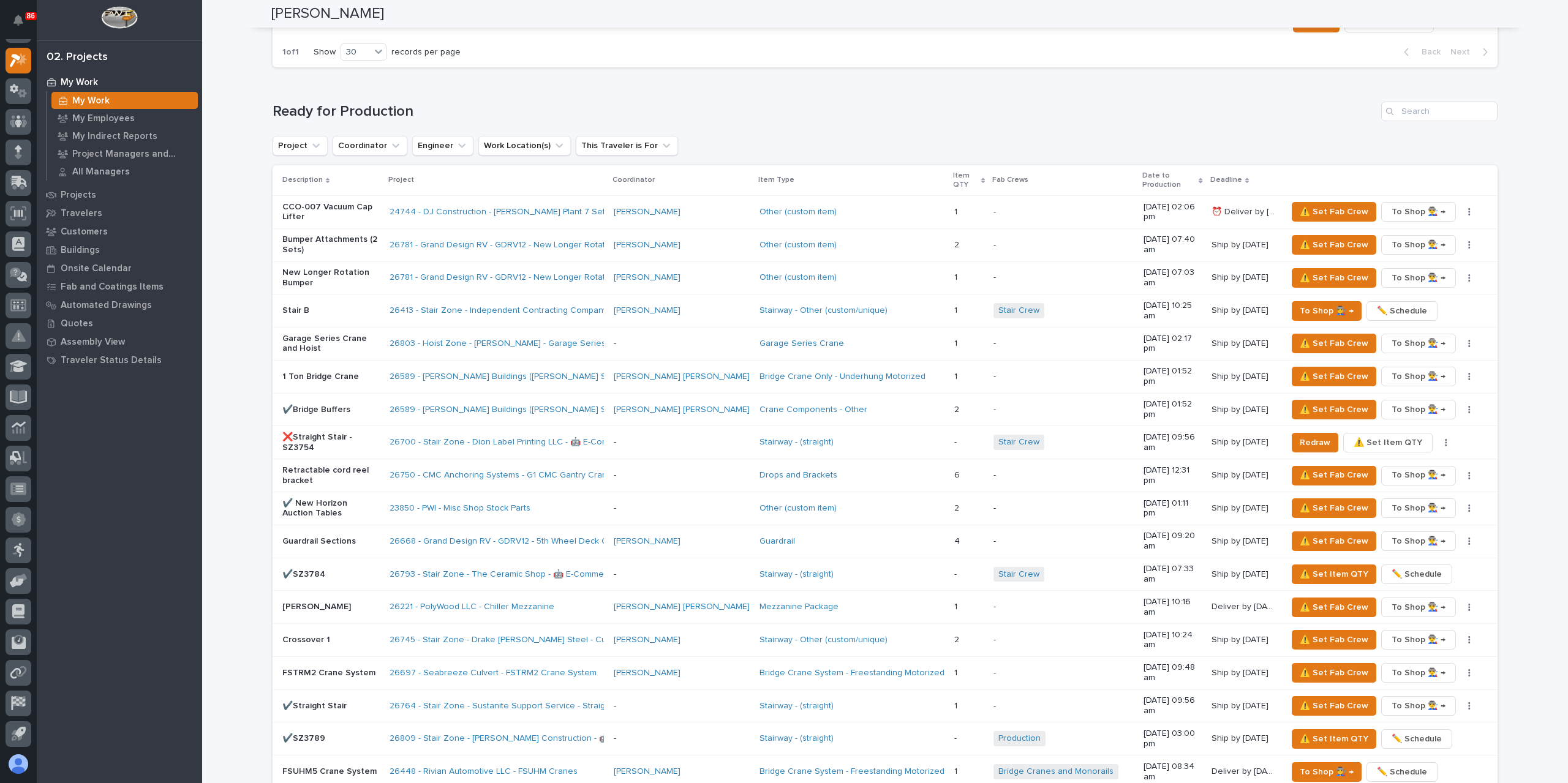
click at [4, 144] on div at bounding box center [18, 395] width 37 height 712
click at [5, 144] on div at bounding box center [18, 395] width 37 height 712
click at [22, 153] on div at bounding box center [18, 152] width 26 height 26
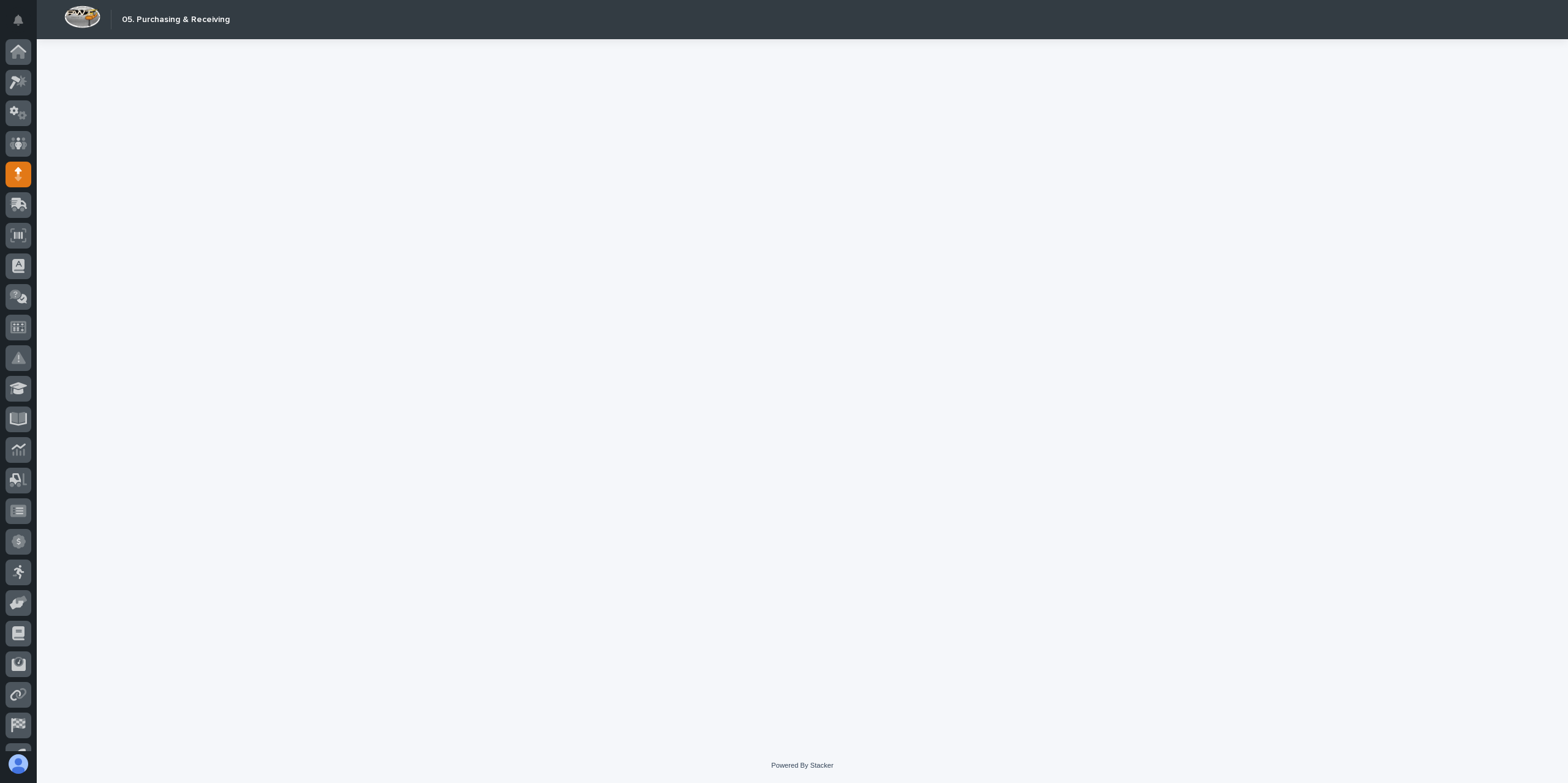
scroll to position [22, 0]
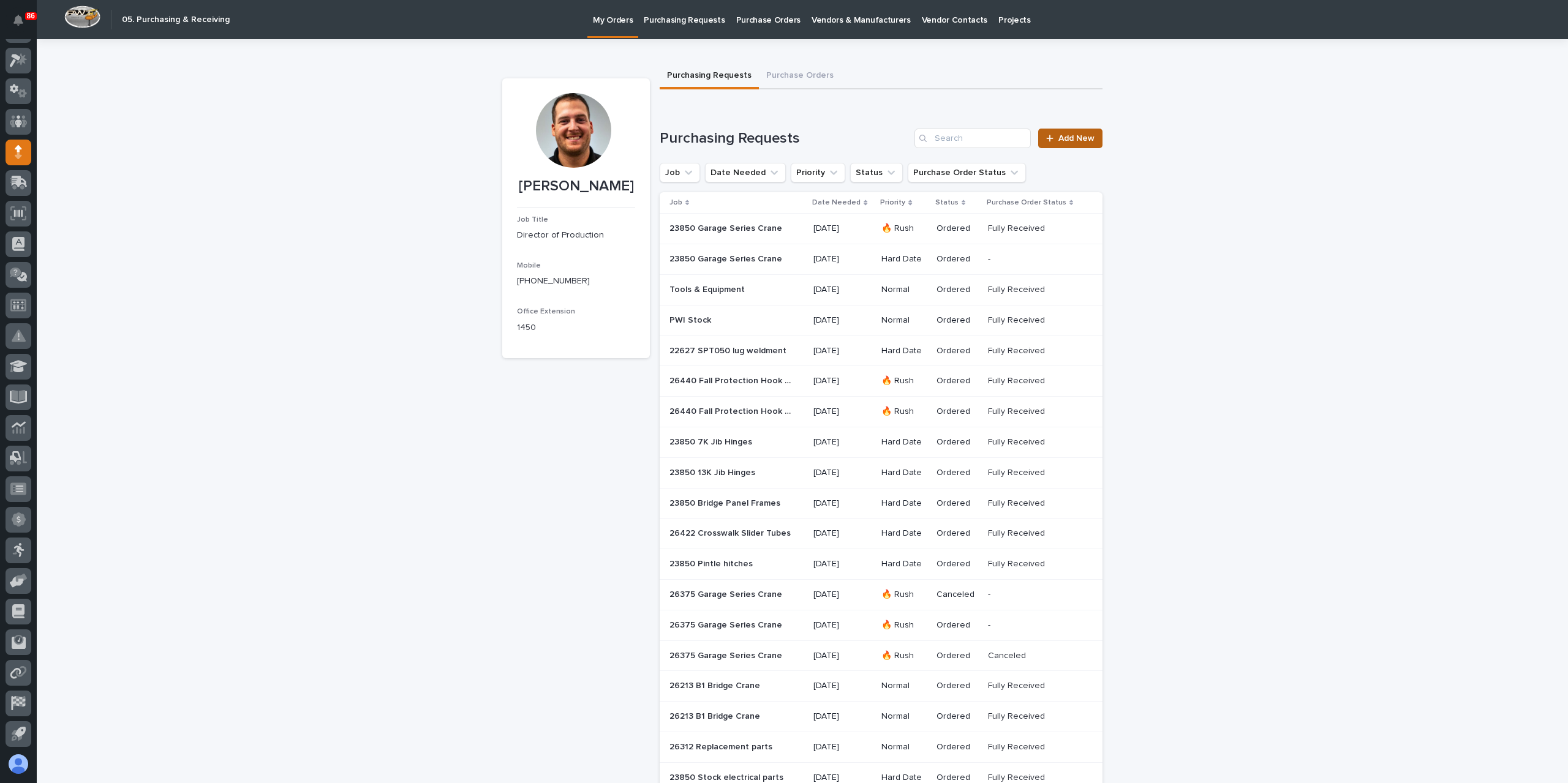
click at [1052, 135] on div at bounding box center [1052, 138] width 13 height 9
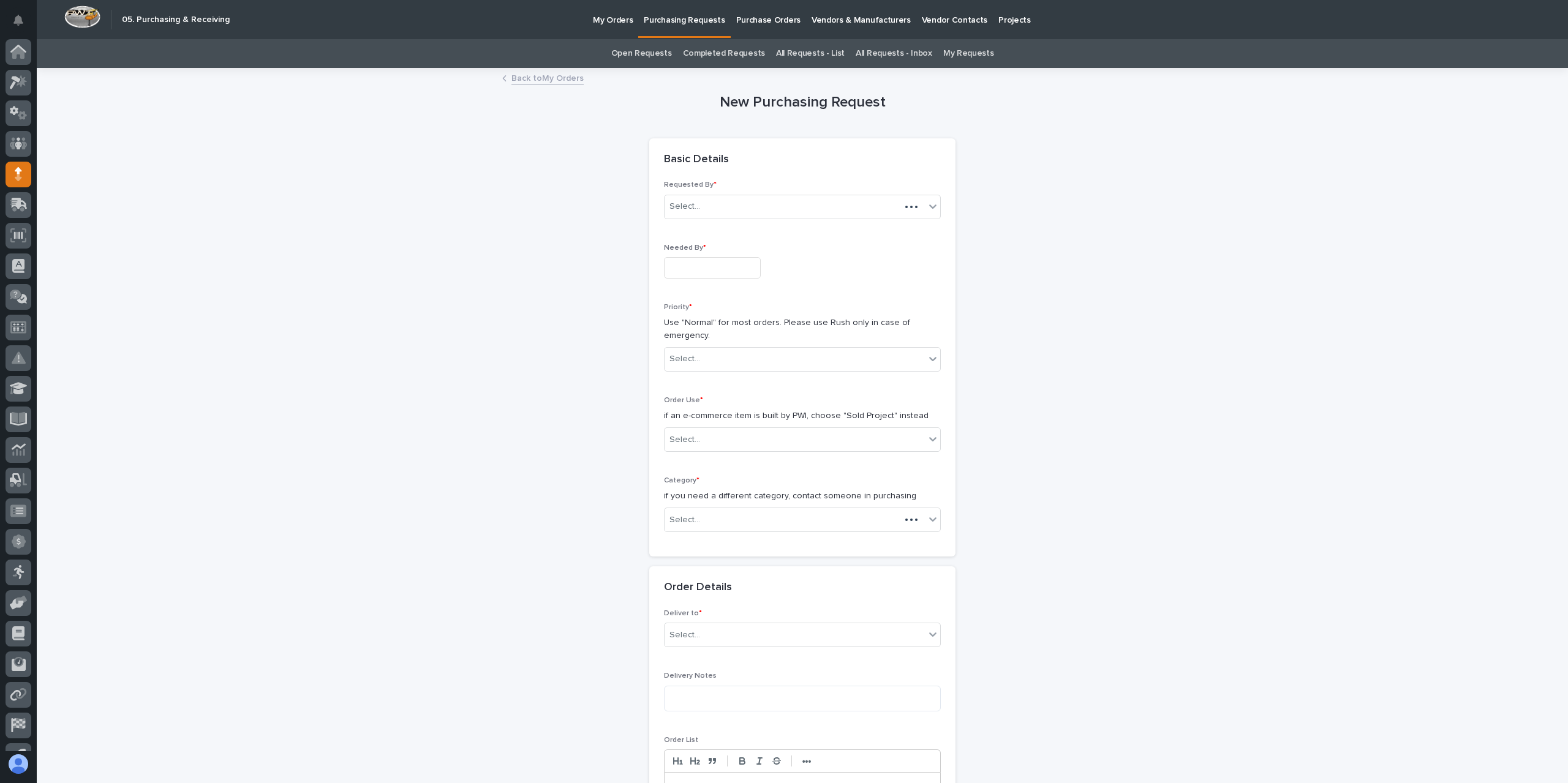
scroll to position [22, 0]
click at [717, 286] on div "Needed By *" at bounding box center [802, 266] width 277 height 45
click at [700, 264] on input "text" at bounding box center [712, 268] width 97 height 21
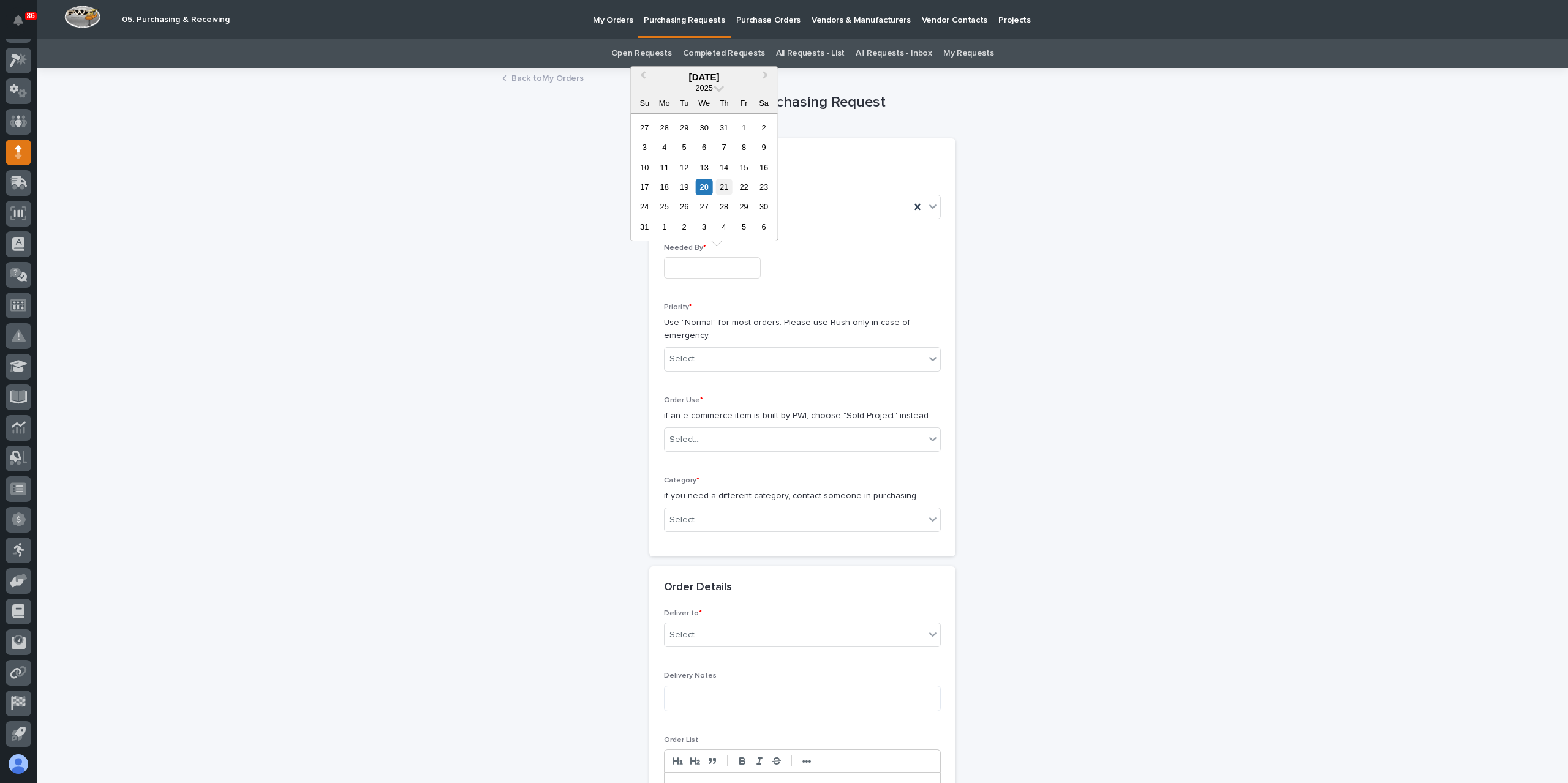
click at [728, 193] on div "21" at bounding box center [724, 187] width 17 height 17
type input "**********"
click at [718, 362] on div "Select..." at bounding box center [795, 359] width 261 height 21
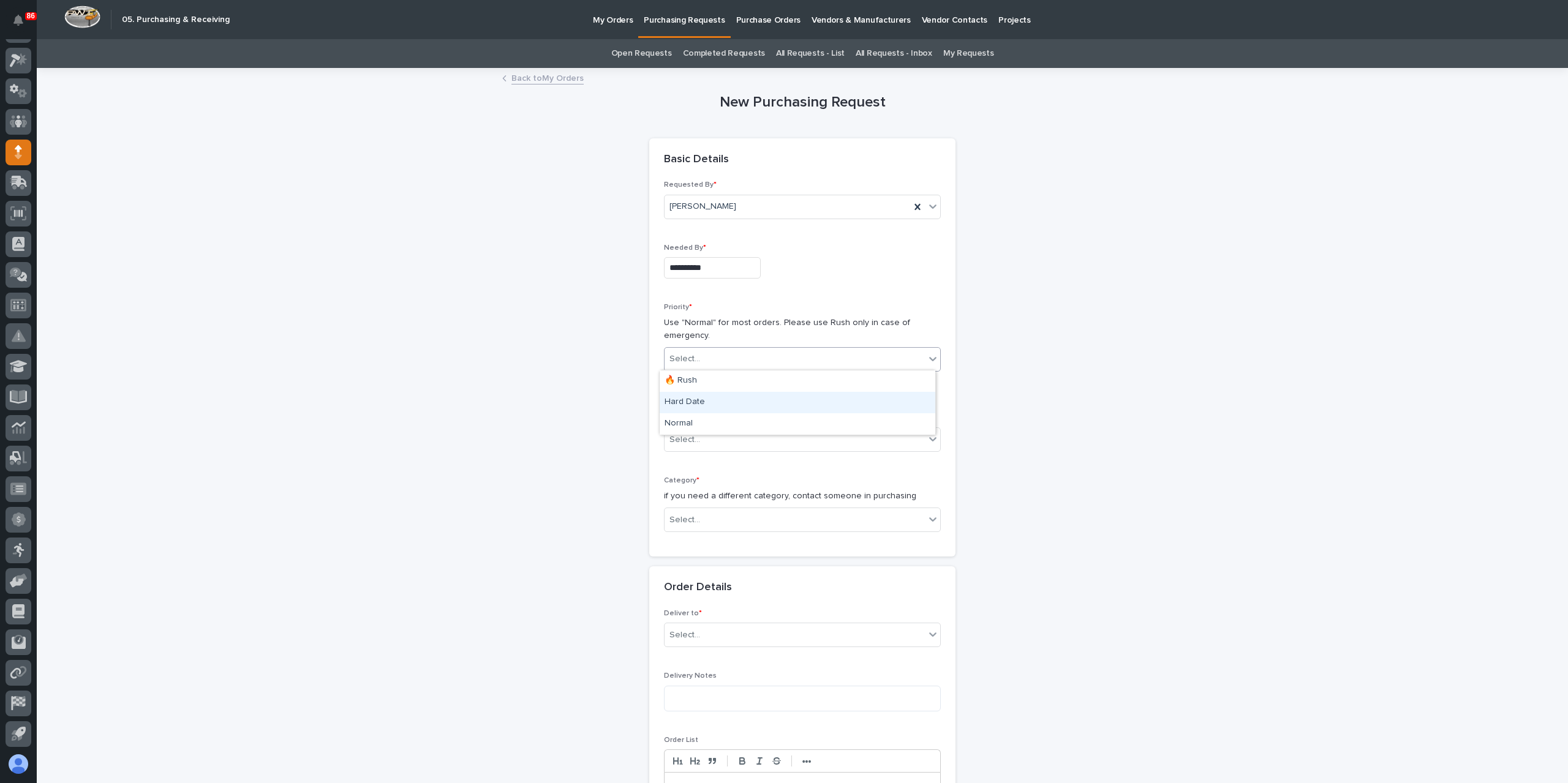
click at [698, 405] on div "Hard Date" at bounding box center [797, 403] width 276 height 21
click at [722, 438] on div "Select..." at bounding box center [795, 440] width 261 height 21
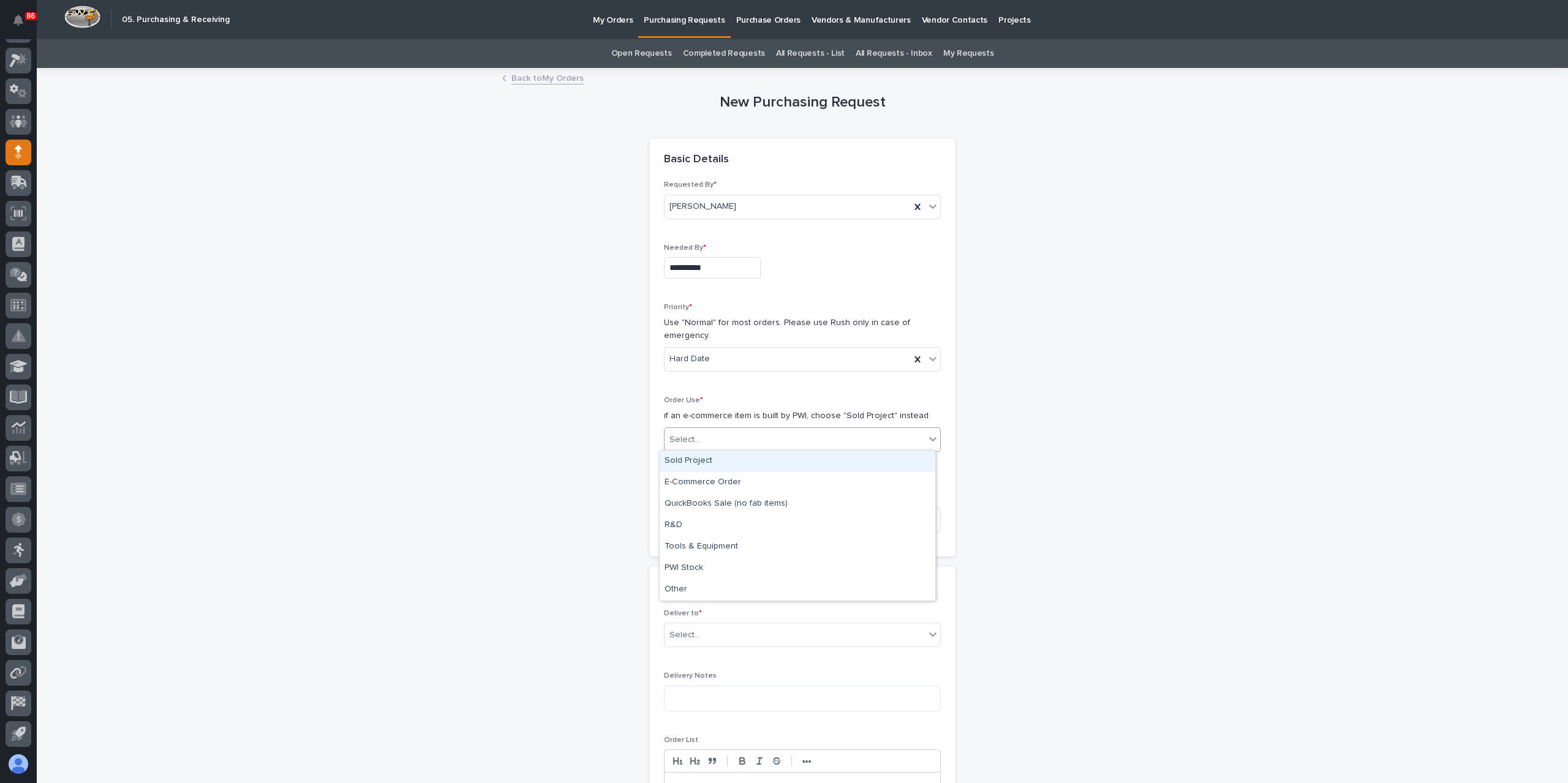
click at [688, 465] on div "Sold Project" at bounding box center [797, 461] width 276 height 21
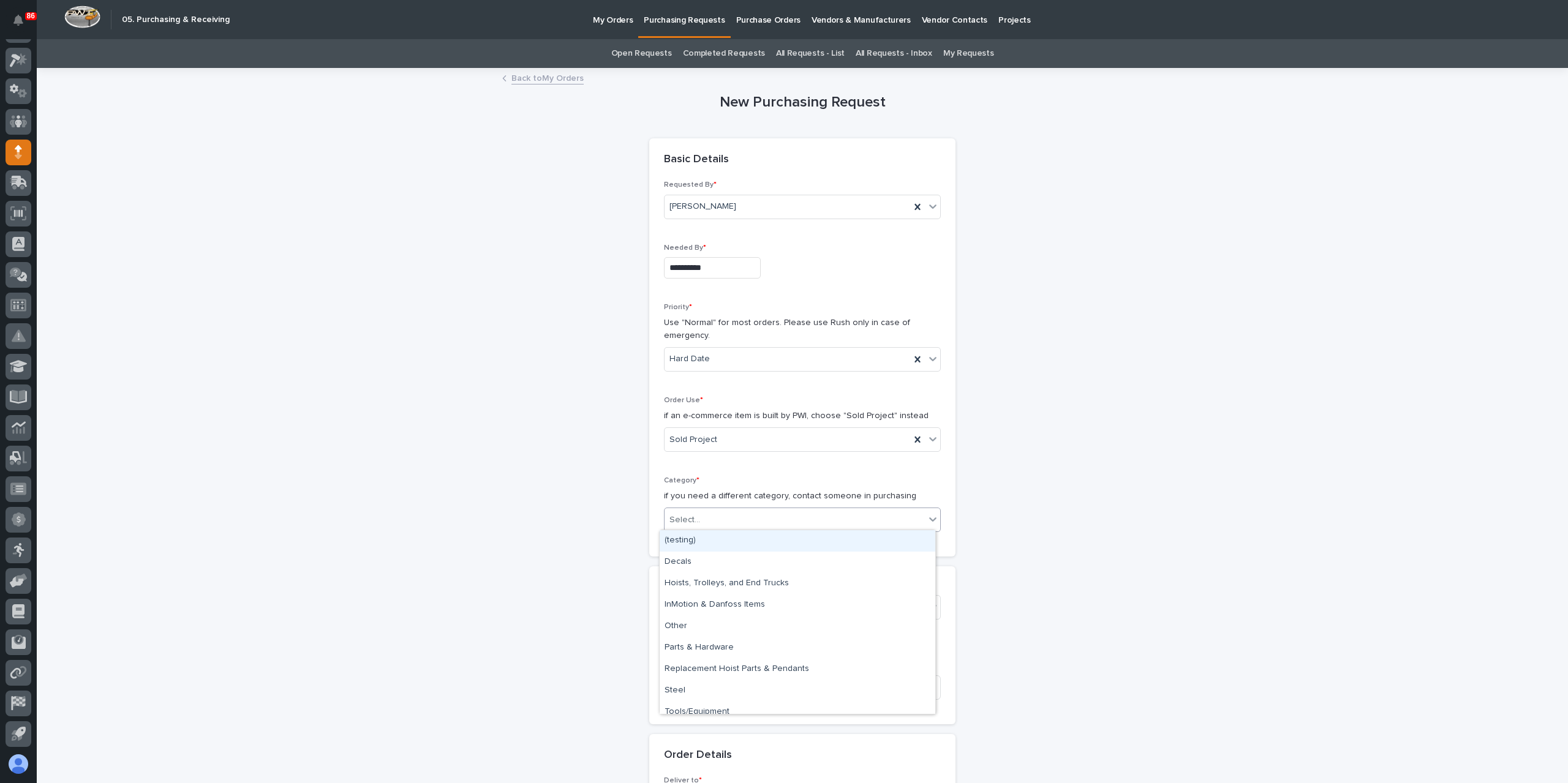
click at [690, 524] on div "Select..." at bounding box center [795, 520] width 261 height 21
type input "*"
click at [679, 687] on div "Steel" at bounding box center [797, 691] width 276 height 21
click at [711, 612] on div "Select..." at bounding box center [795, 607] width 261 height 21
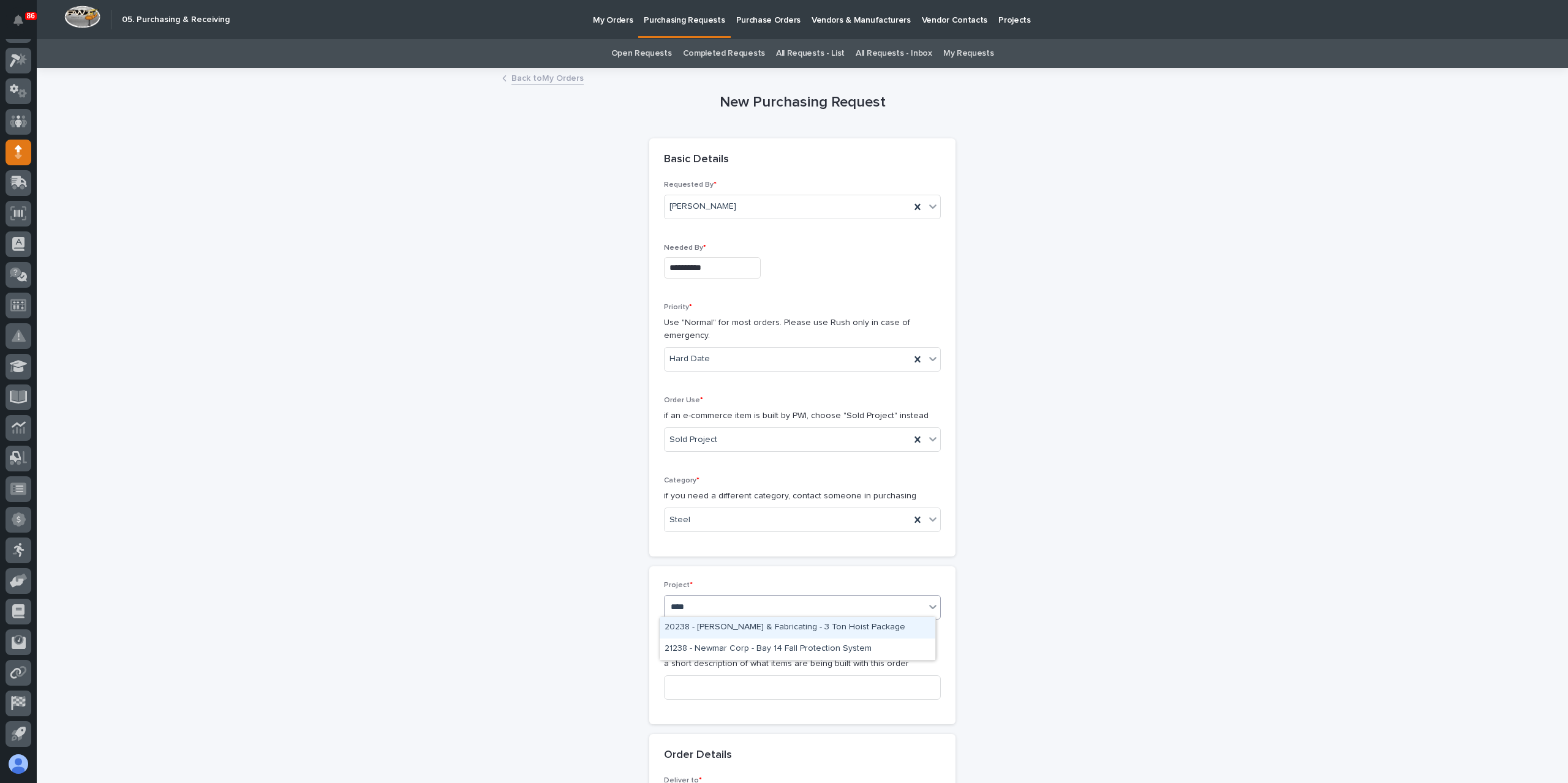
type input "*****"
click at [730, 691] on input at bounding box center [802, 687] width 277 height 24
type input "n"
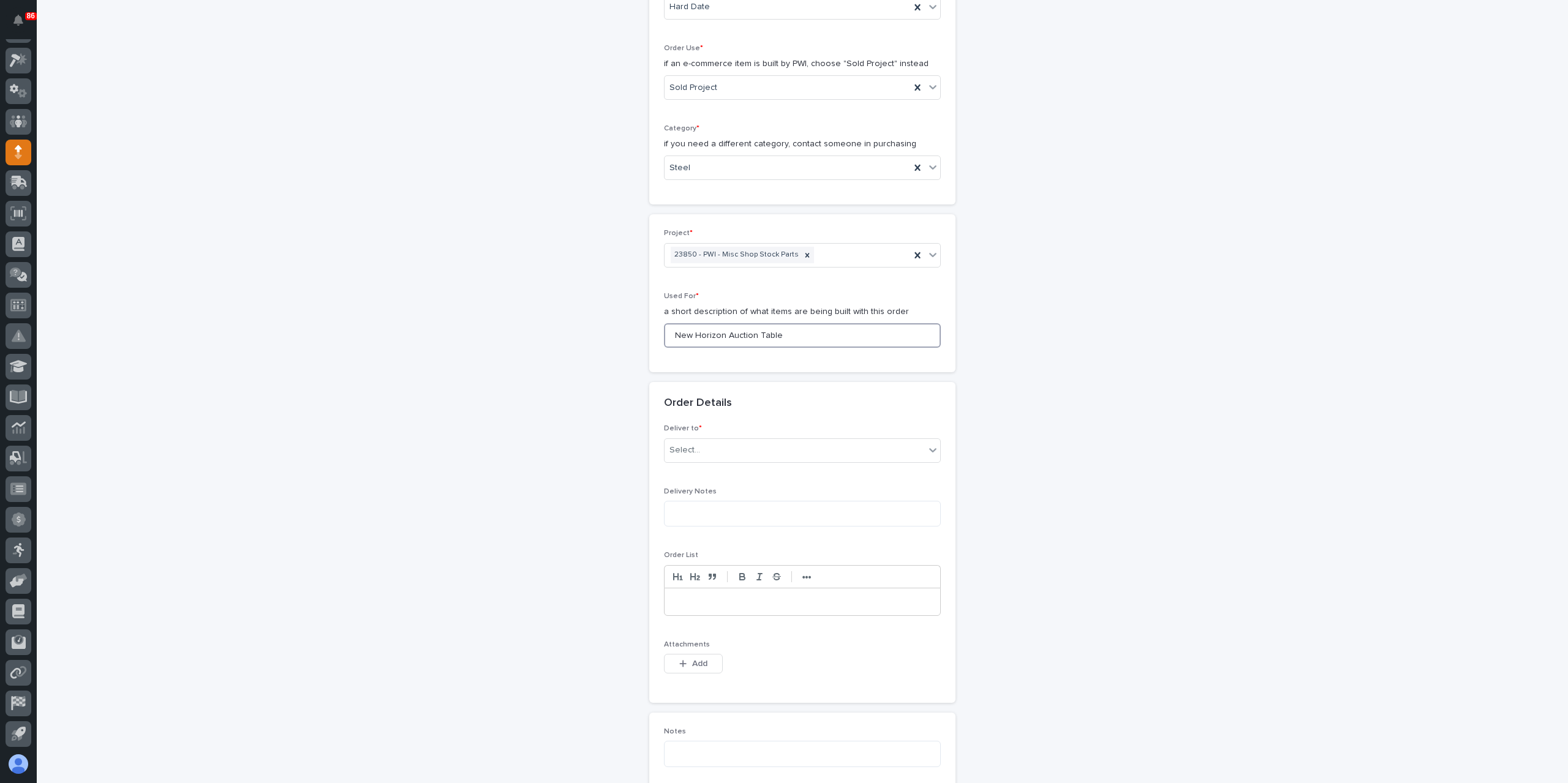
scroll to position [367, 0]
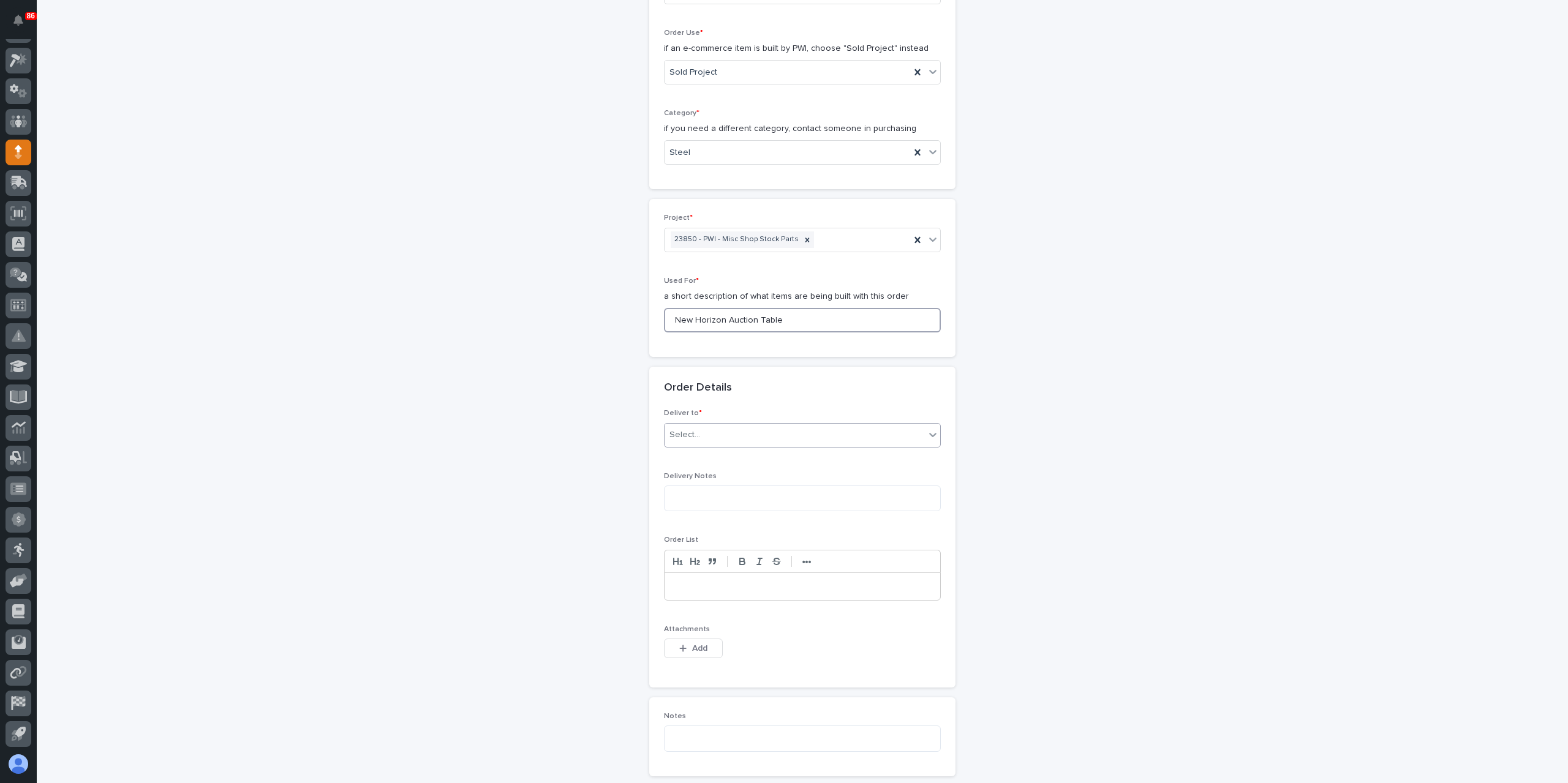
type input "New Horizon Auction Table"
click at [714, 428] on div "Select..." at bounding box center [795, 435] width 261 height 21
click at [688, 459] on div "PWI" at bounding box center [797, 455] width 276 height 21
click at [692, 648] on span "Add" at bounding box center [700, 648] width 15 height 9
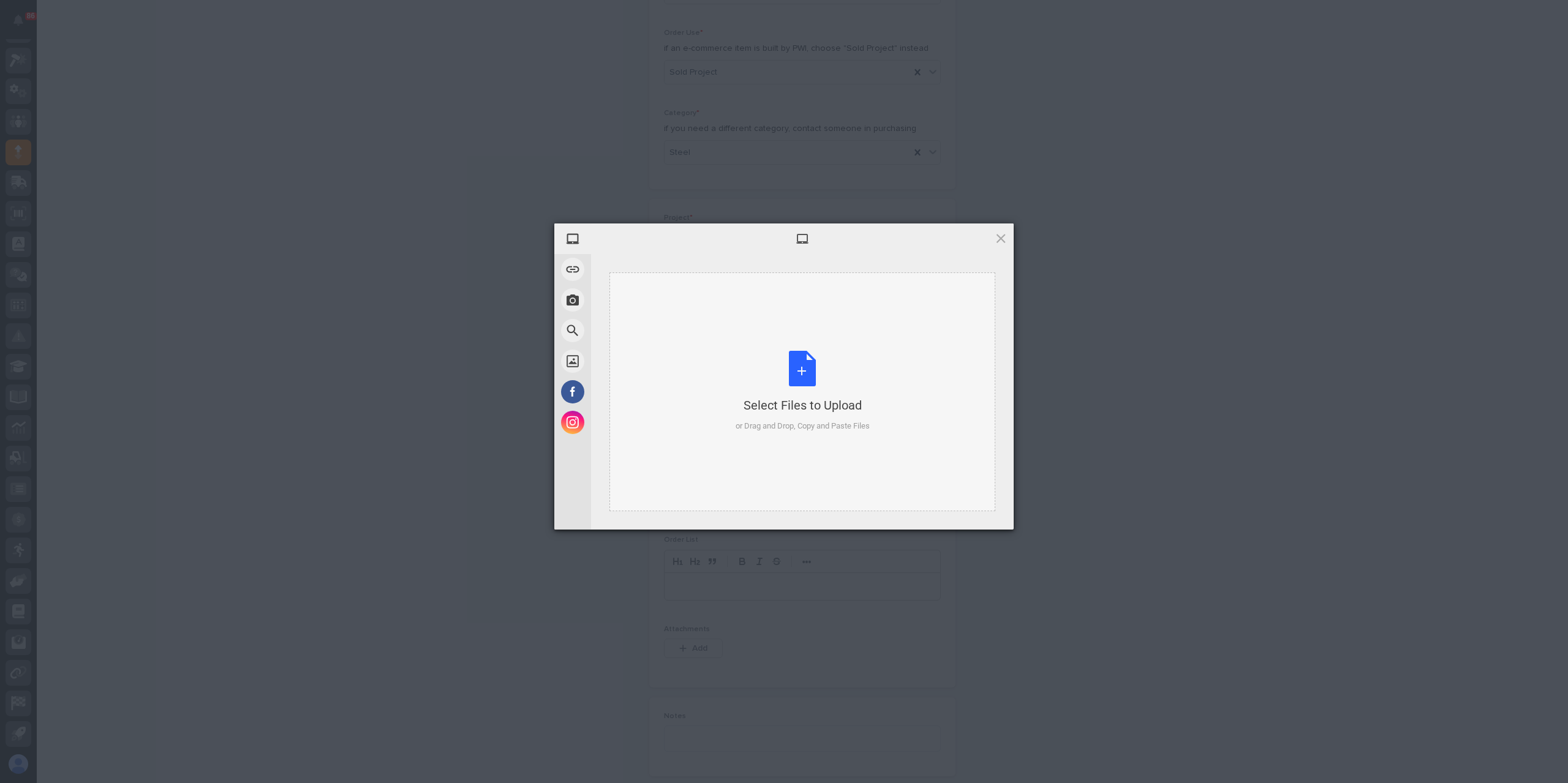
click at [737, 408] on div "Select Files to Upload" at bounding box center [803, 406] width 134 height 17
click at [982, 508] on span "Upload 1" at bounding box center [977, 512] width 62 height 23
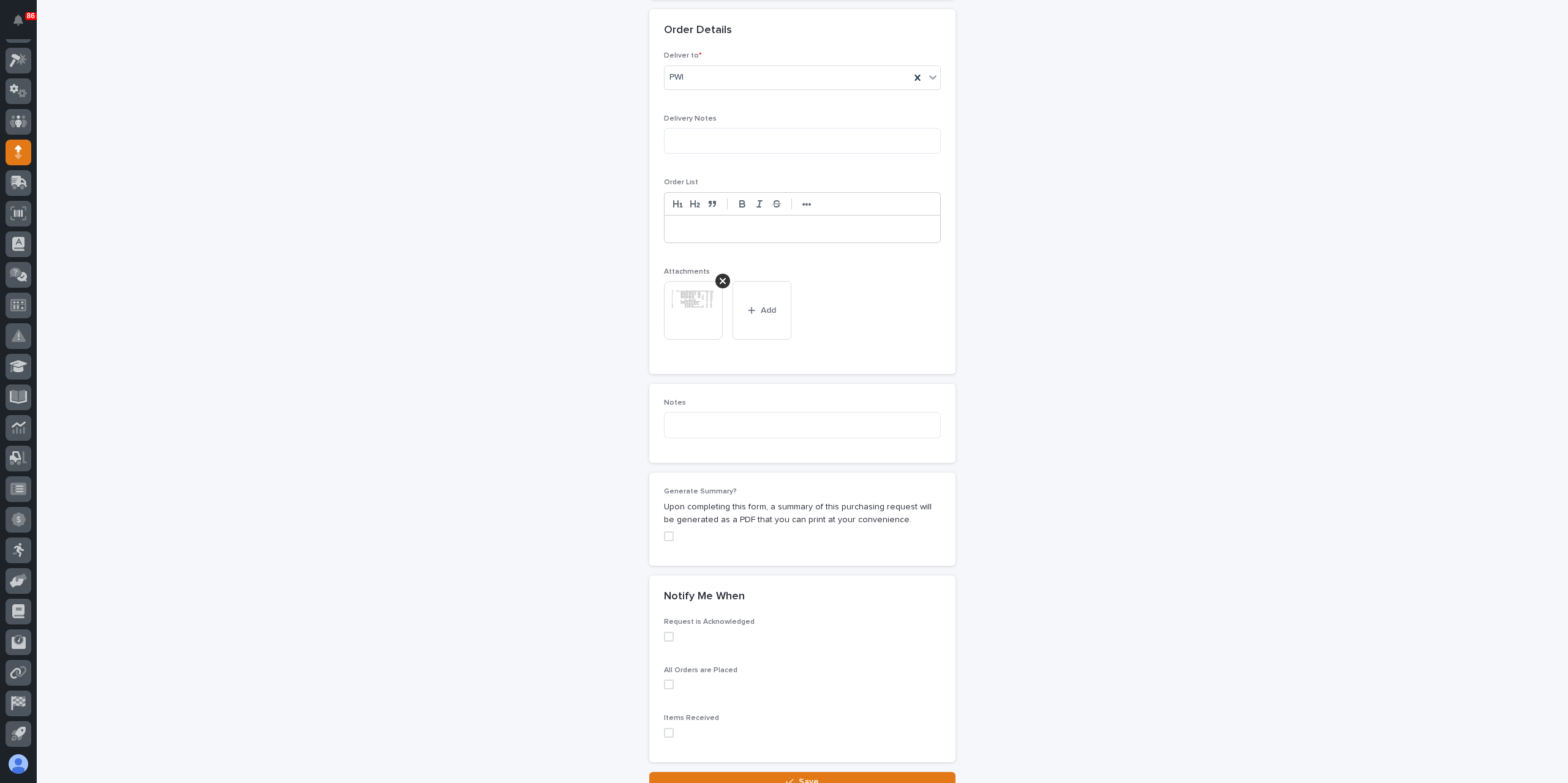
scroll to position [818, 0]
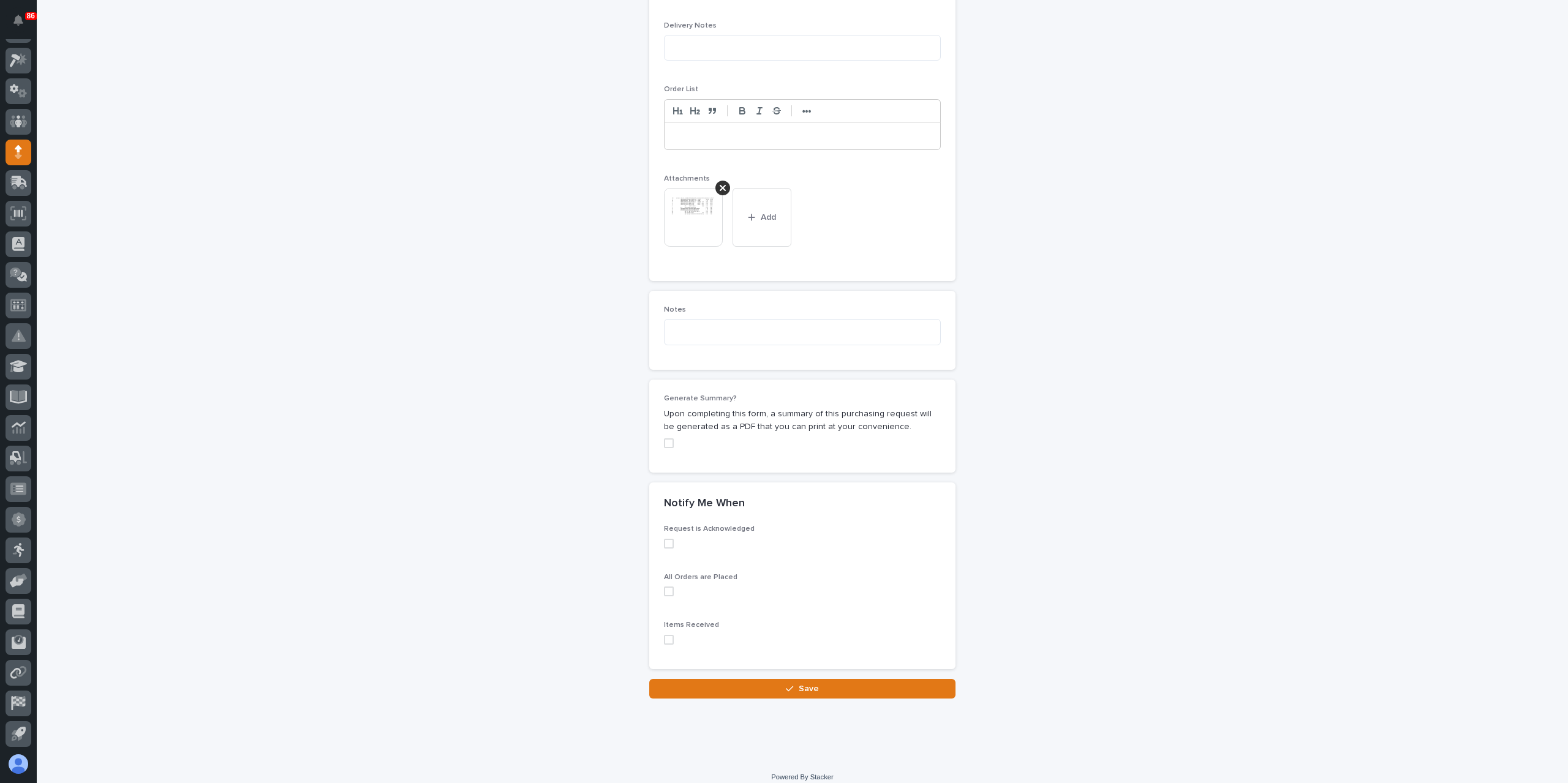
click at [673, 541] on label at bounding box center [802, 544] width 277 height 9
click at [672, 586] on label at bounding box center [802, 591] width 277 height 9
click at [718, 694] on button "Save" at bounding box center [802, 688] width 306 height 20
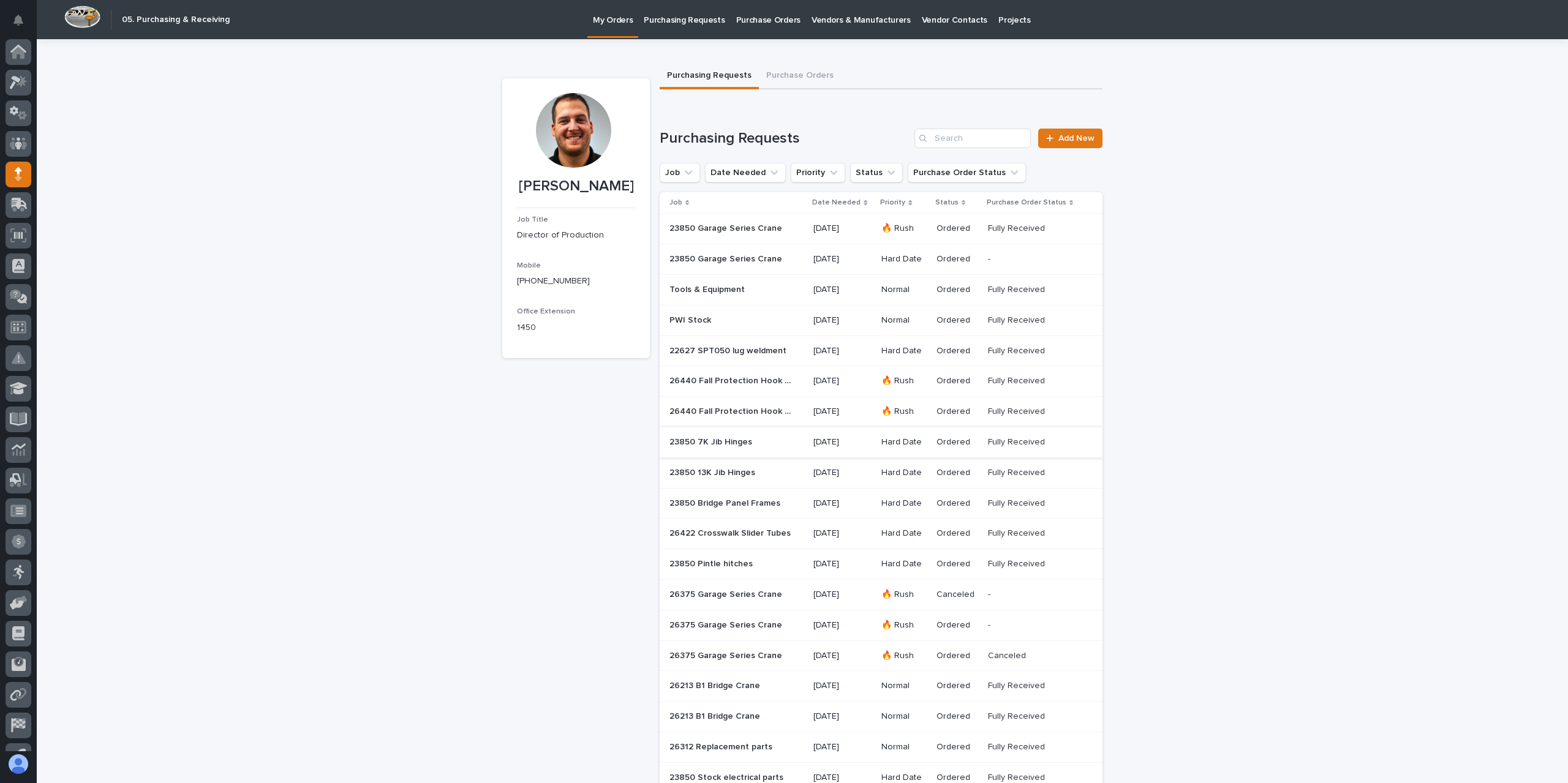
scroll to position [22, 0]
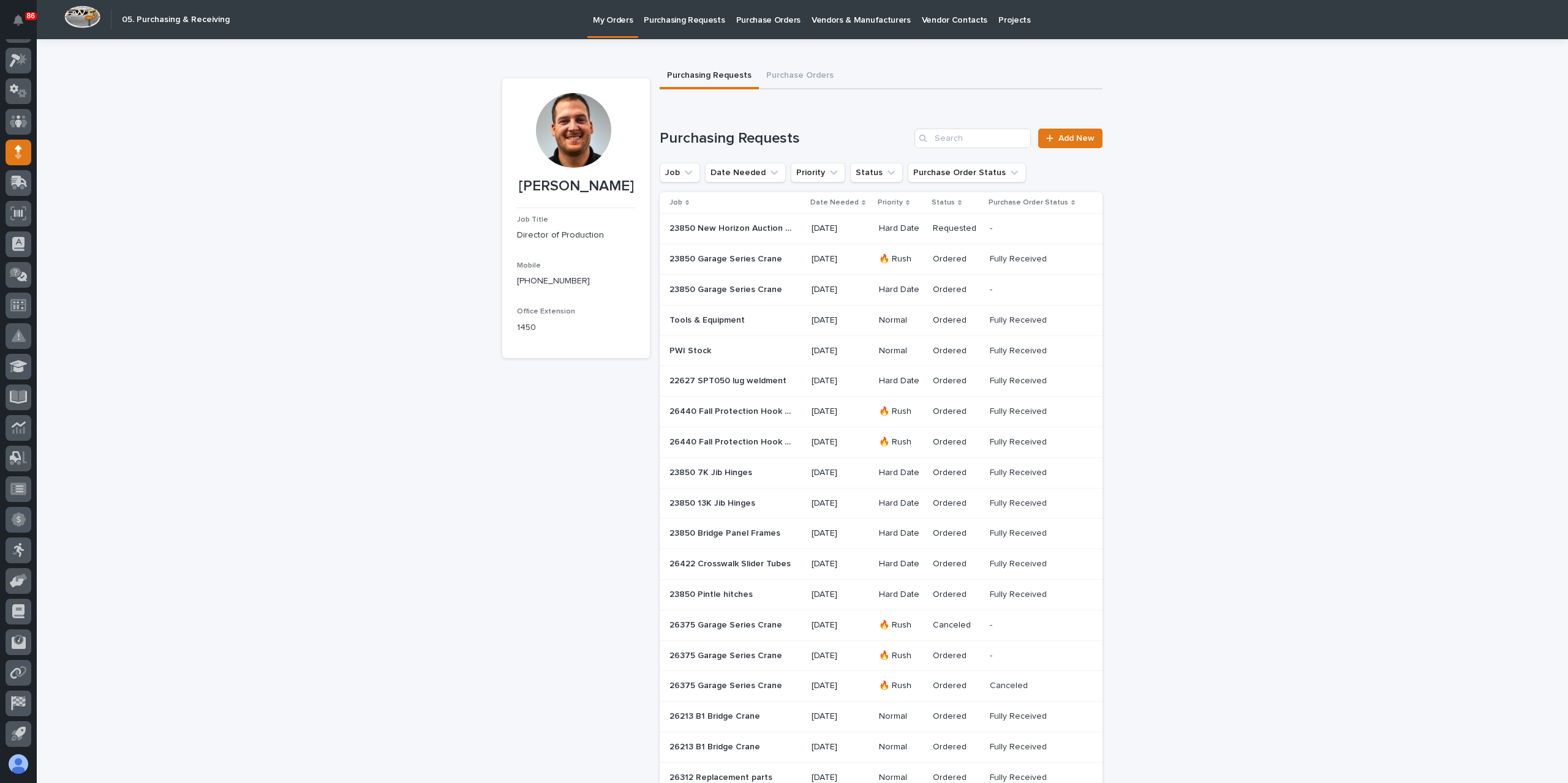
click at [1059, 149] on div "Purchasing Requests Add New Job Date Needed Priority Status Purchase Order Stat…" at bounding box center [881, 645] width 443 height 1033
click at [1060, 146] on link "Add New" at bounding box center [1070, 138] width 64 height 20
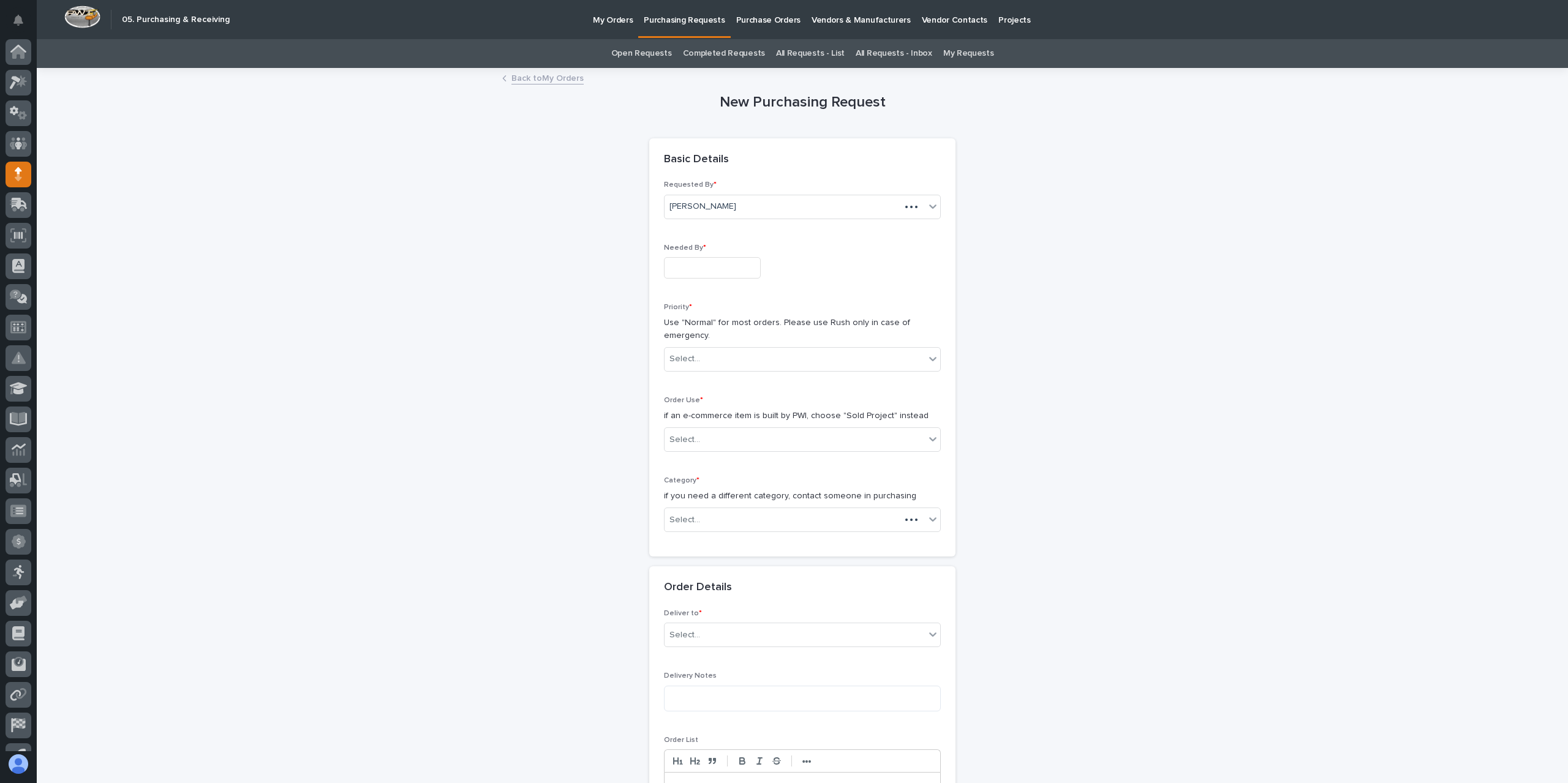
scroll to position [22, 0]
click at [718, 268] on input "text" at bounding box center [712, 268] width 97 height 21
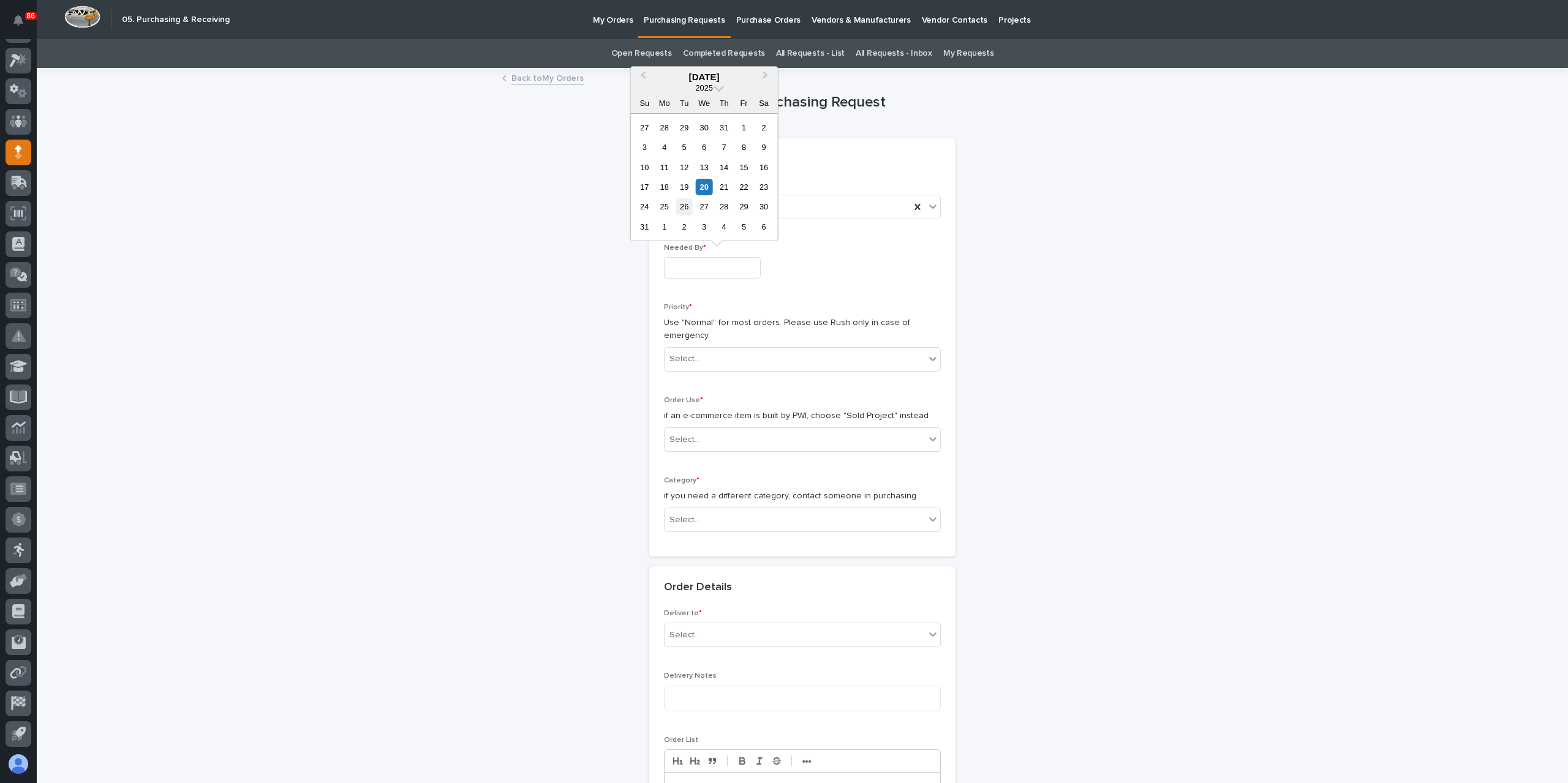
click at [692, 208] on div "26" at bounding box center [684, 206] width 17 height 17
type input "**********"
click at [737, 347] on div "Select..." at bounding box center [802, 359] width 277 height 24
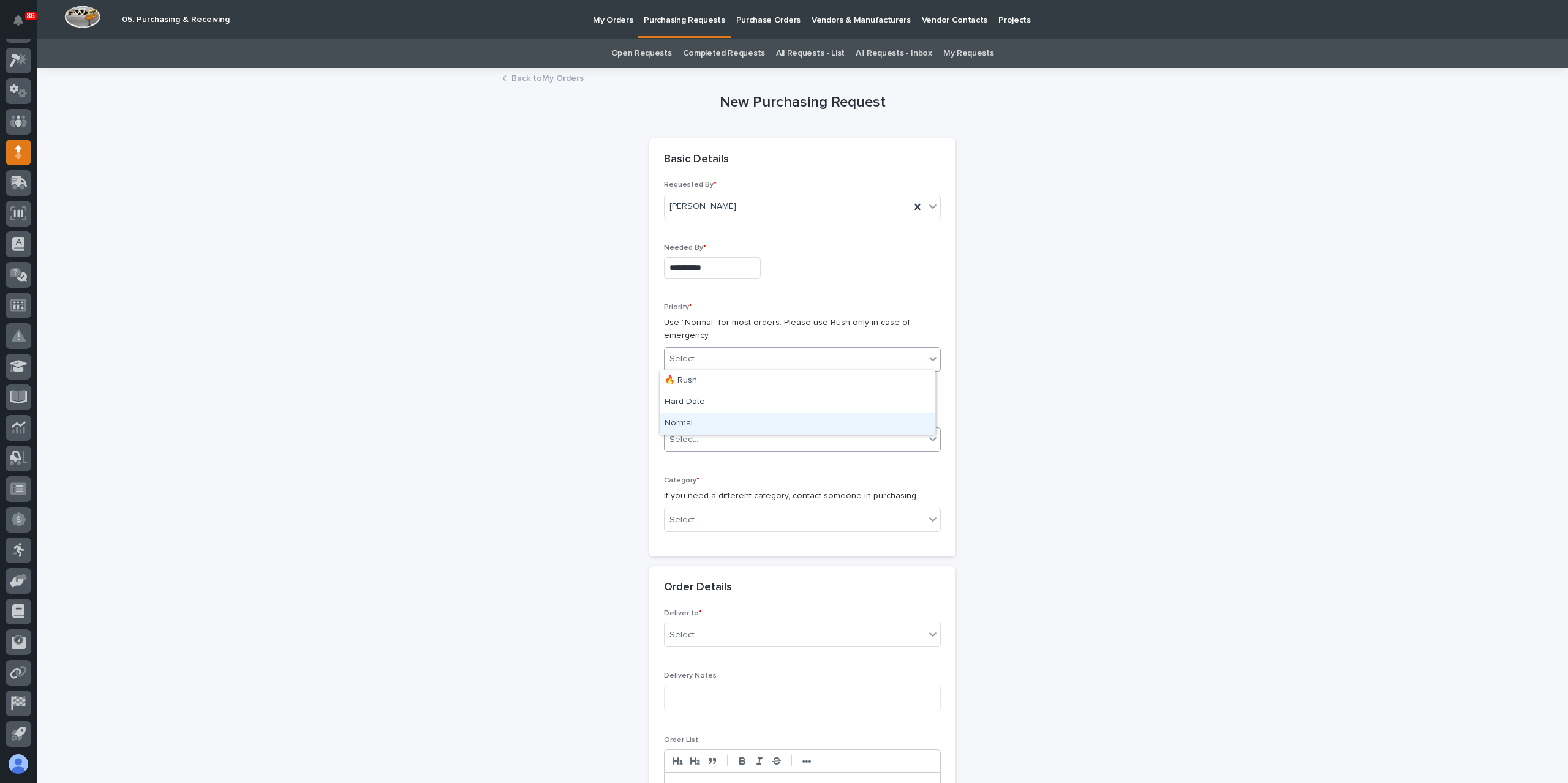
drag, startPoint x: 696, startPoint y: 409, endPoint x: 700, endPoint y: 429, distance: 20.4
click at [700, 429] on div "Normal" at bounding box center [797, 424] width 276 height 21
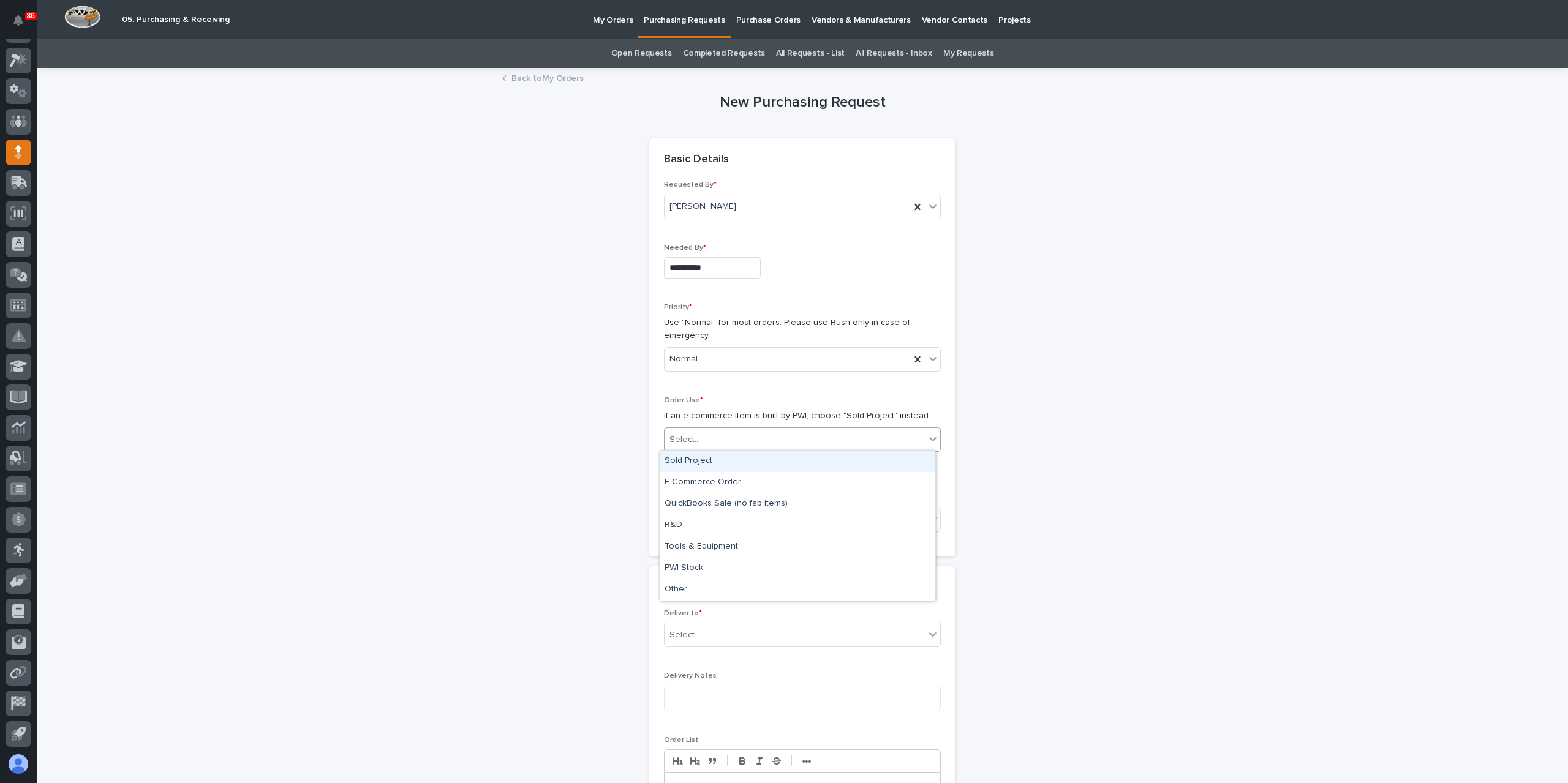
click at [698, 433] on div "Select..." at bounding box center [795, 440] width 261 height 21
click at [762, 462] on div "Sold Project" at bounding box center [797, 461] width 276 height 21
click at [719, 515] on div "Select..." at bounding box center [795, 520] width 261 height 21
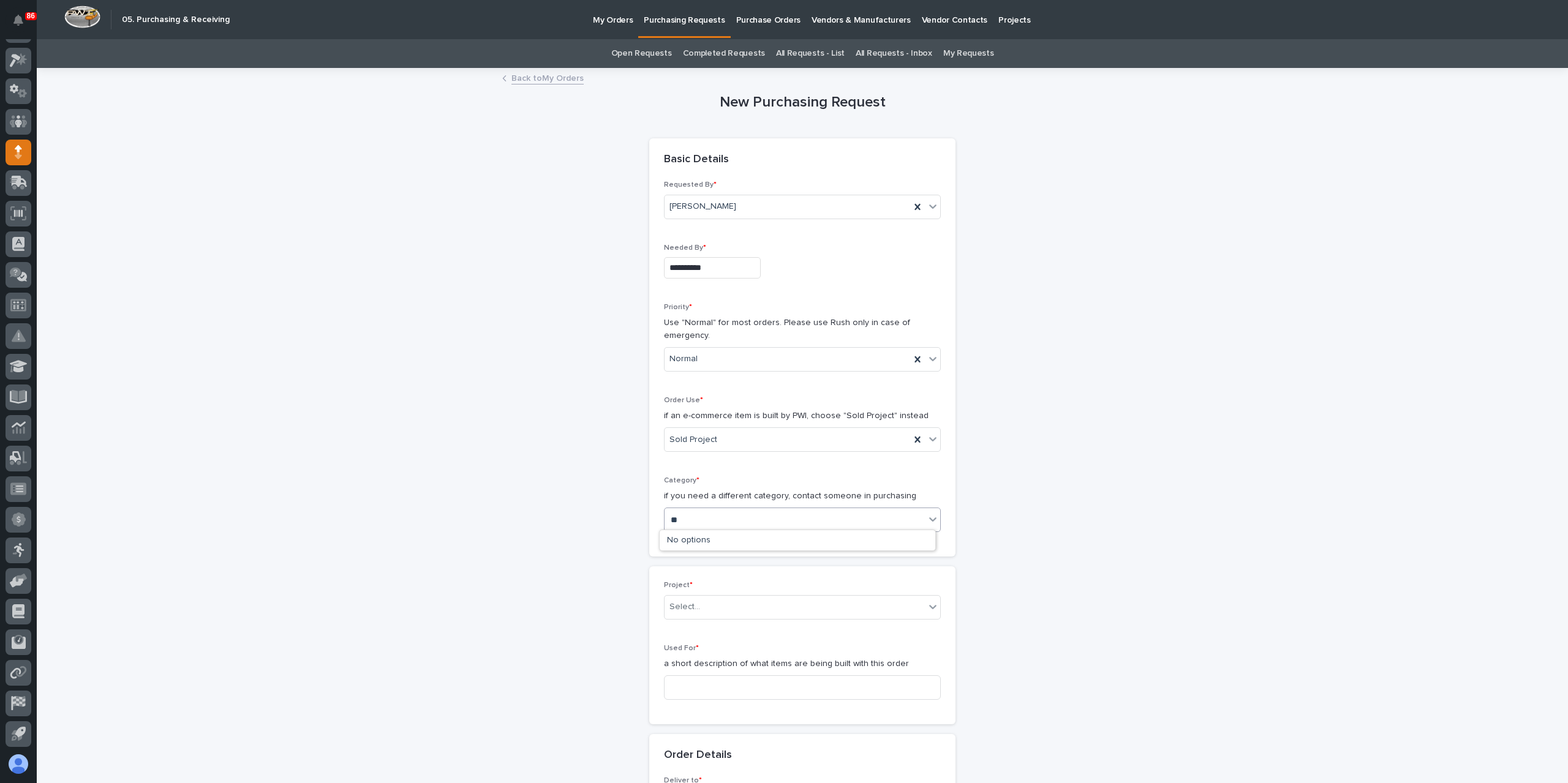
type input "*"
click at [702, 652] on div "Parts & Hardware" at bounding box center [797, 648] width 276 height 21
click at [703, 616] on div "Select..." at bounding box center [802, 607] width 277 height 24
type input "*****"
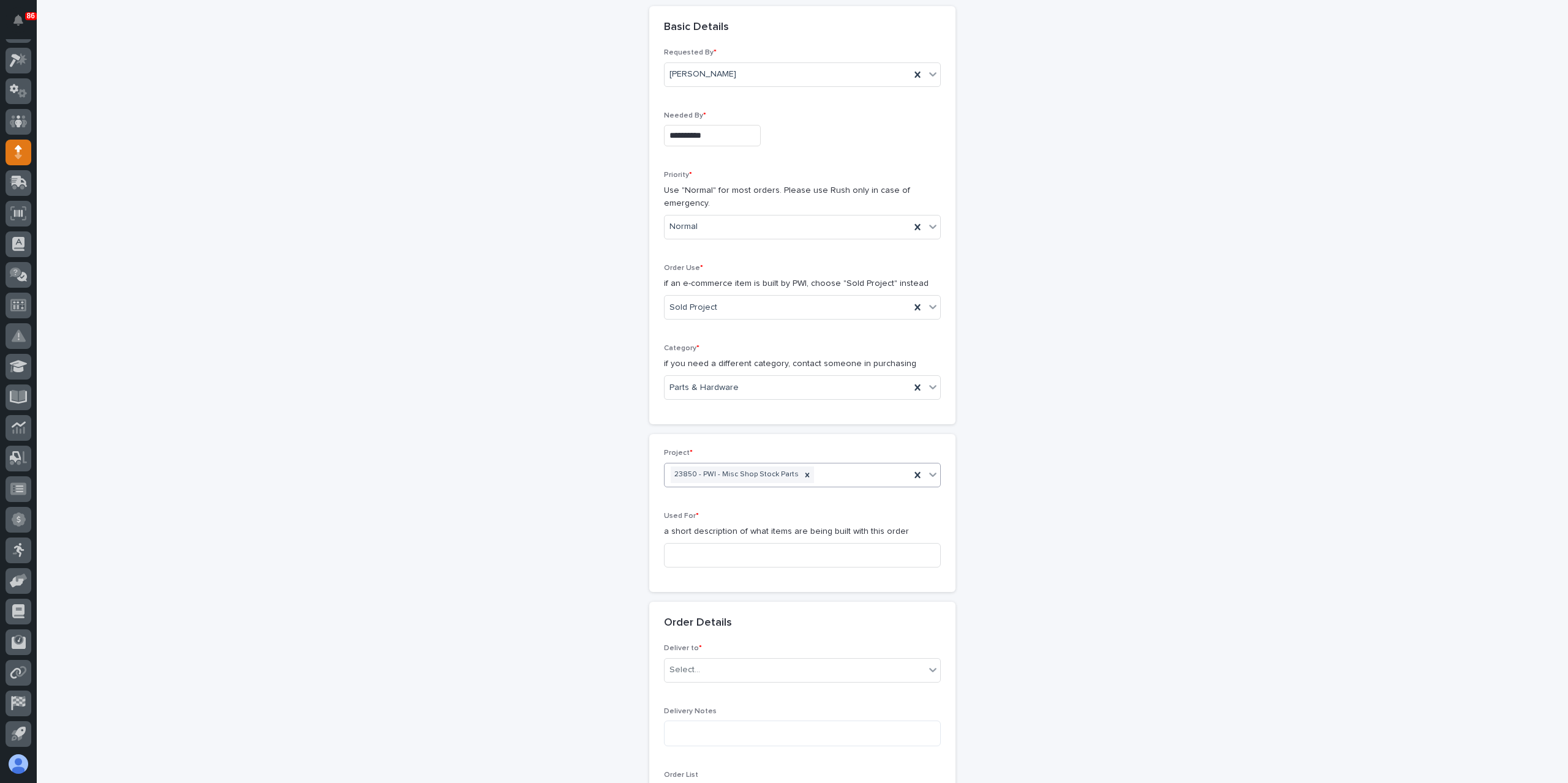
scroll to position [245, 0]
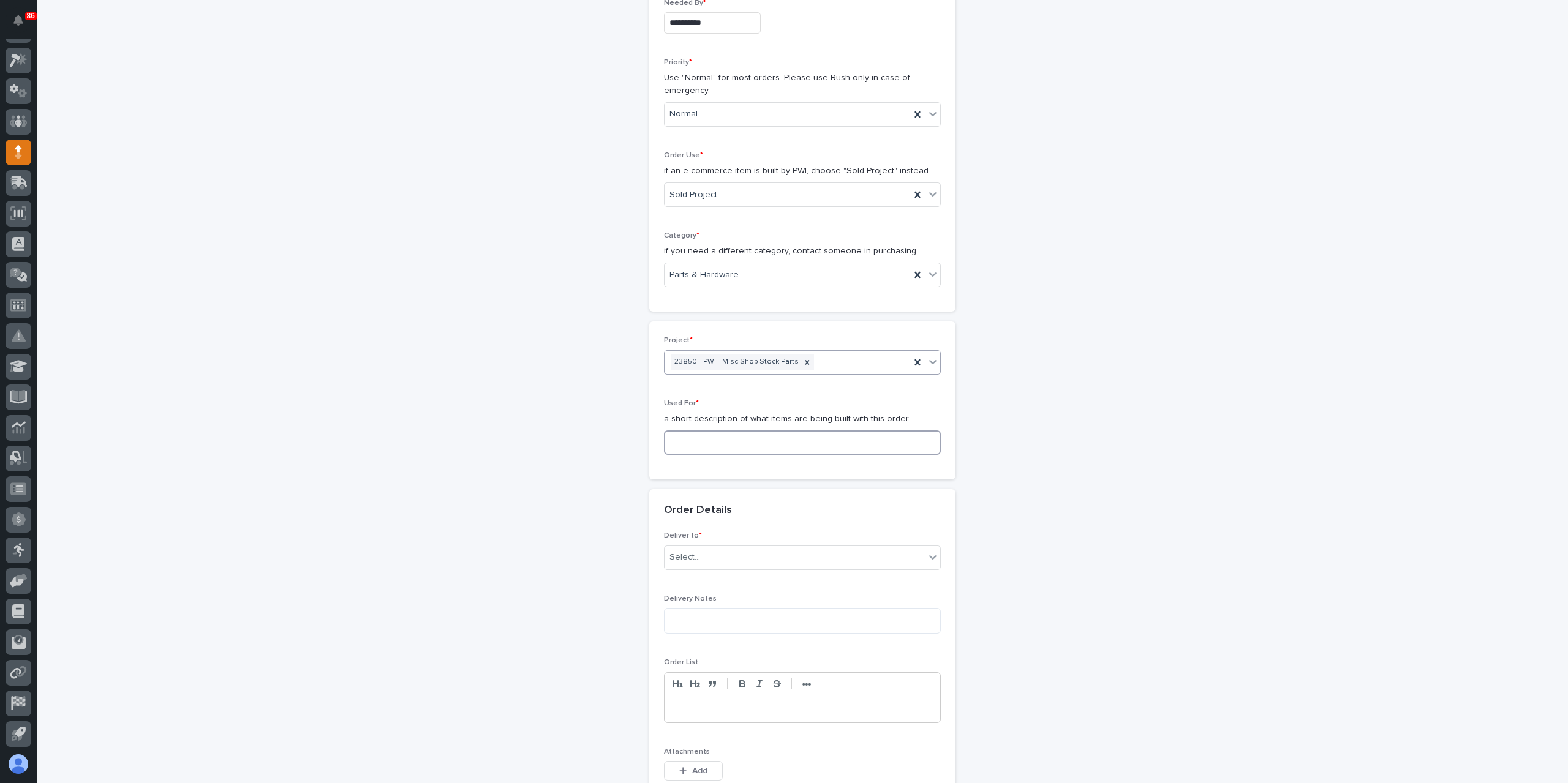
click at [753, 433] on input at bounding box center [802, 442] width 277 height 24
type input "New Horizon Auction Table"
click at [709, 553] on div "Select..." at bounding box center [795, 558] width 261 height 21
click at [673, 575] on div "PWI" at bounding box center [797, 578] width 276 height 21
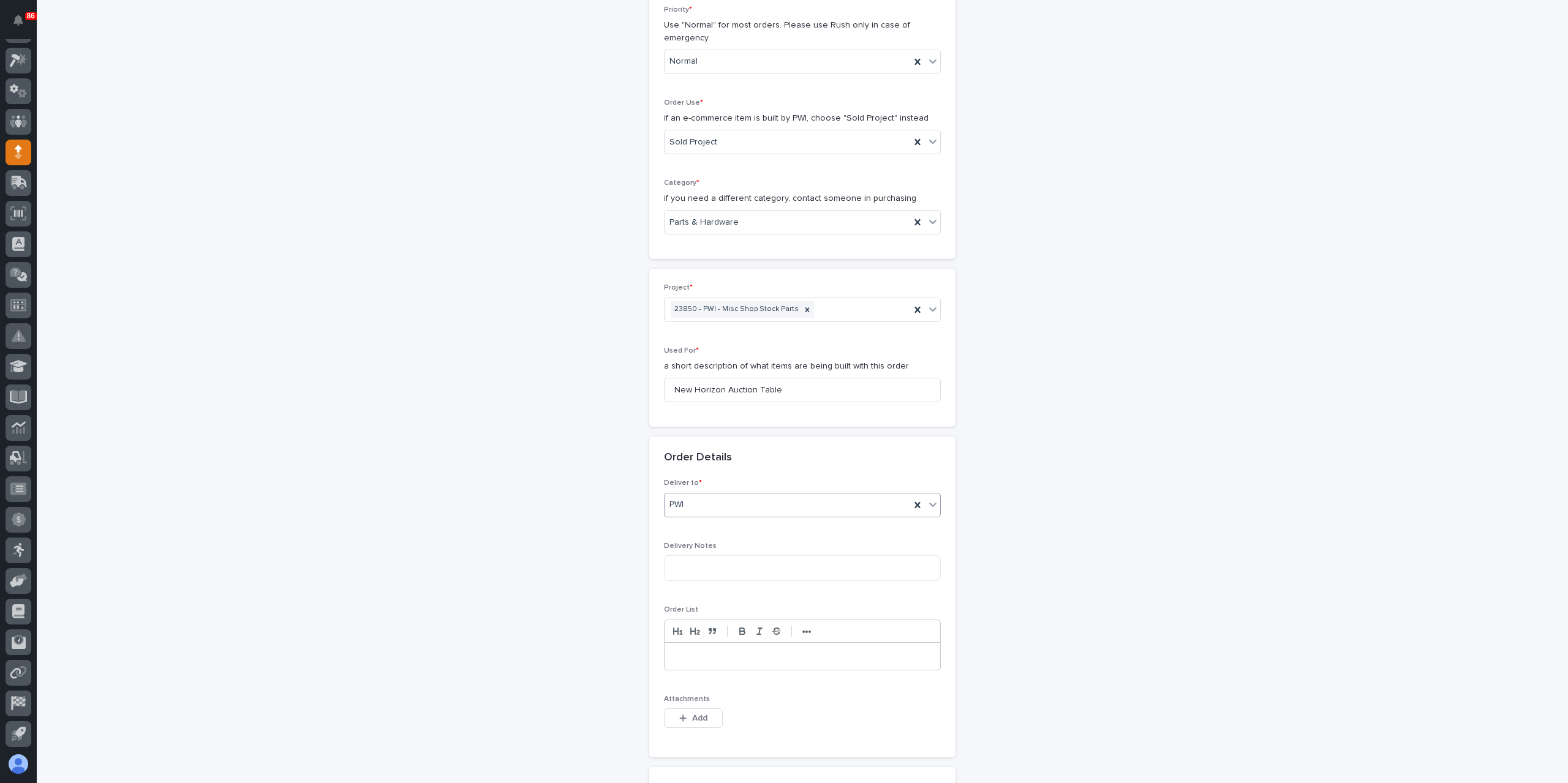
scroll to position [490, 0]
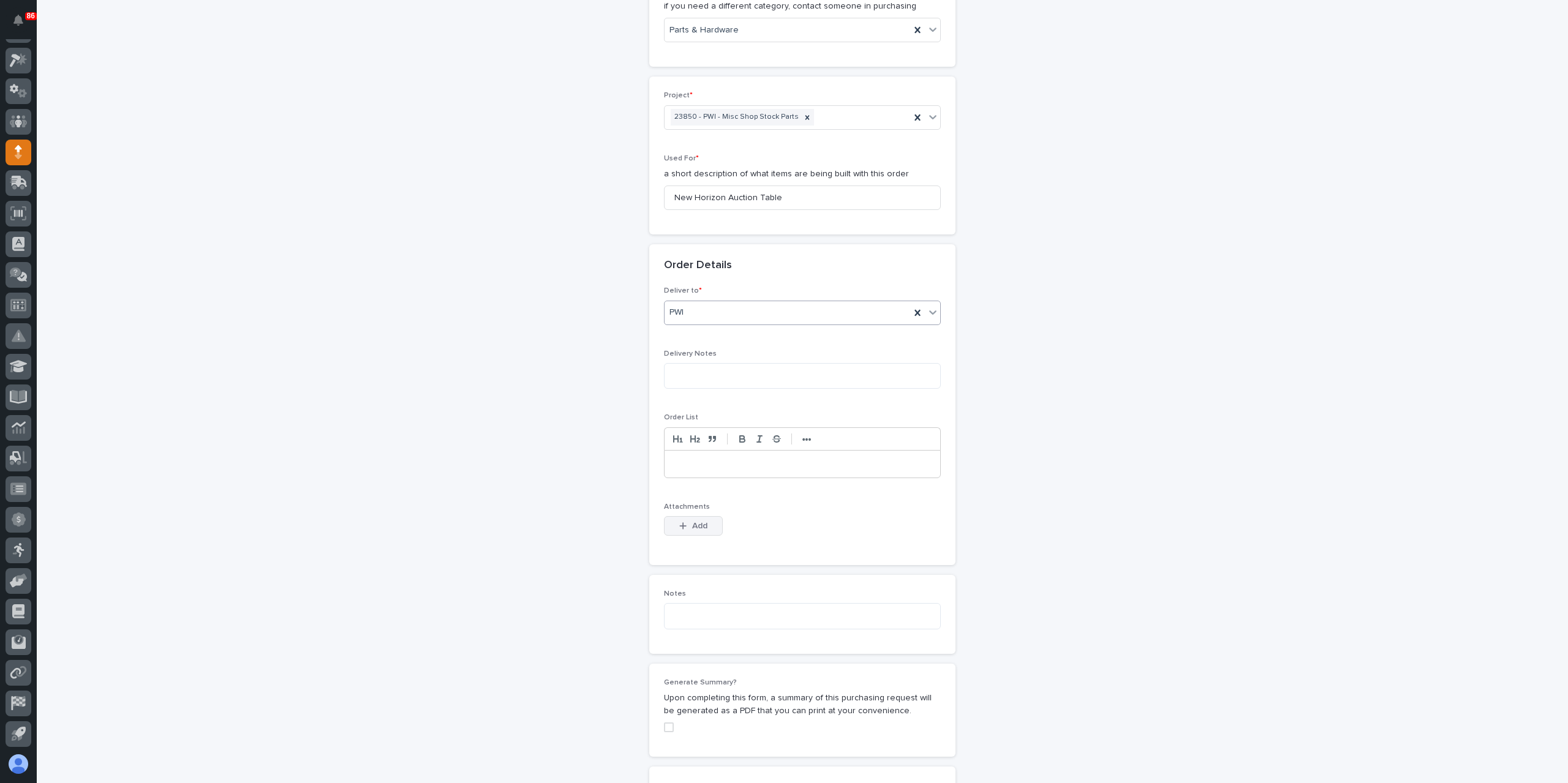
click at [688, 527] on button "Add" at bounding box center [693, 526] width 58 height 20
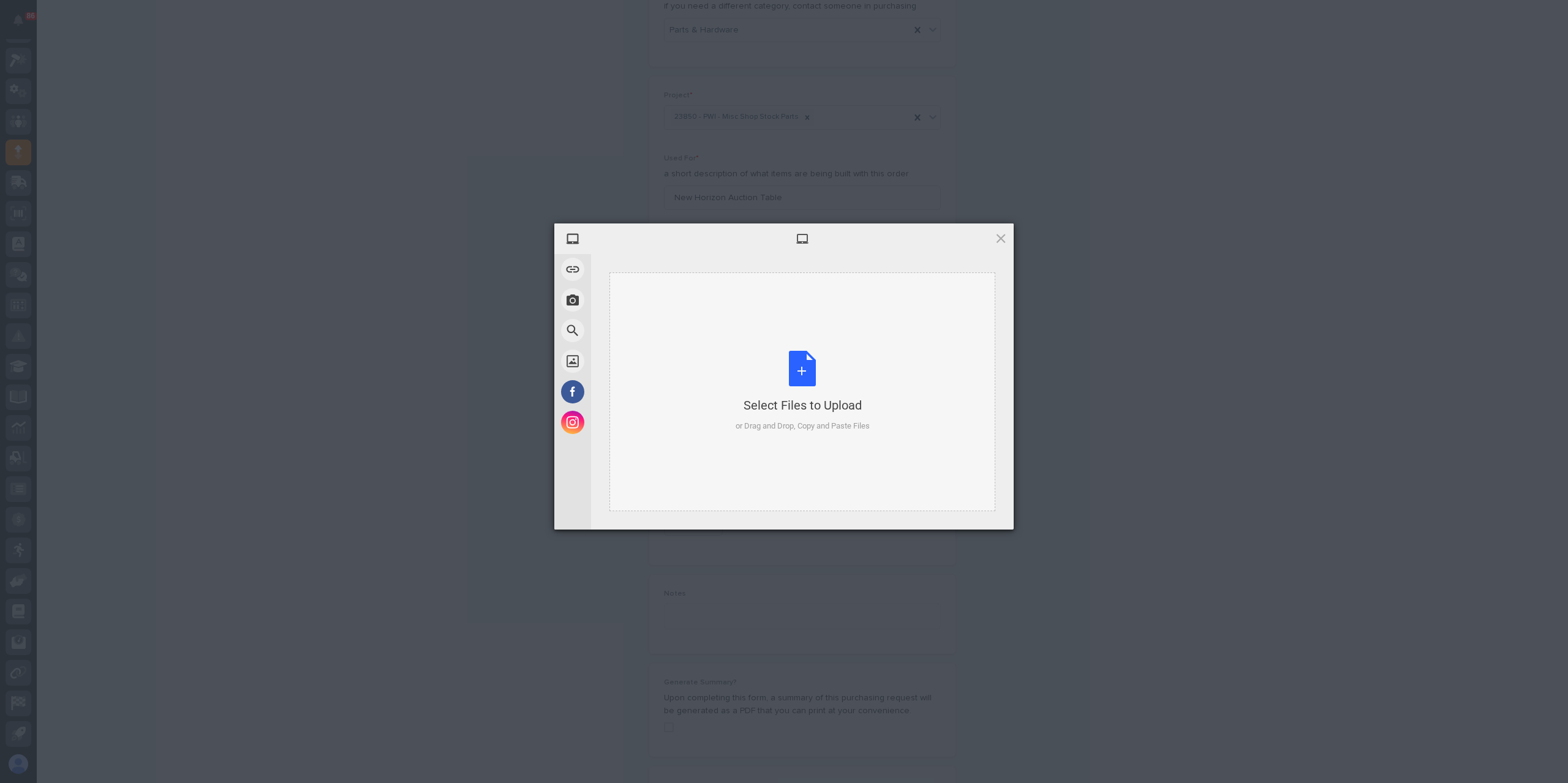
click at [700, 434] on div "Select Files to Upload or Drag and Drop, Copy and Paste Files" at bounding box center [802, 392] width 386 height 239
click at [980, 515] on span "Upload 1" at bounding box center [977, 514] width 24 height 9
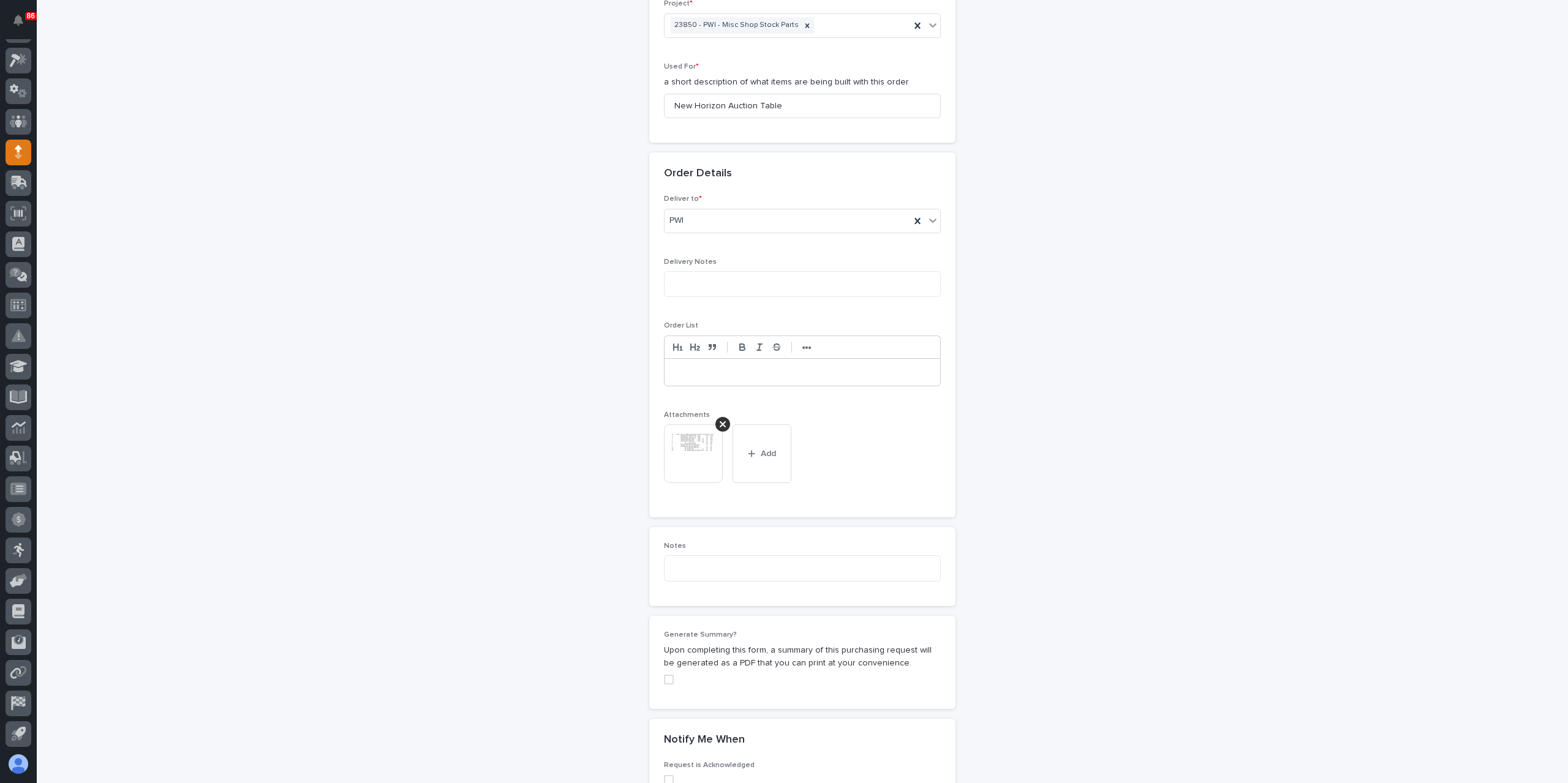
scroll to position [757, 0]
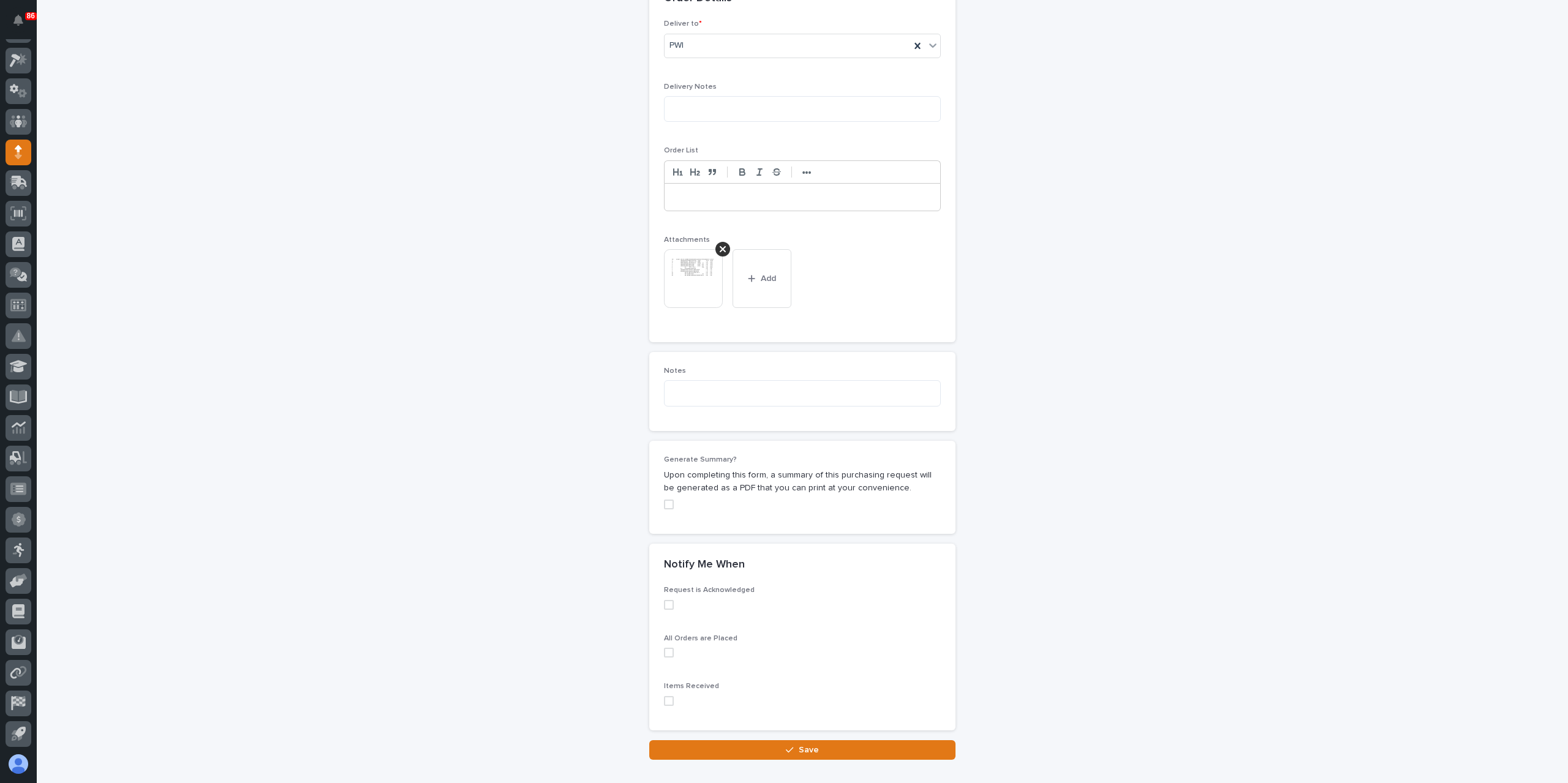
click at [672, 601] on label at bounding box center [802, 605] width 277 height 9
click at [672, 650] on label at bounding box center [802, 653] width 277 height 9
click at [711, 750] on button "Save" at bounding box center [802, 750] width 306 height 20
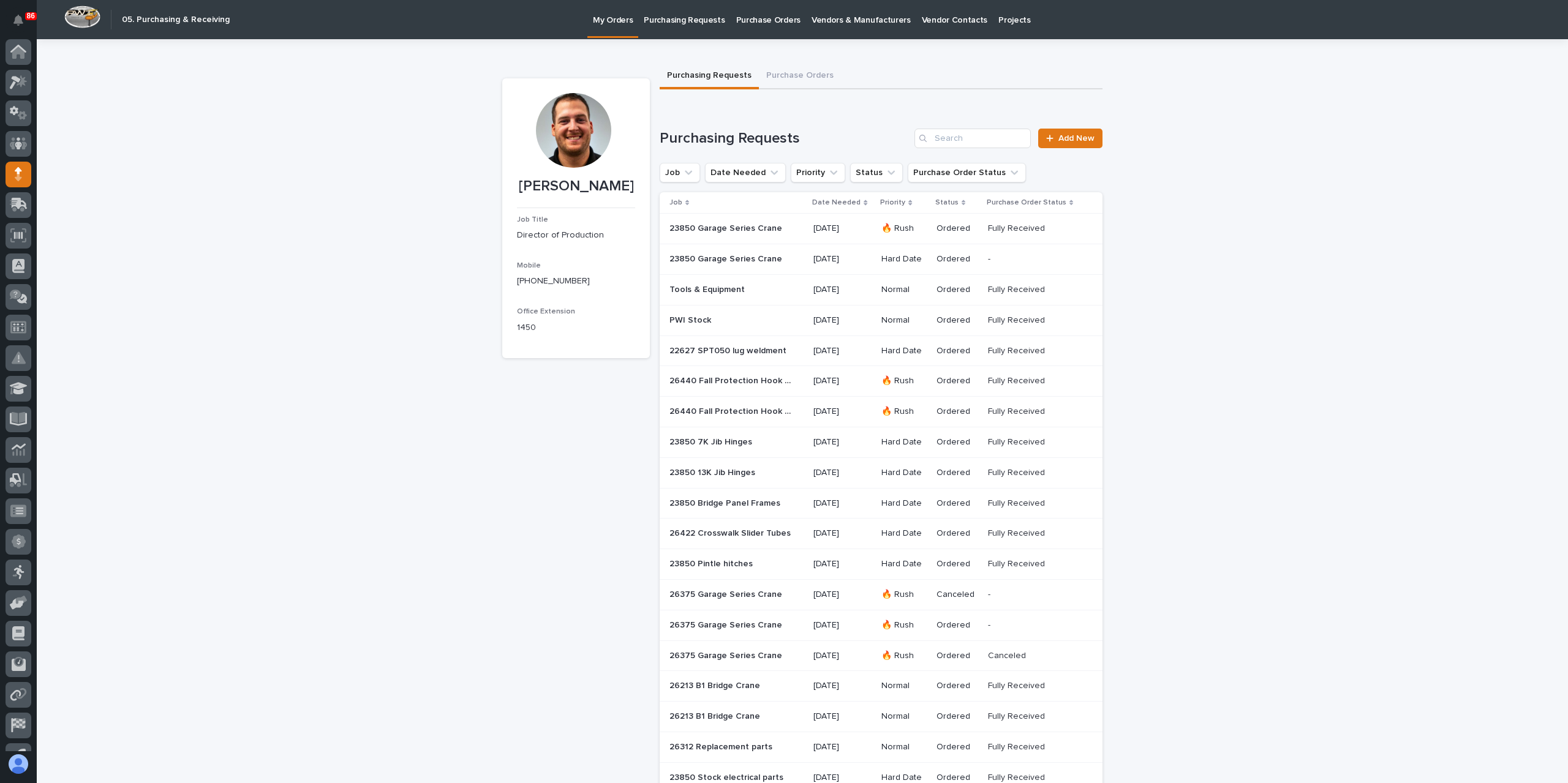
scroll to position [22, 0]
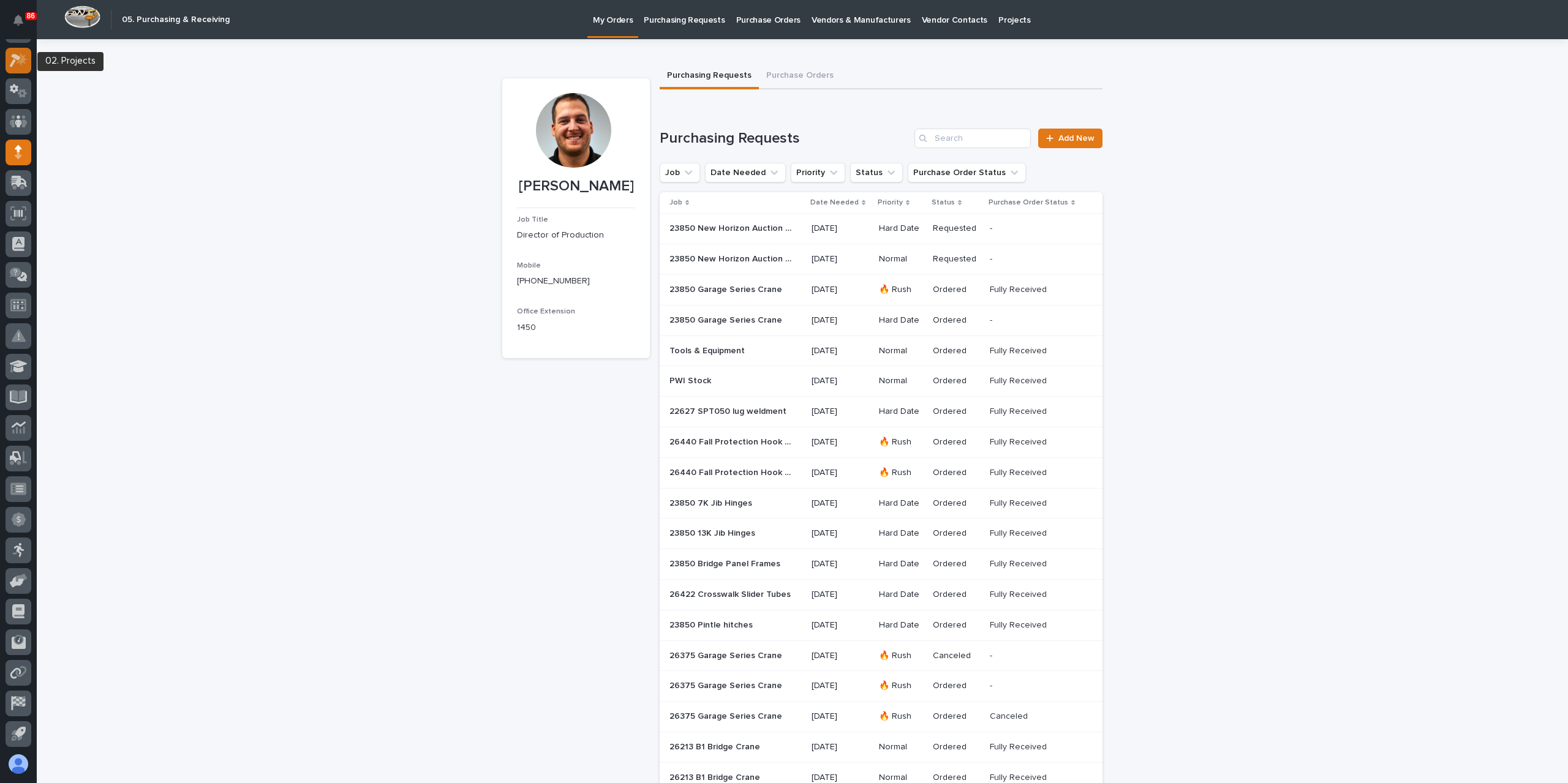
click at [17, 51] on div at bounding box center [18, 61] width 26 height 26
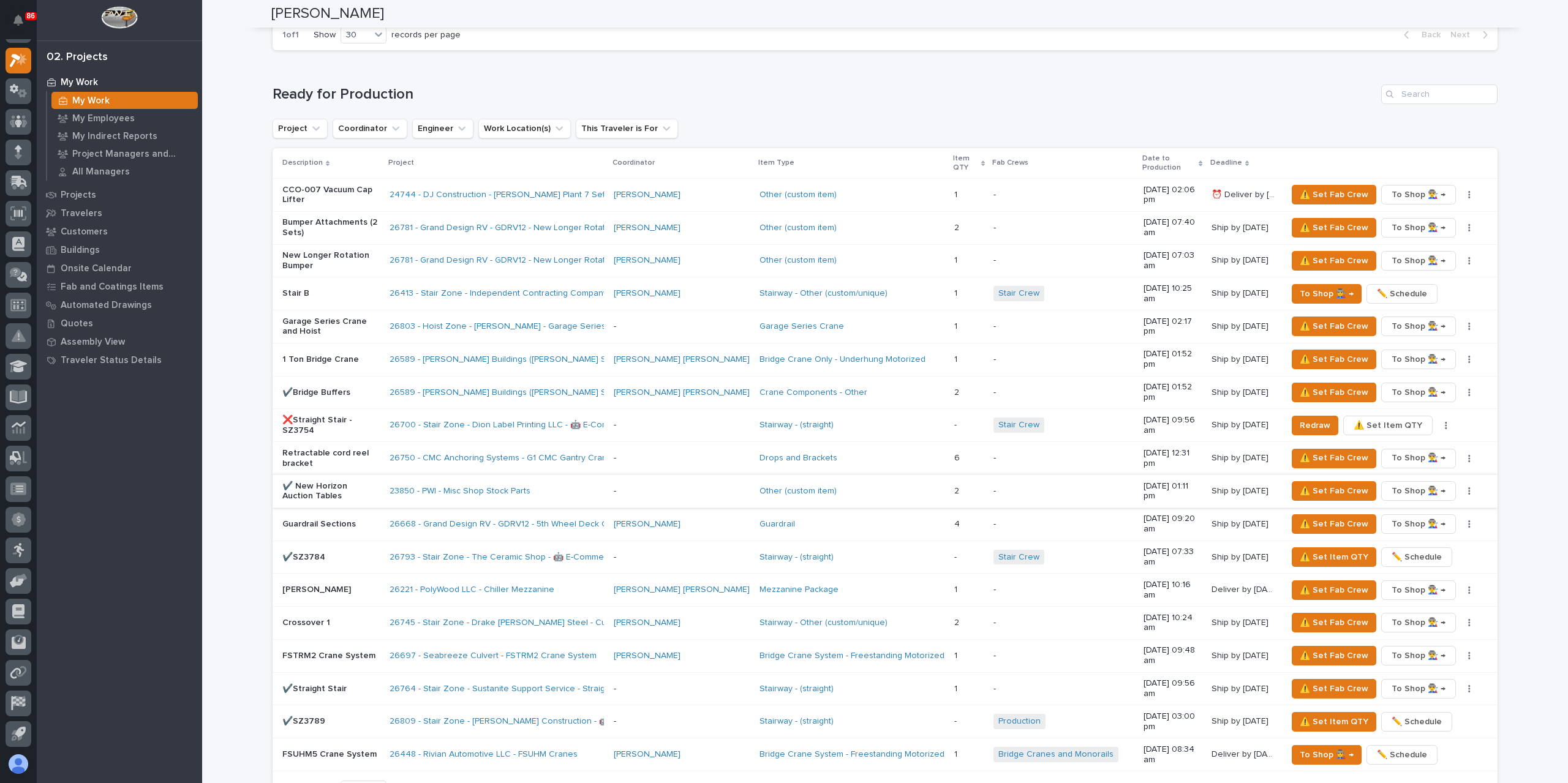
scroll to position [1286, 0]
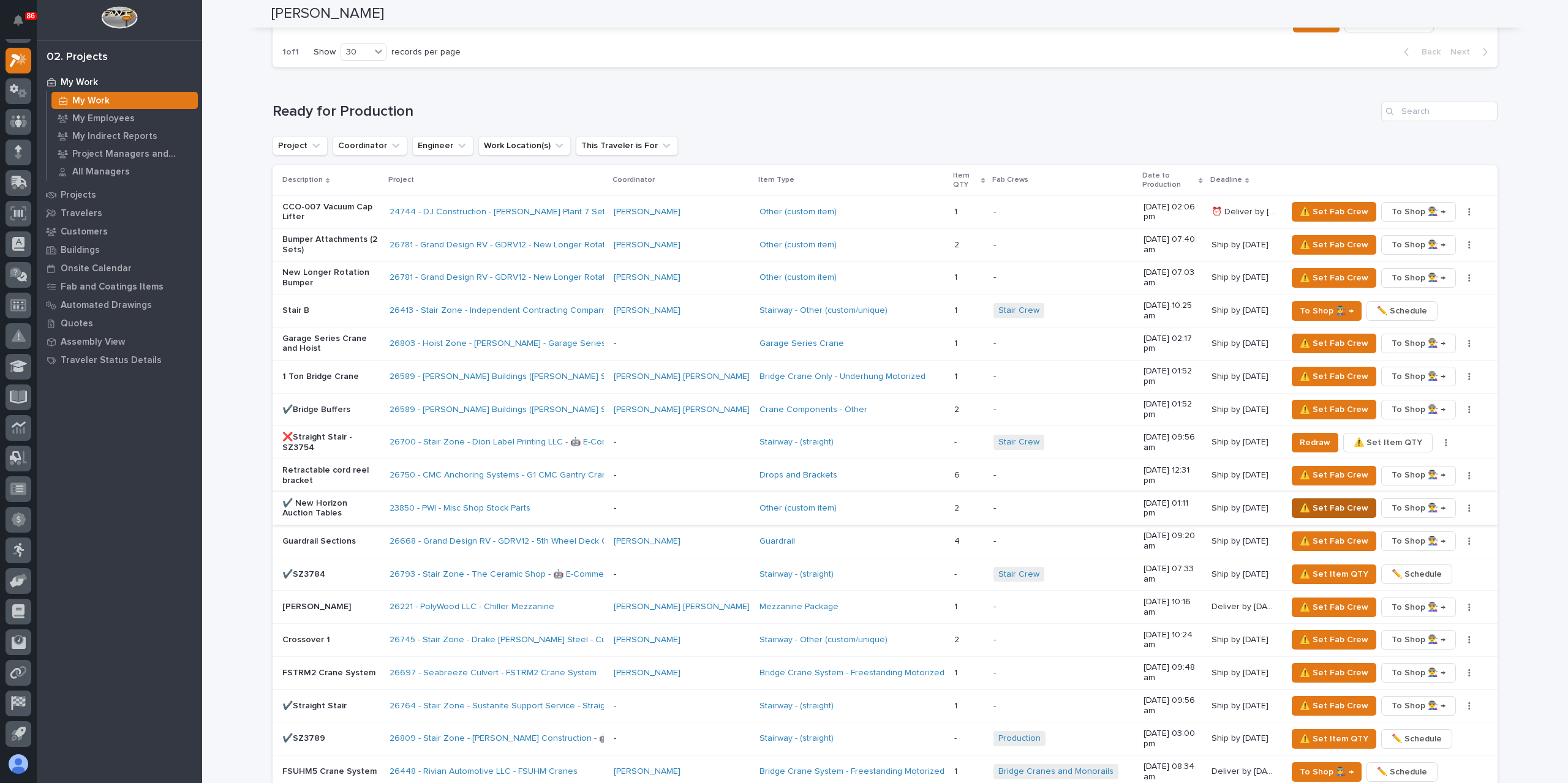
click at [1311, 501] on span "⚠️ Set Fab Crew" at bounding box center [1334, 508] width 69 height 15
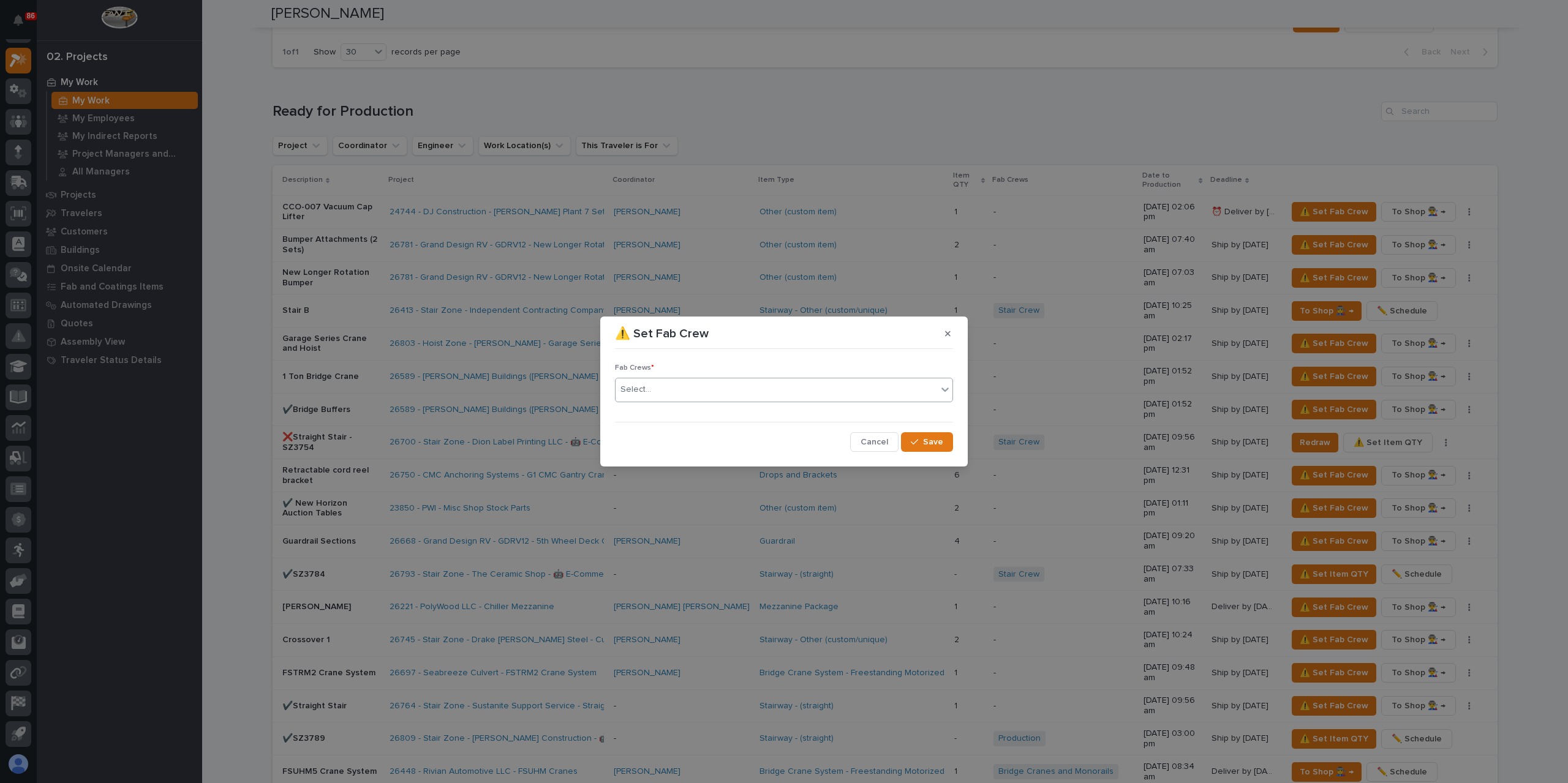
click at [668, 392] on div "Select..." at bounding box center [776, 390] width 321 height 21
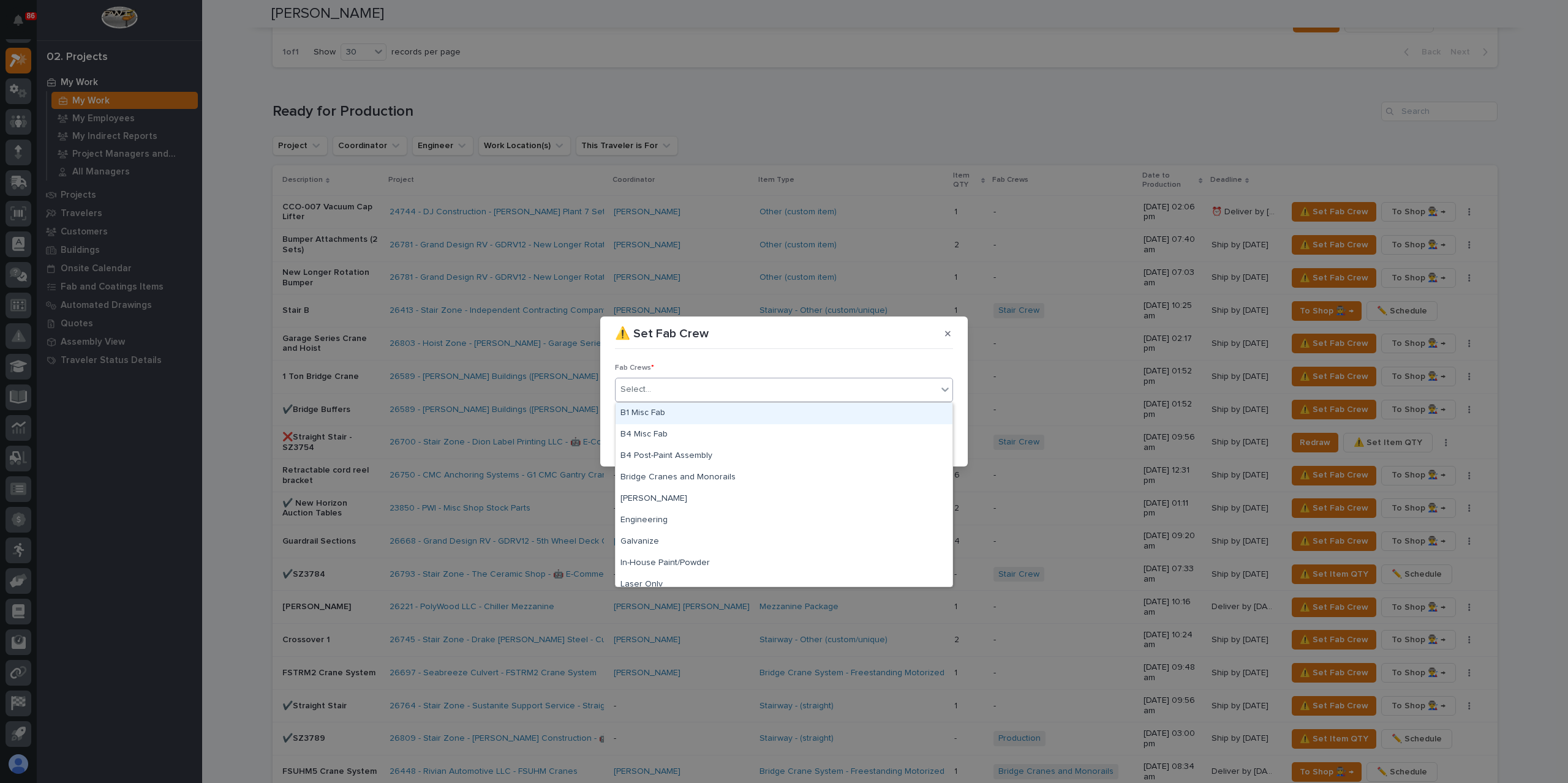
click at [676, 409] on div "B1 Misc Fab" at bounding box center [784, 413] width 337 height 21
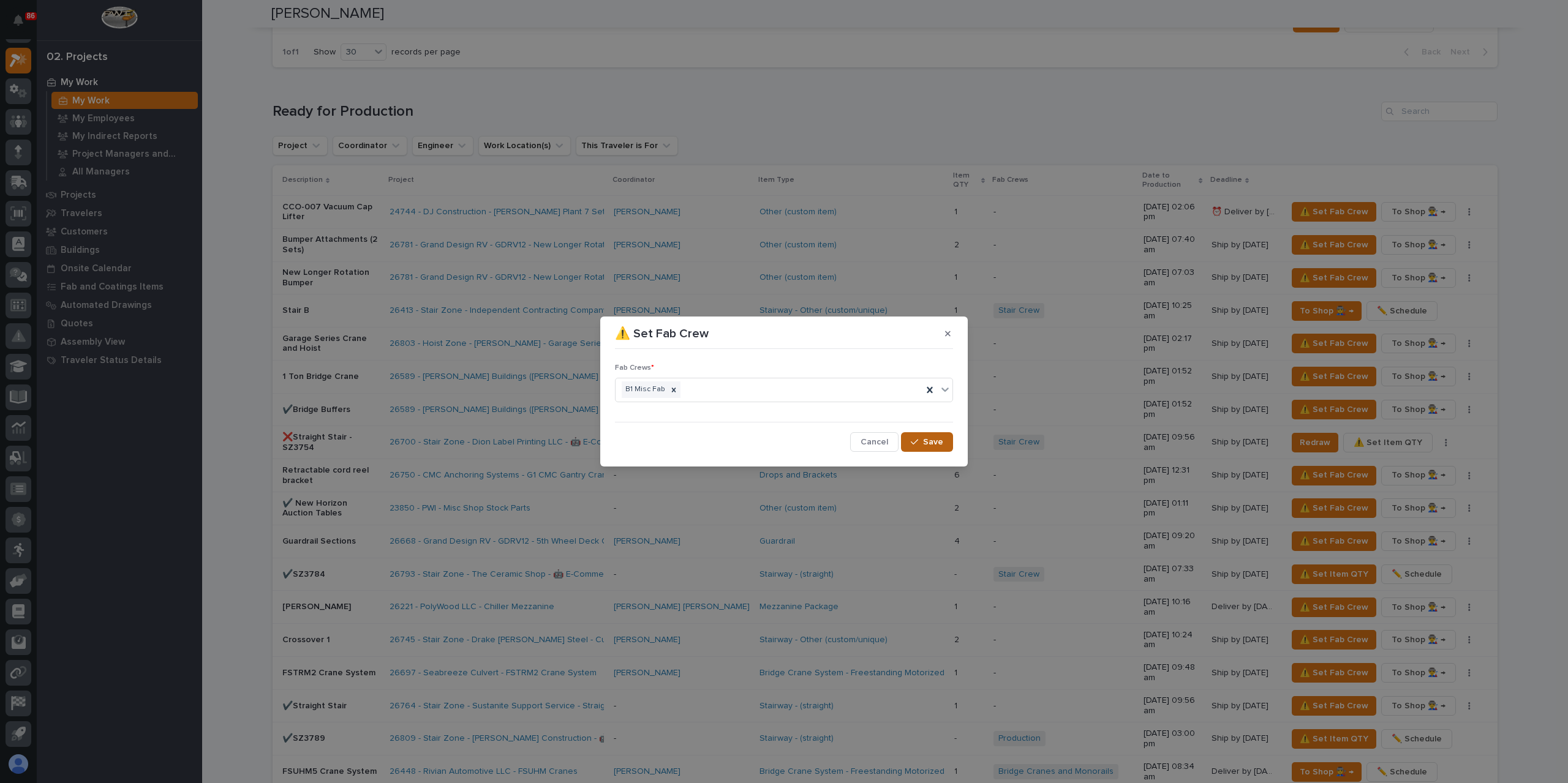
click at [933, 436] on button "Save" at bounding box center [927, 442] width 52 height 20
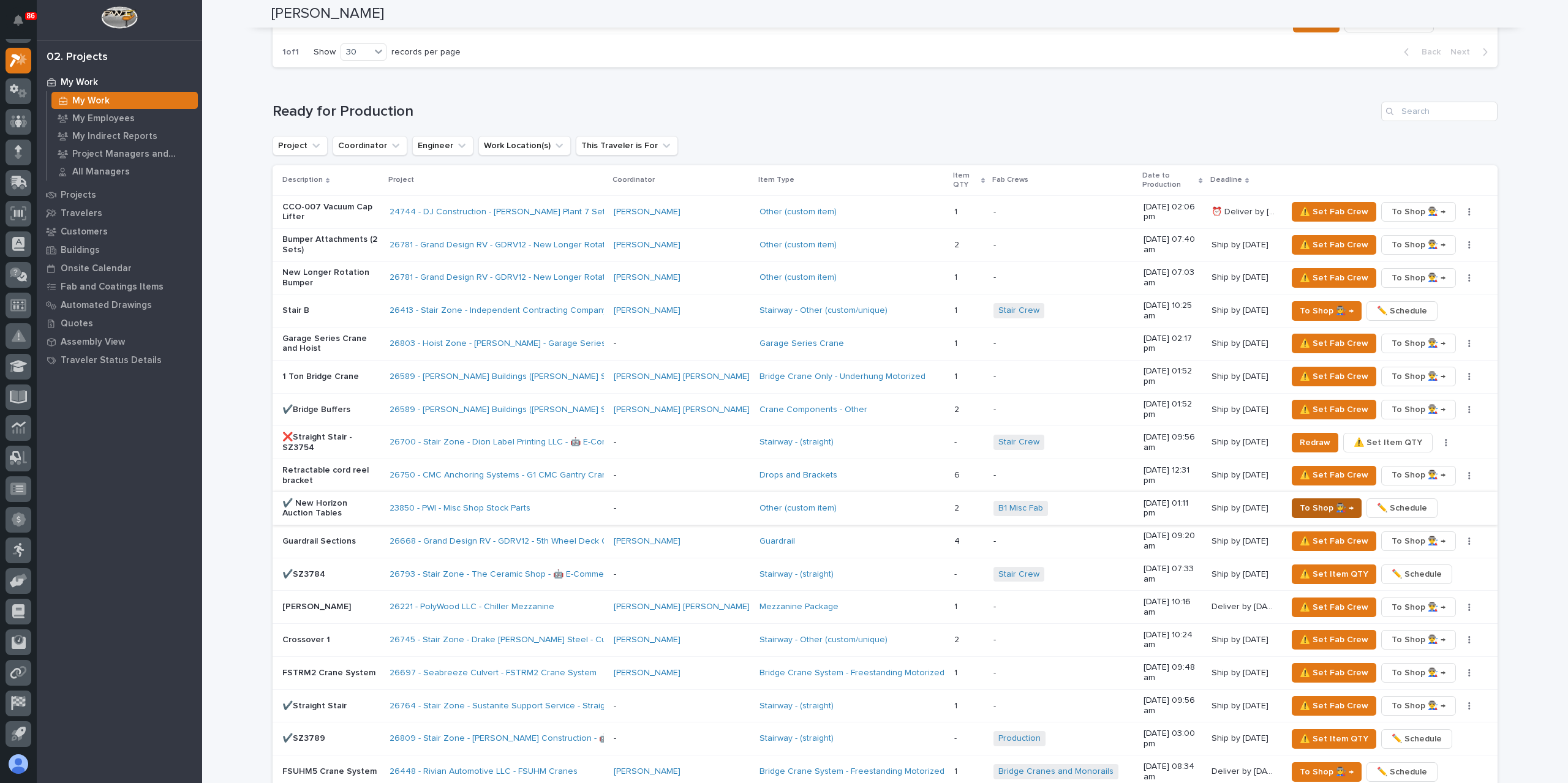
click at [1310, 501] on span "To Shop 👨‍🏭 →" at bounding box center [1326, 508] width 54 height 15
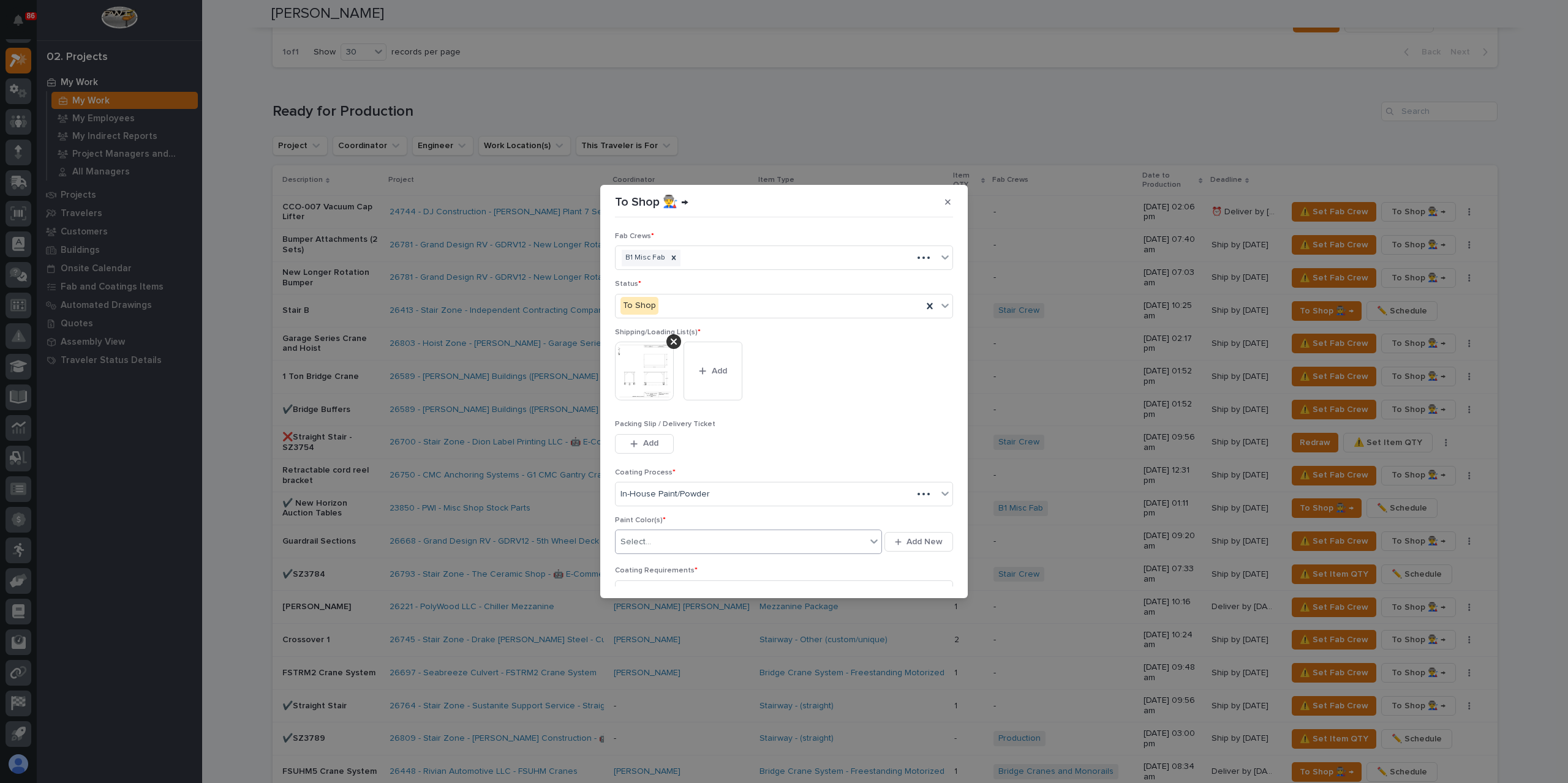
click at [666, 539] on div "Select..." at bounding box center [741, 542] width 250 height 21
click at [687, 538] on div "Paint [PERSON_NAME] Red* (custom)" at bounding box center [688, 541] width 133 height 17
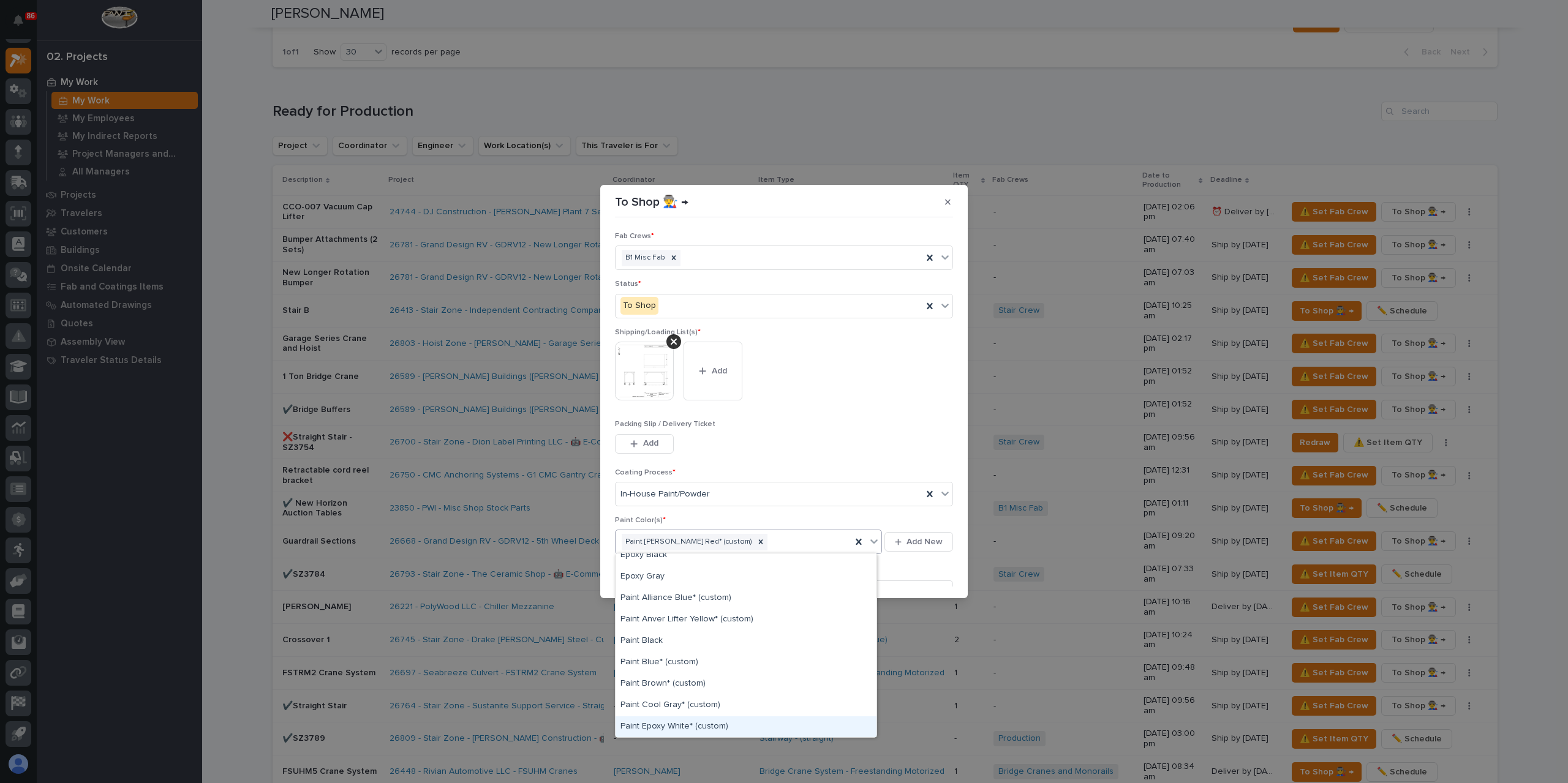
scroll to position [0, 0]
click at [676, 691] on div "Paint Blue* (custom)" at bounding box center [746, 692] width 261 height 21
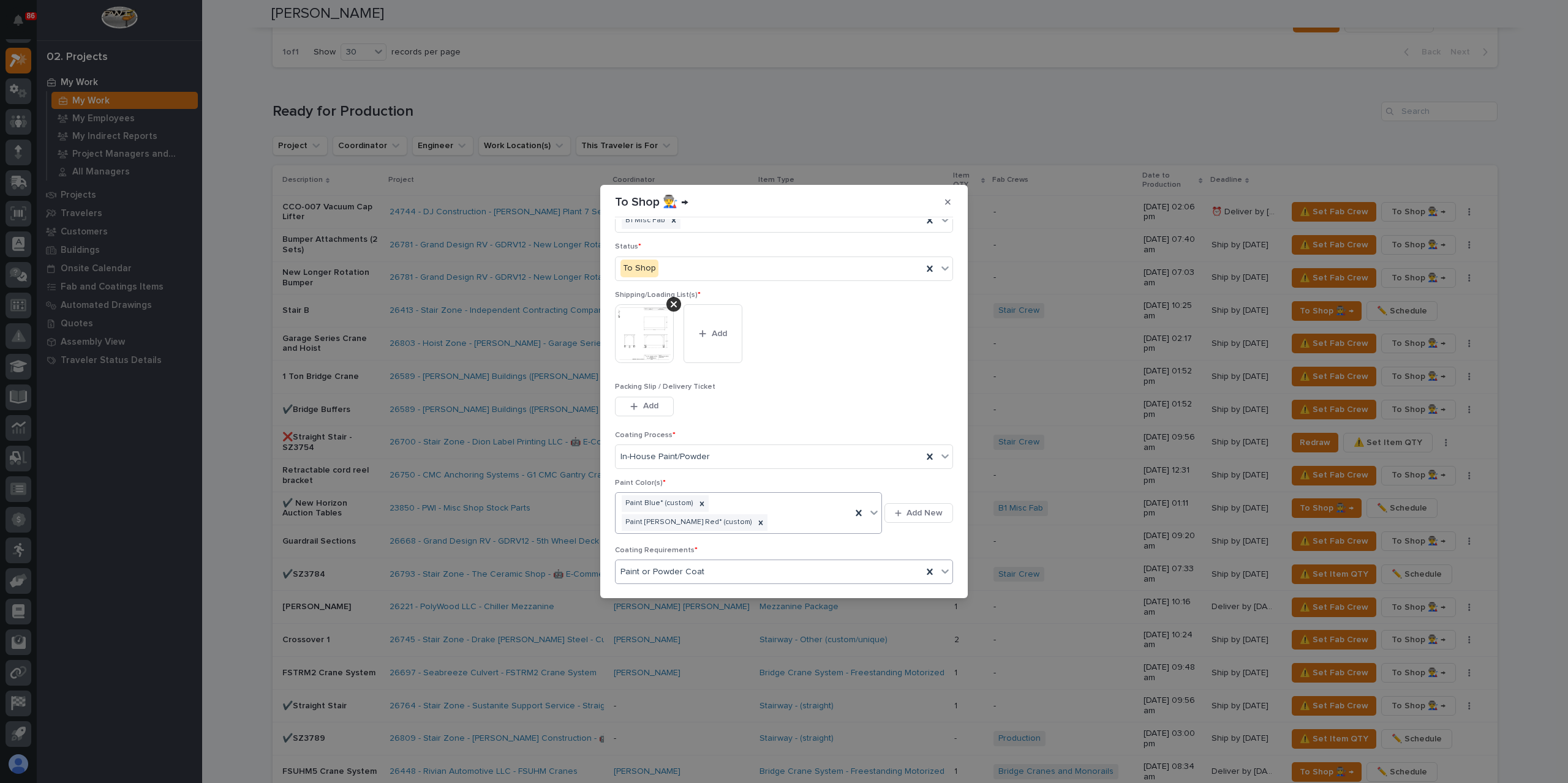
scroll to position [62, 0]
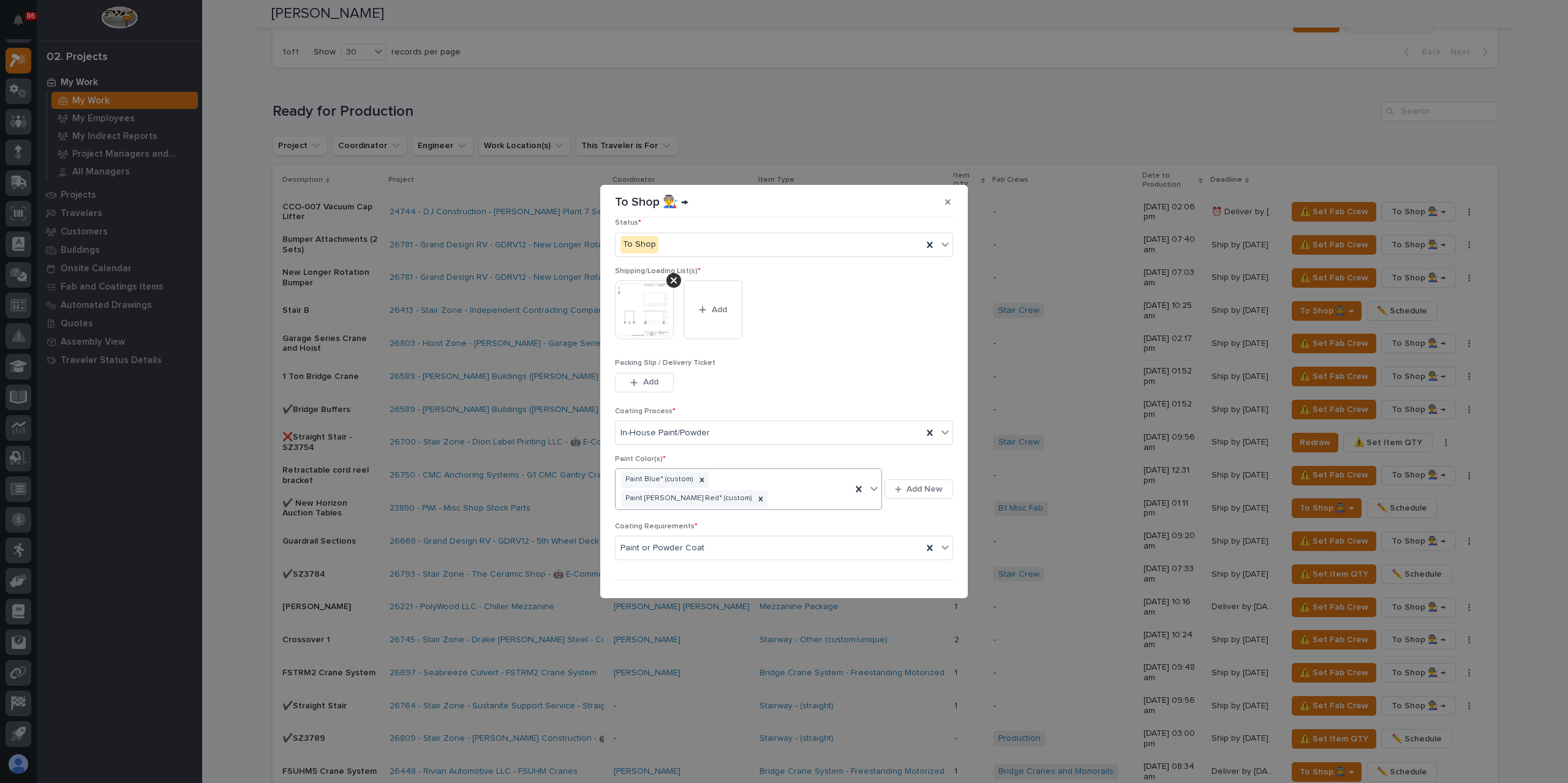
click at [930, 570] on div "Fab Crews * B1 Misc Fab Status * To Shop Shipping/Loading List(s) * This file c…" at bounding box center [784, 403] width 344 height 367
click at [930, 590] on button "Save" at bounding box center [927, 600] width 52 height 20
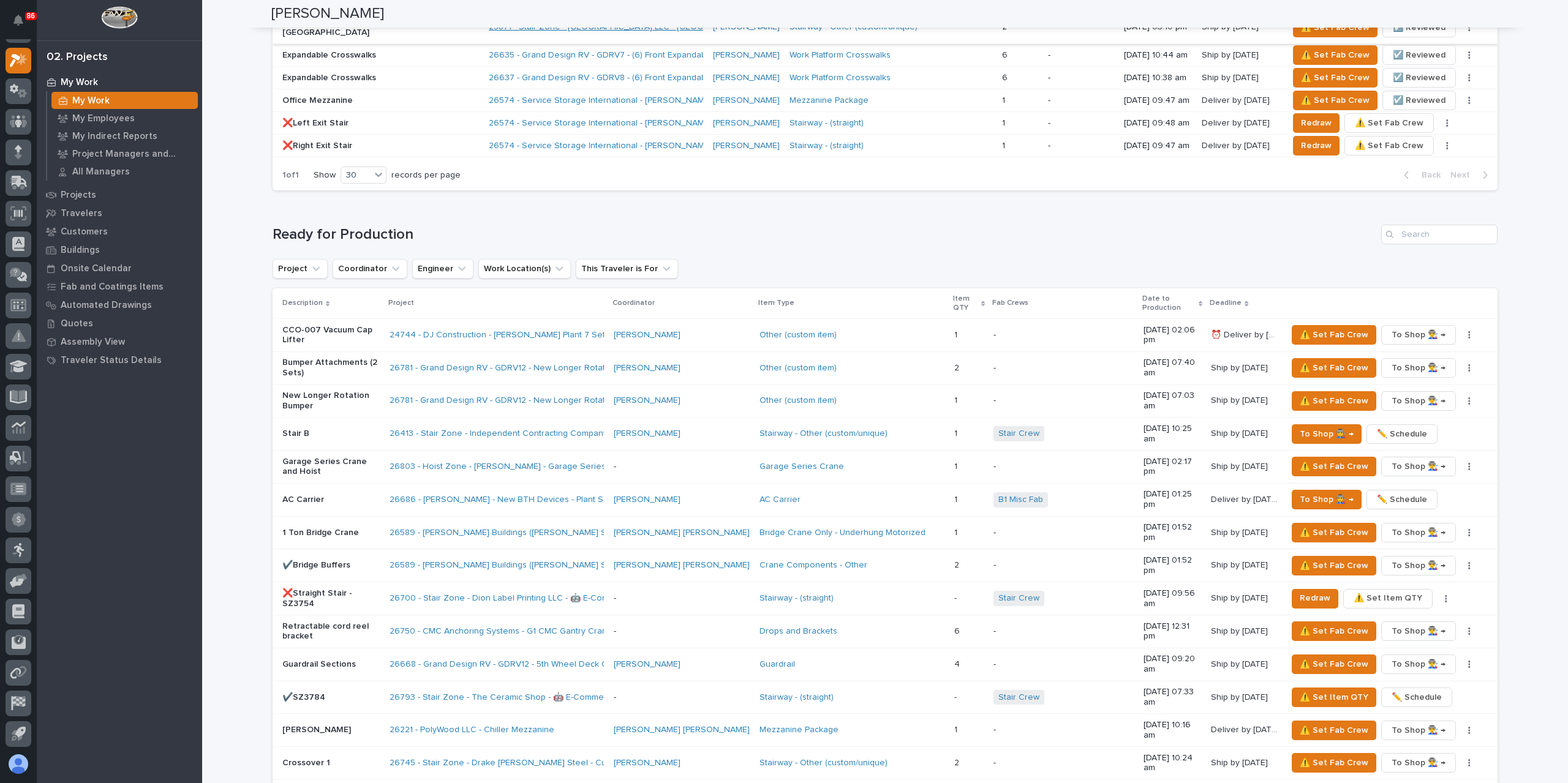
scroll to position [1163, 0]
click at [69, 192] on p "Projects" at bounding box center [78, 195] width 36 height 11
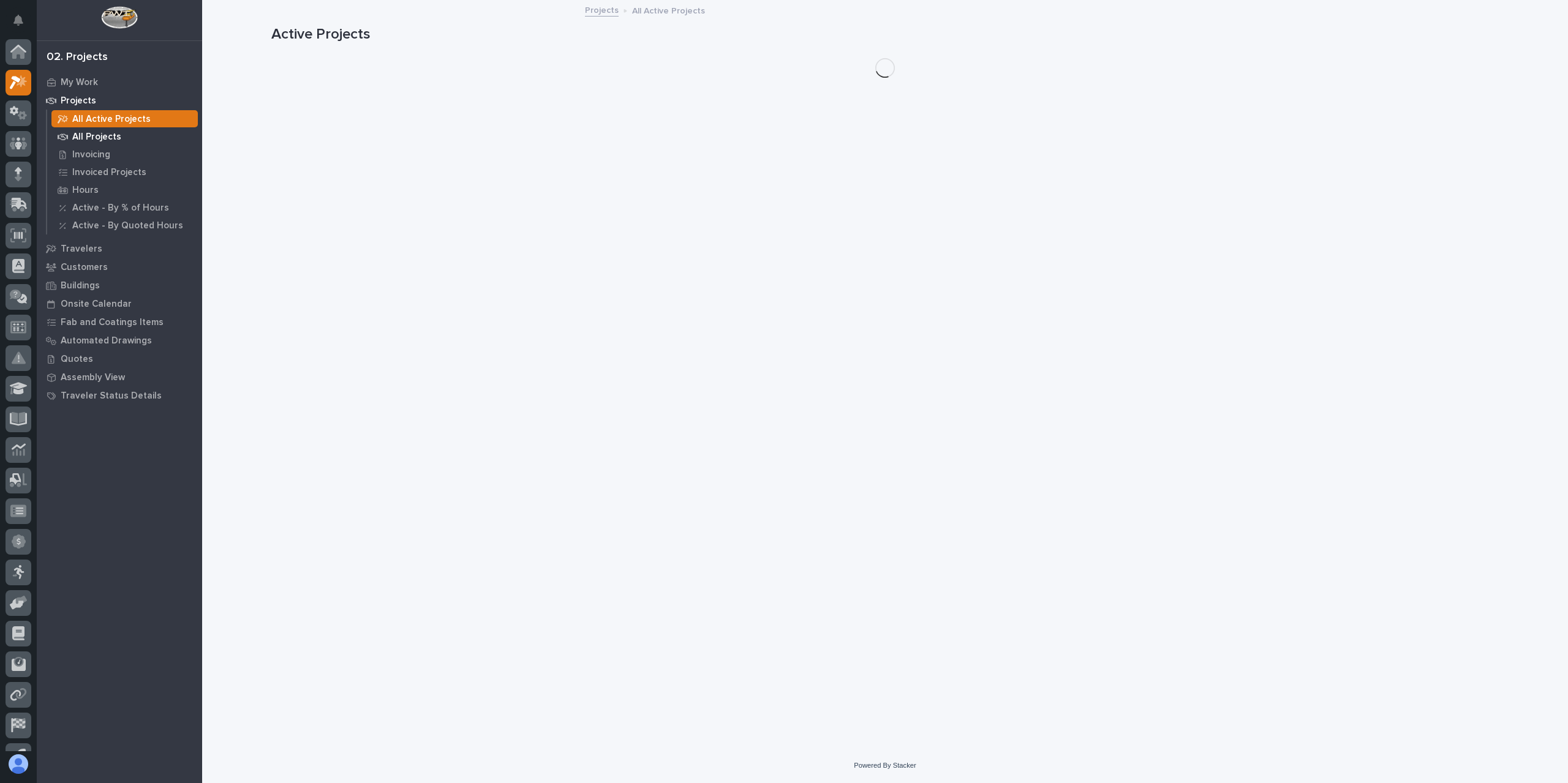
scroll to position [22, 0]
click at [93, 130] on div "All Projects" at bounding box center [124, 137] width 146 height 17
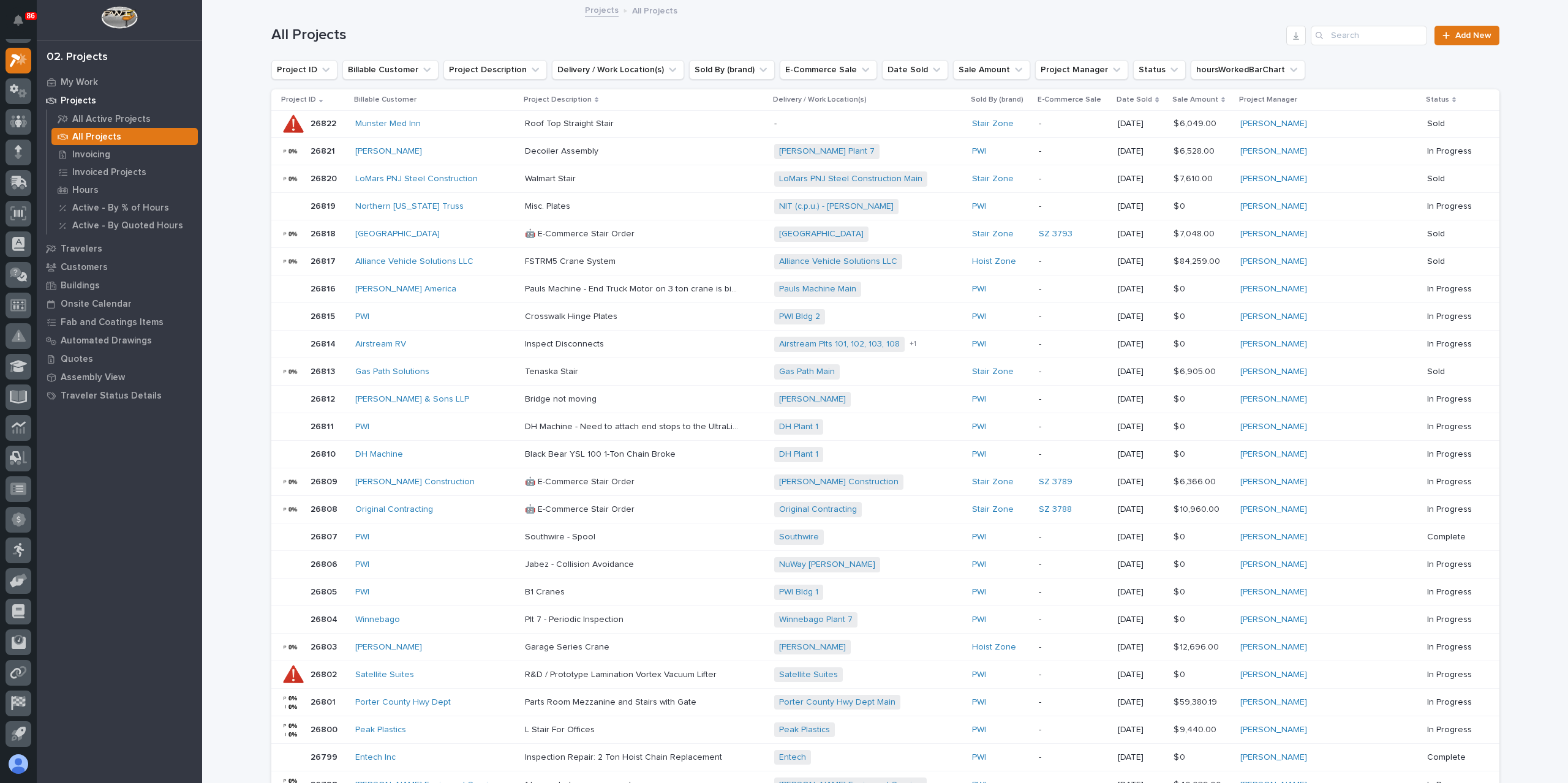
click at [1326, 35] on div "Search" at bounding box center [1320, 36] width 20 height 20
click at [1366, 32] on input "Search" at bounding box center [1368, 36] width 116 height 20
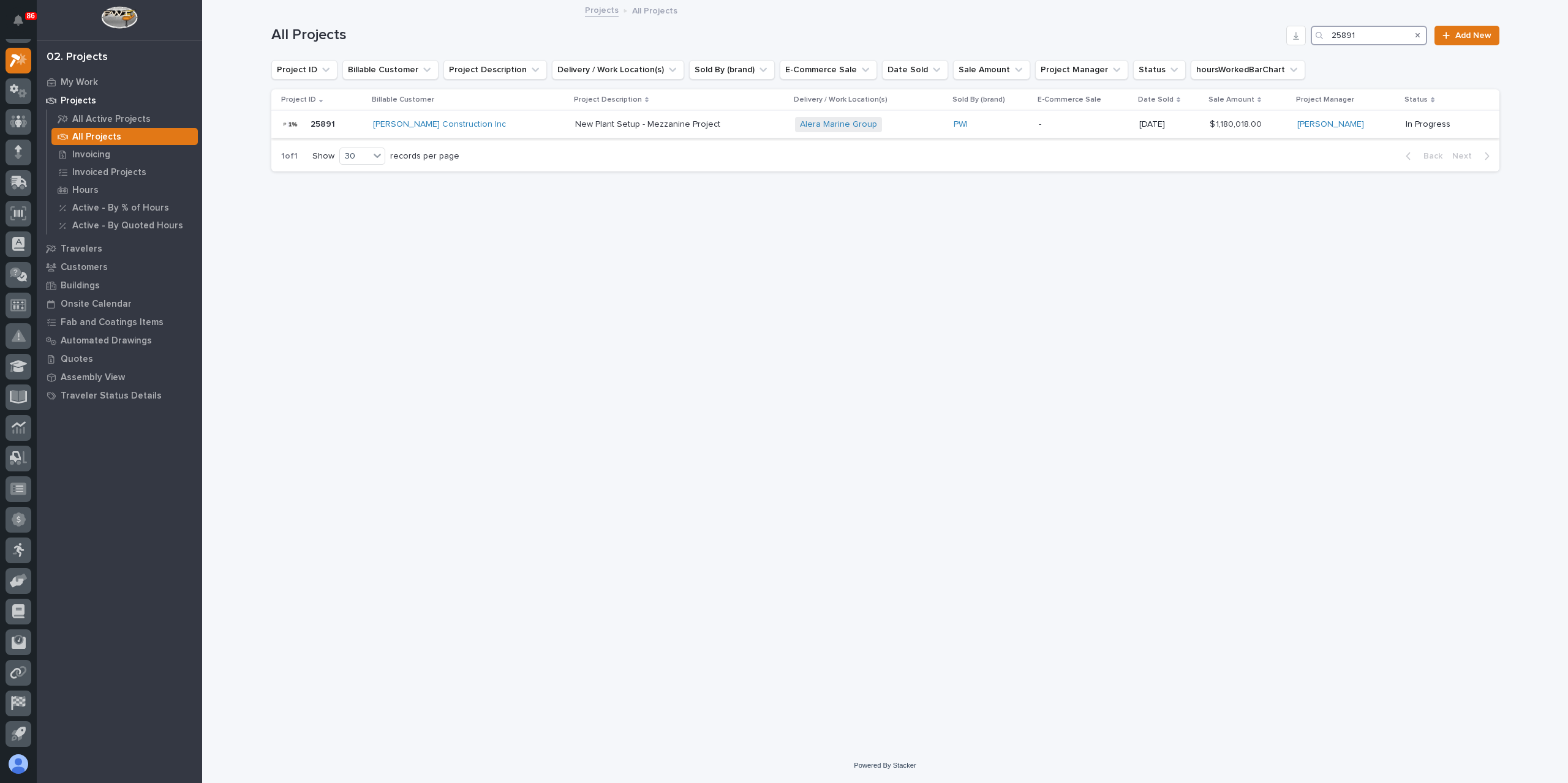
type input "25891"
click at [609, 133] on div "New Plant Setup - Mezzanine Project New Plant Setup - Mezzanine Project" at bounding box center [679, 125] width 209 height 21
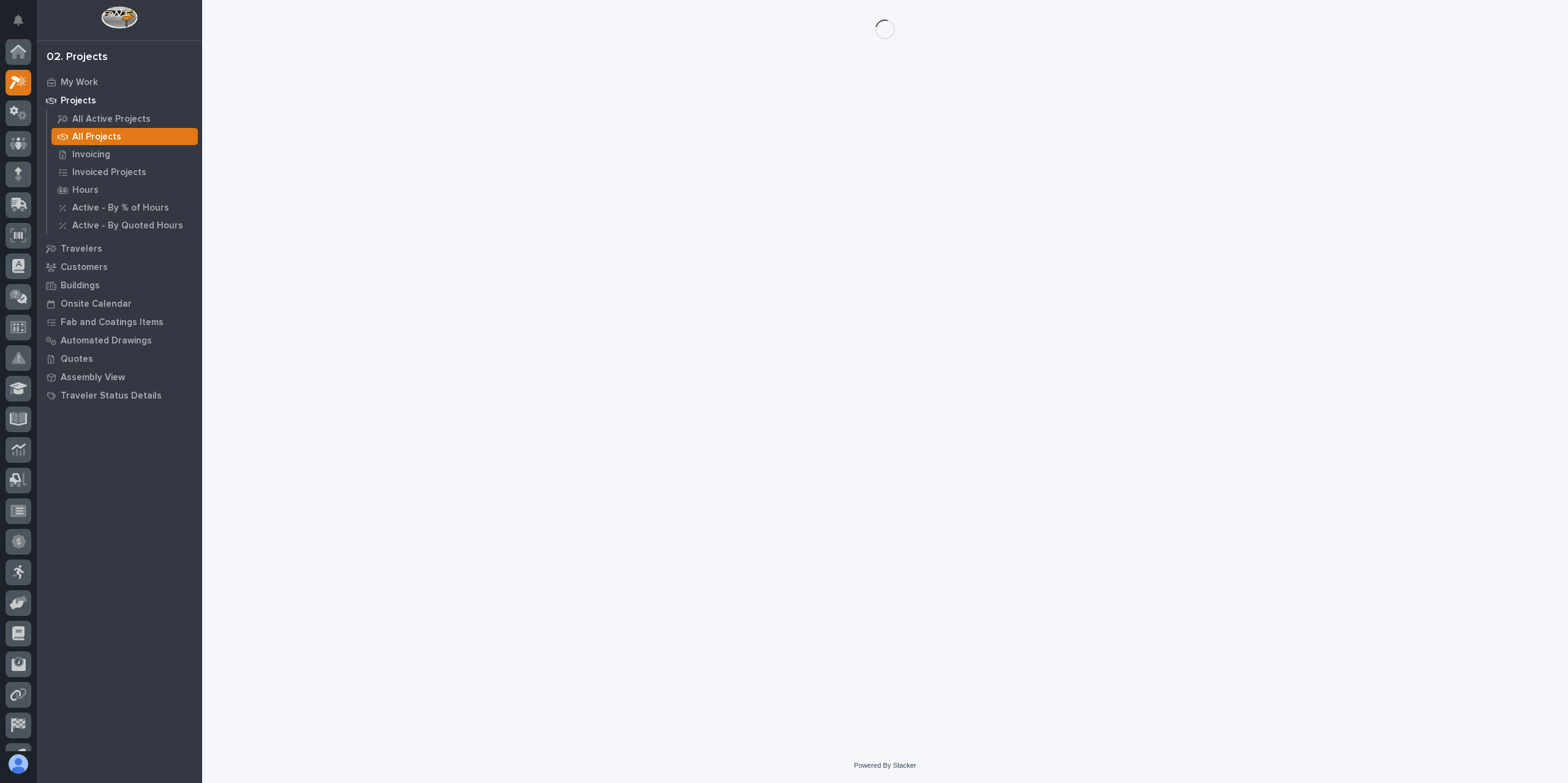
scroll to position [22, 0]
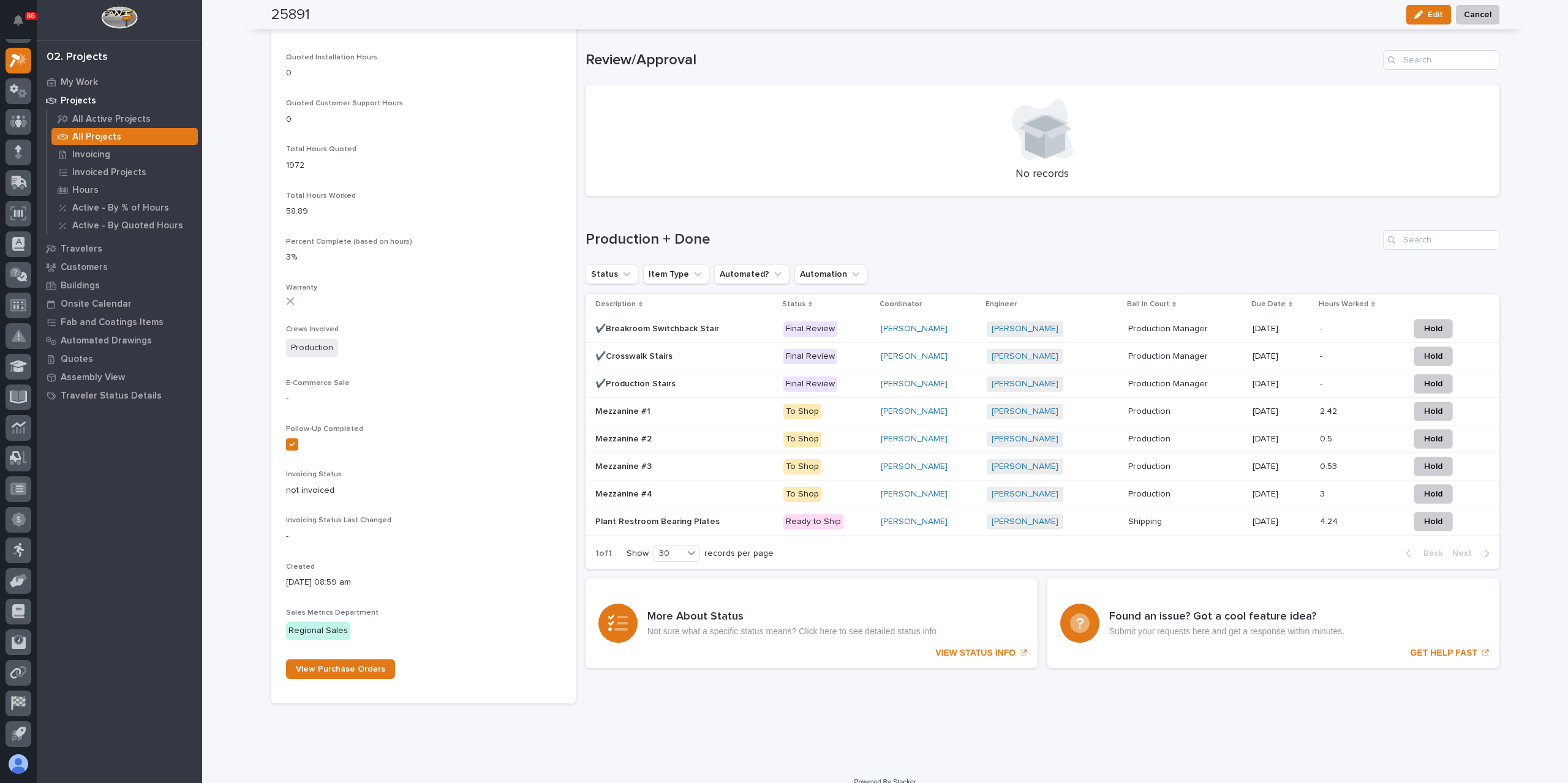
scroll to position [879, 0]
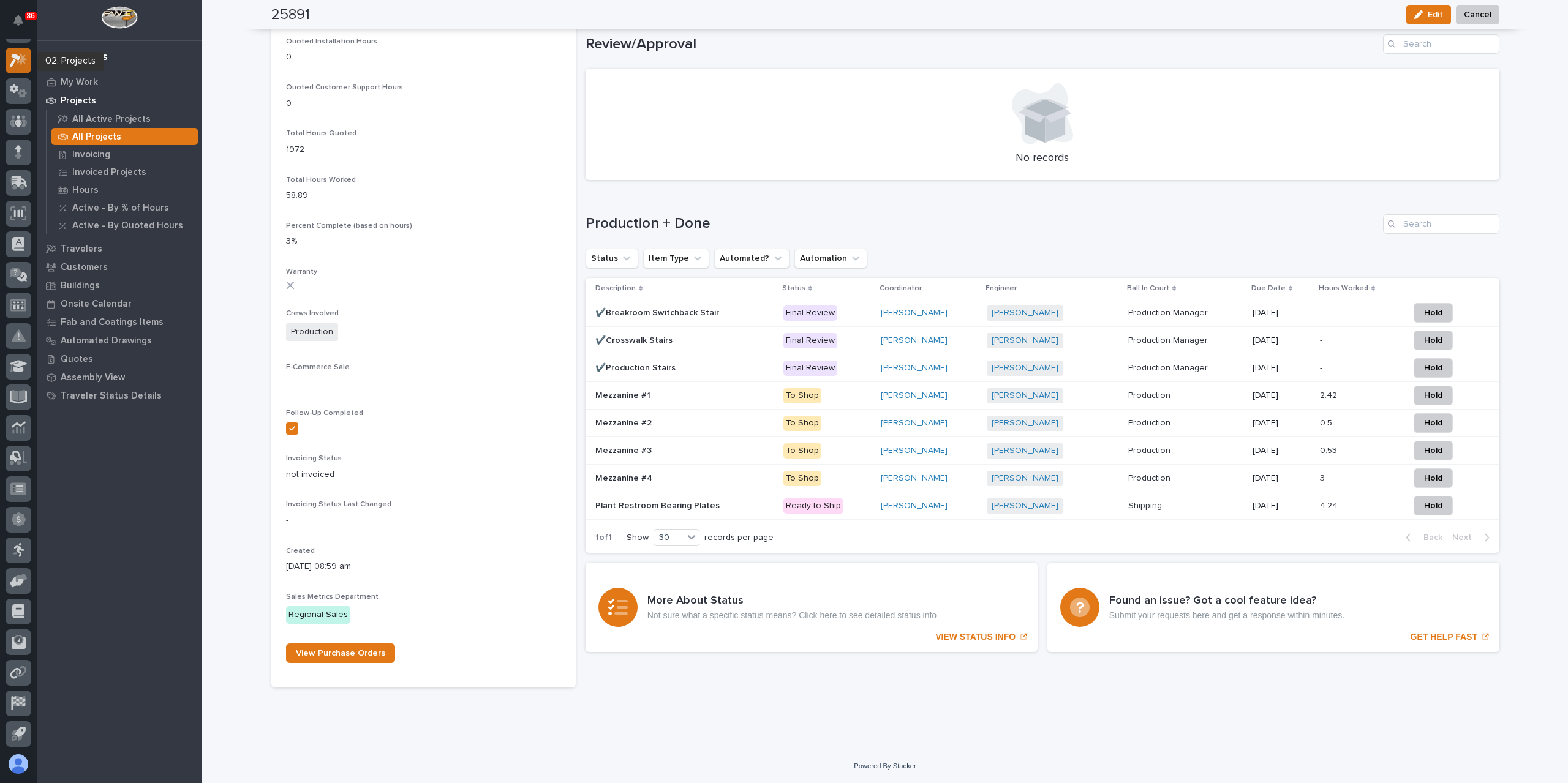
click at [22, 66] on icon at bounding box center [18, 60] width 17 height 14
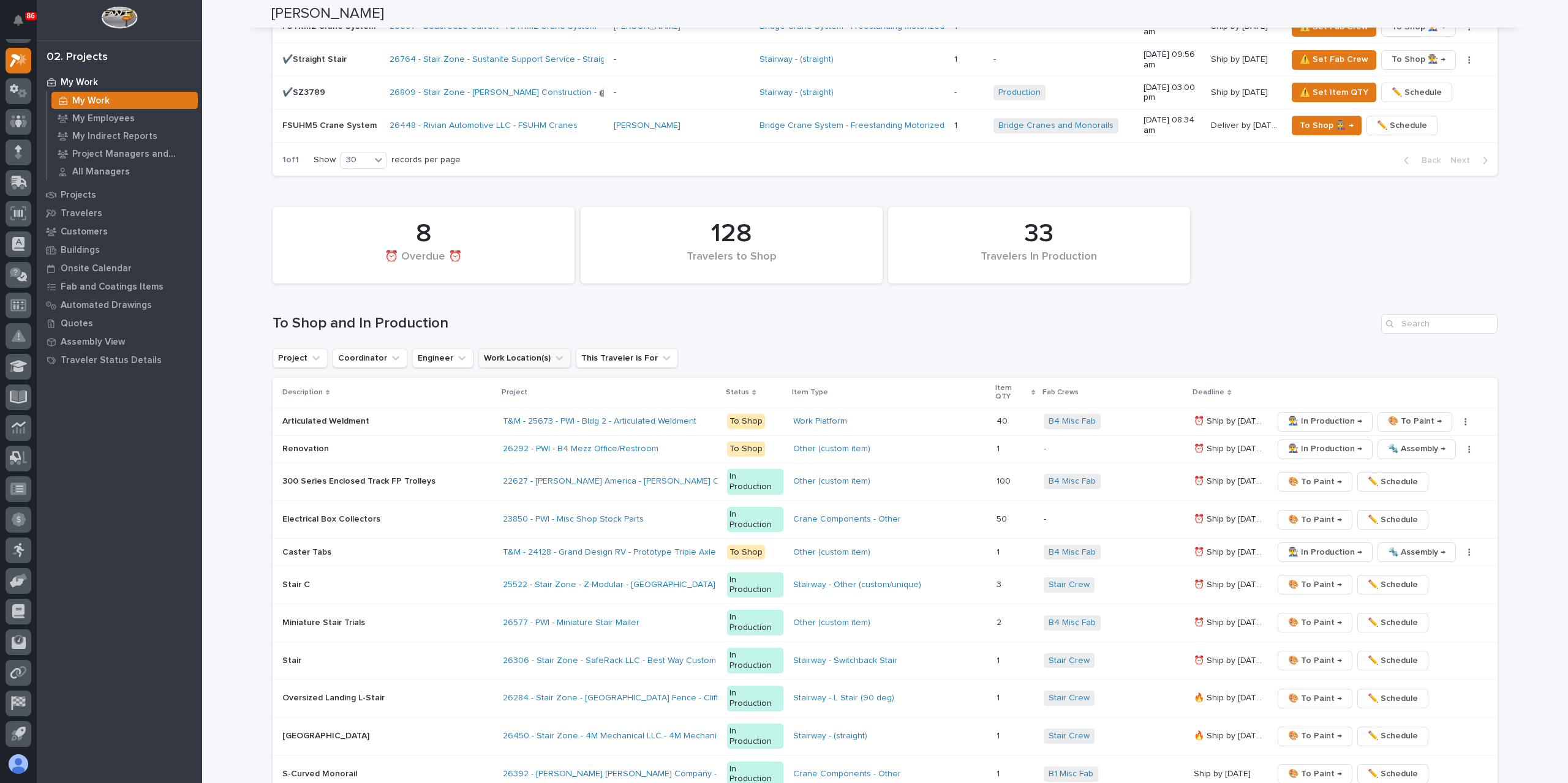
scroll to position [1898, 0]
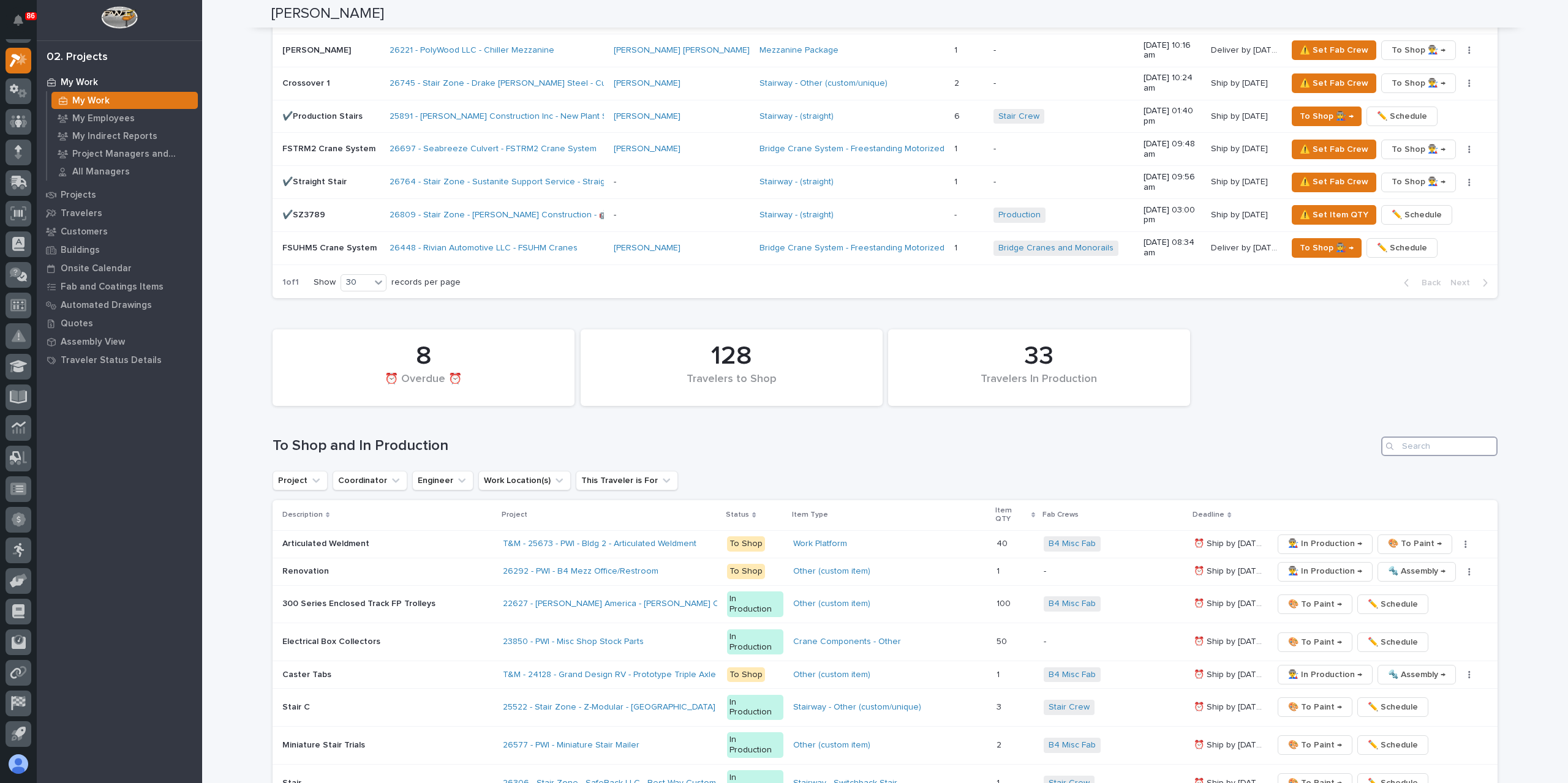
click at [1450, 436] on input "Search" at bounding box center [1439, 446] width 116 height 20
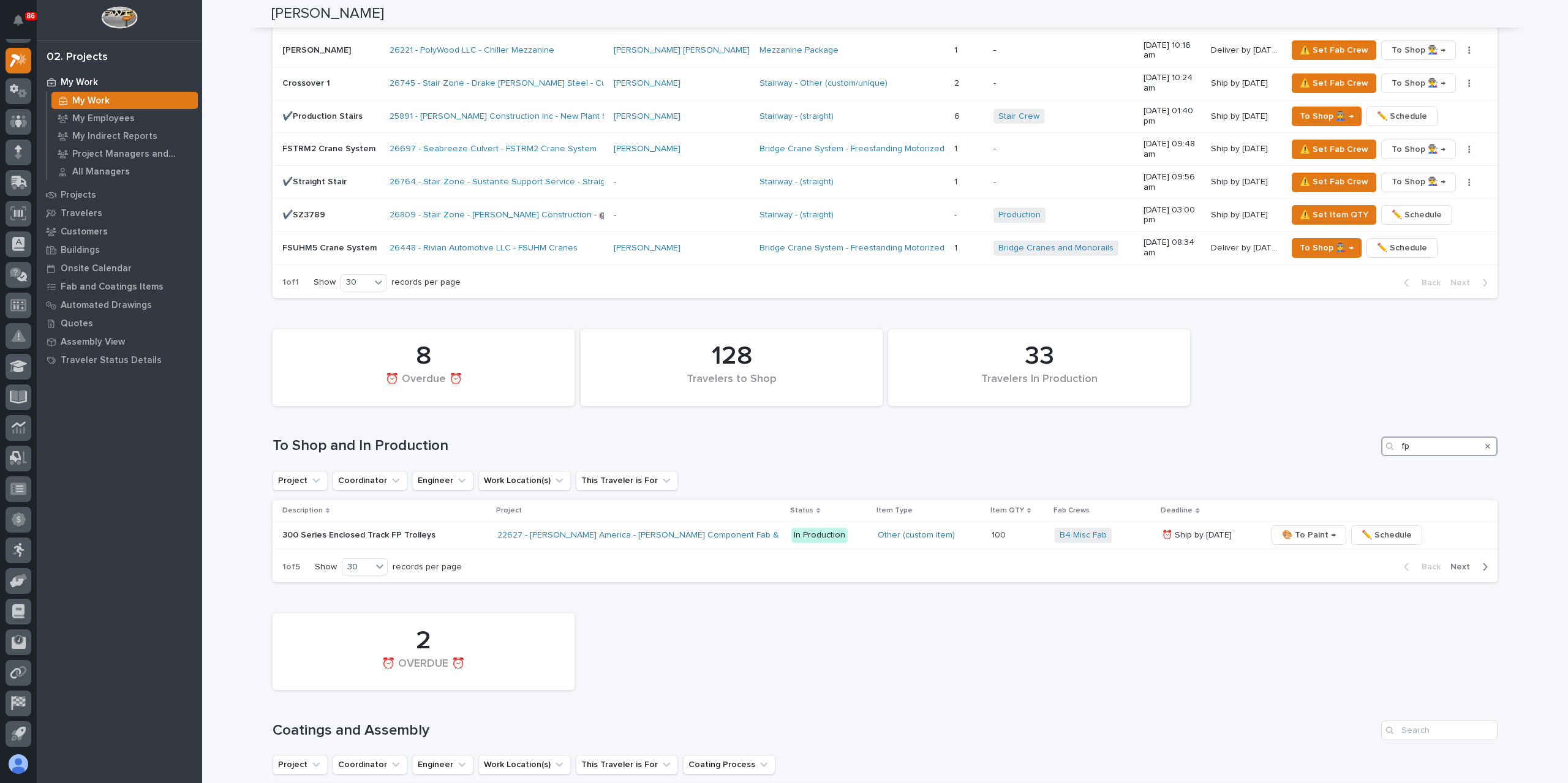
scroll to position [1496, 0]
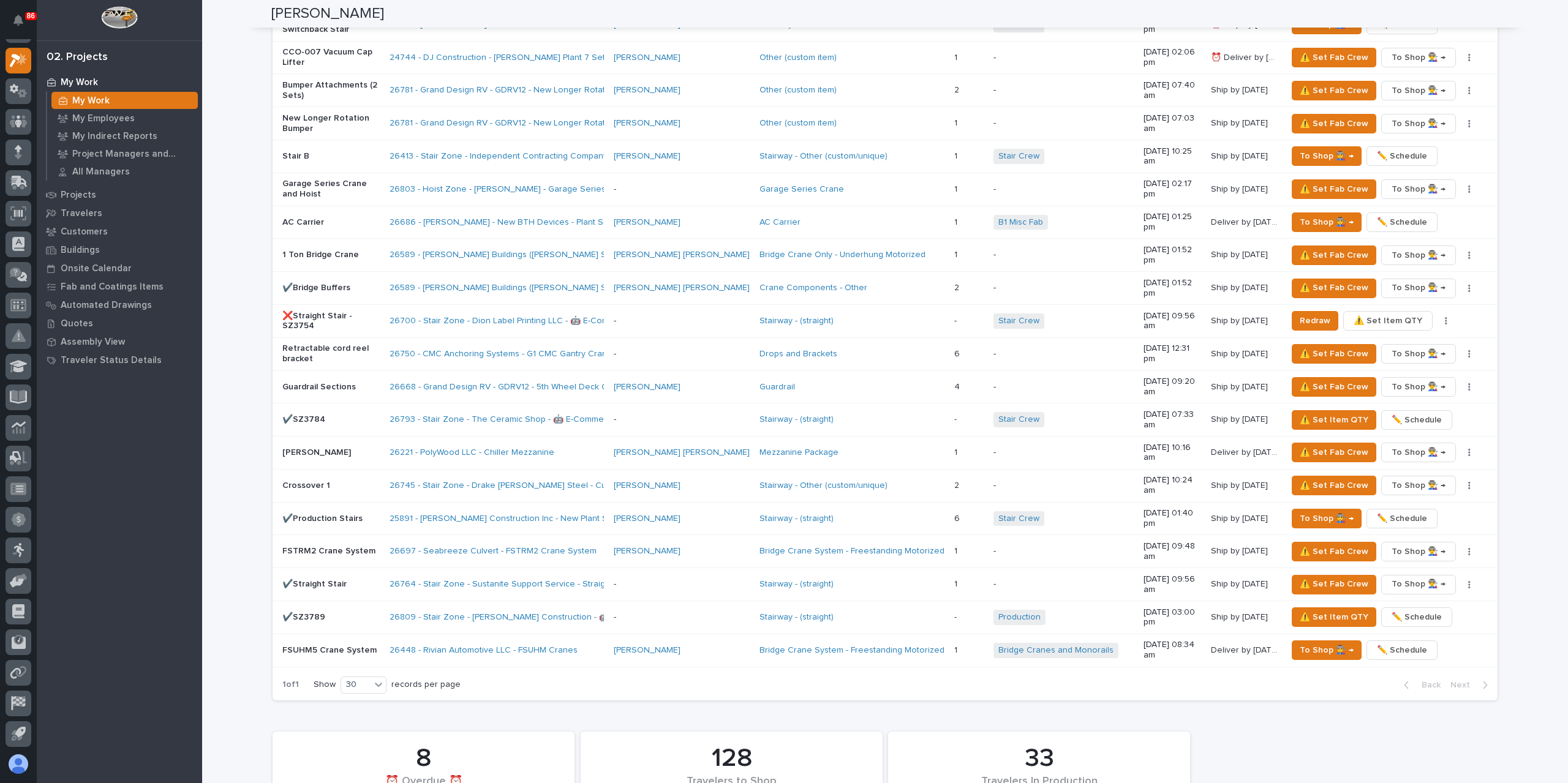
type input "fp"
